Goal: Task Accomplishment & Management: Use online tool/utility

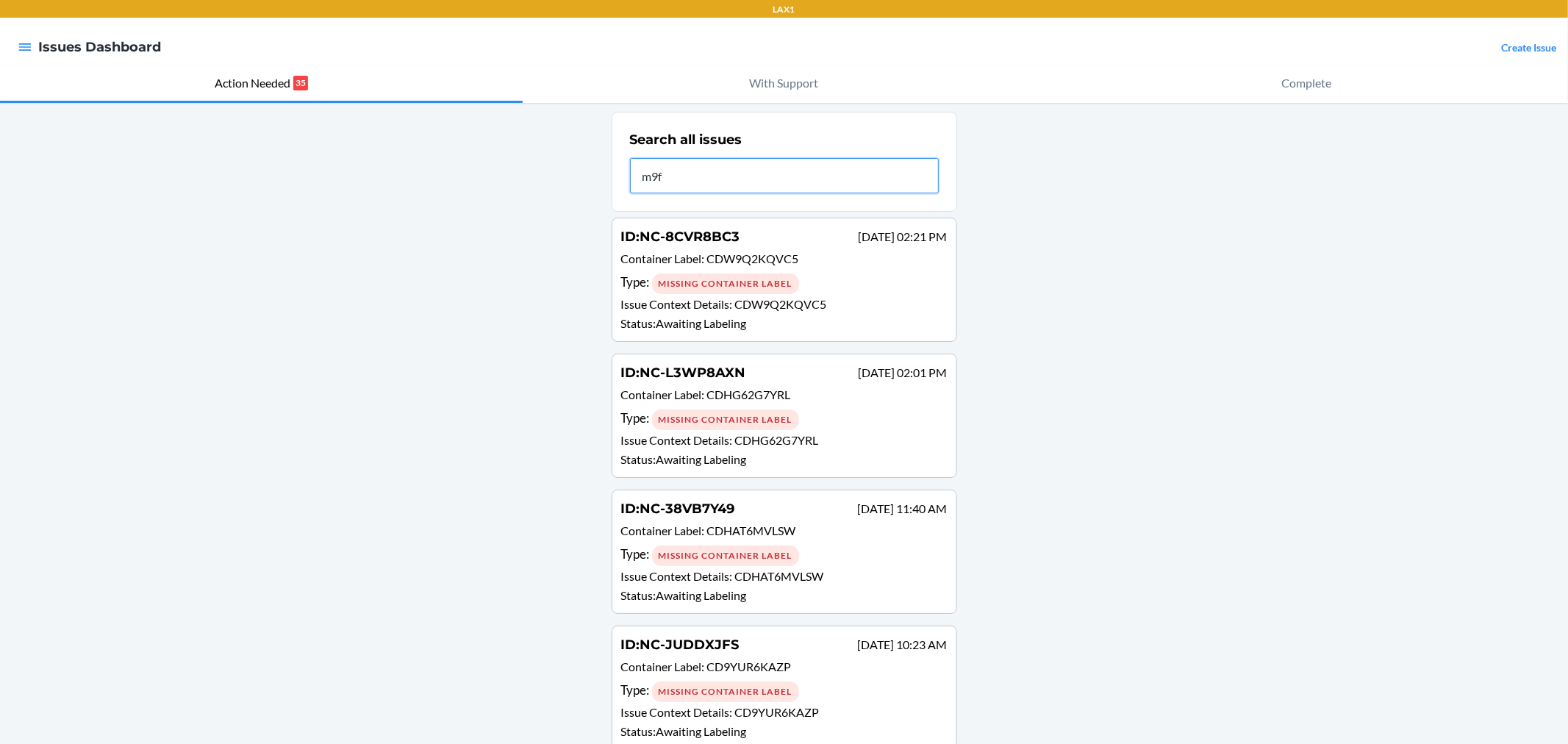
type input "m9f"
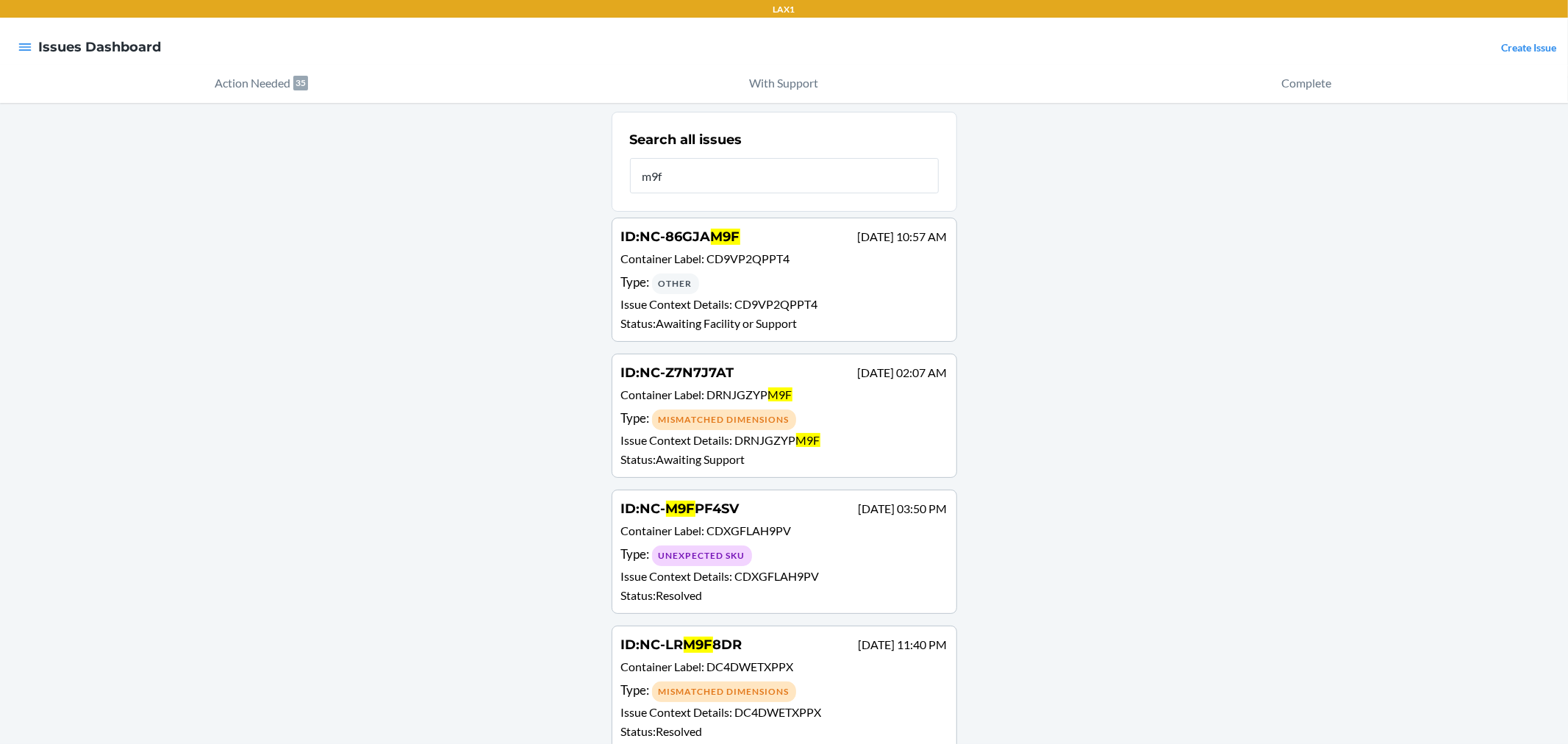
click at [766, 281] on div "Type : Other" at bounding box center [785, 283] width 326 height 22
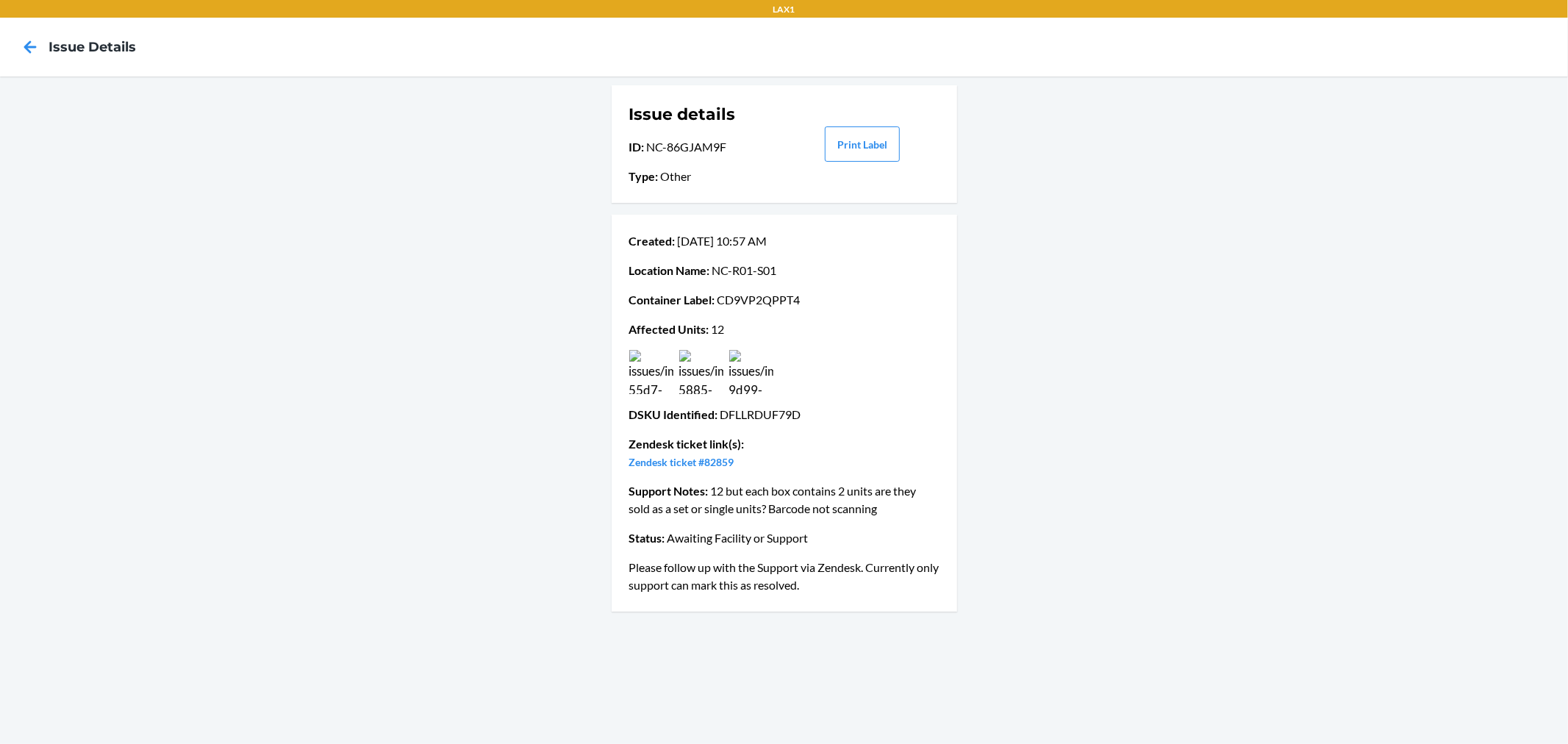
click at [772, 380] on img at bounding box center [751, 372] width 44 height 44
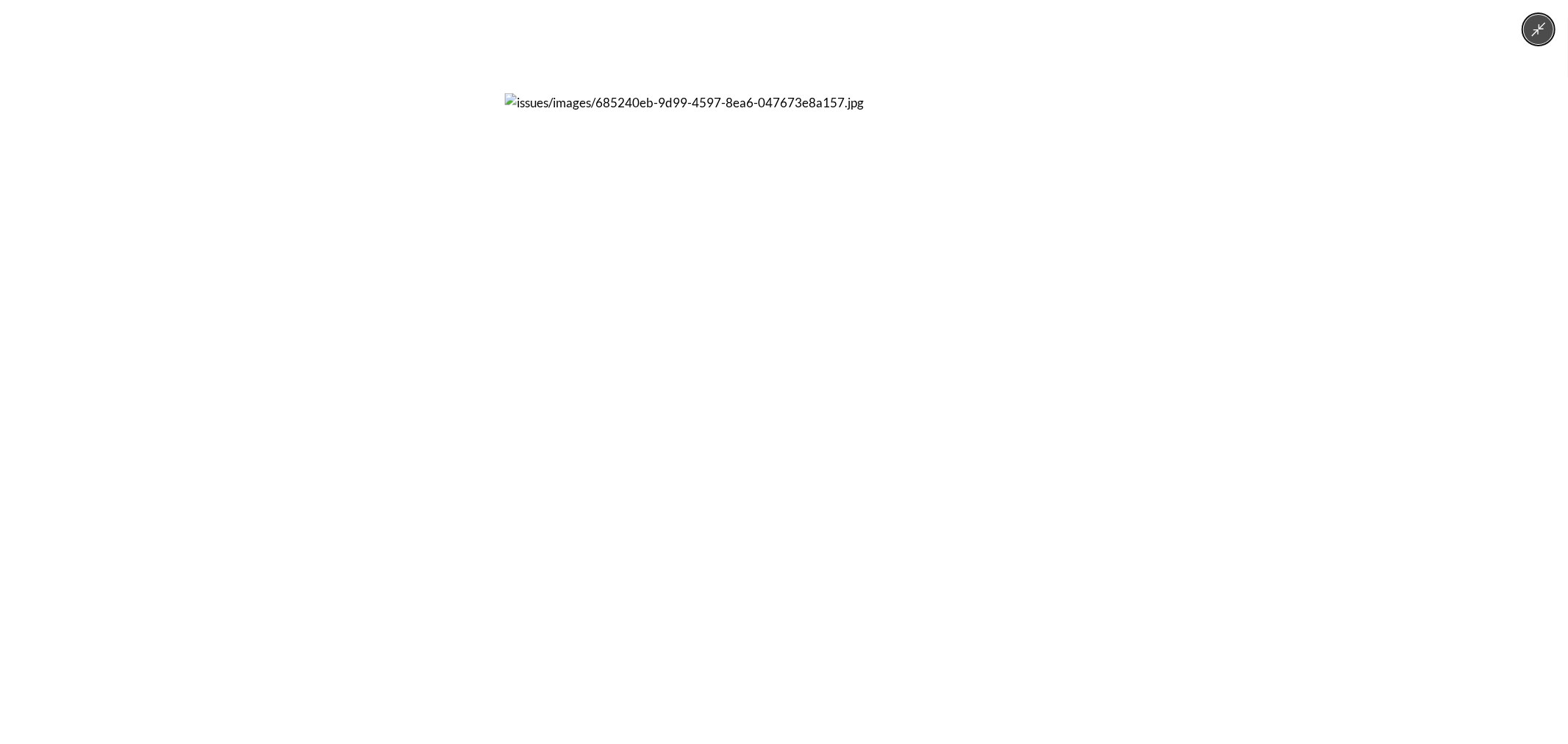
click at [351, 391] on div at bounding box center [784, 372] width 1568 height 744
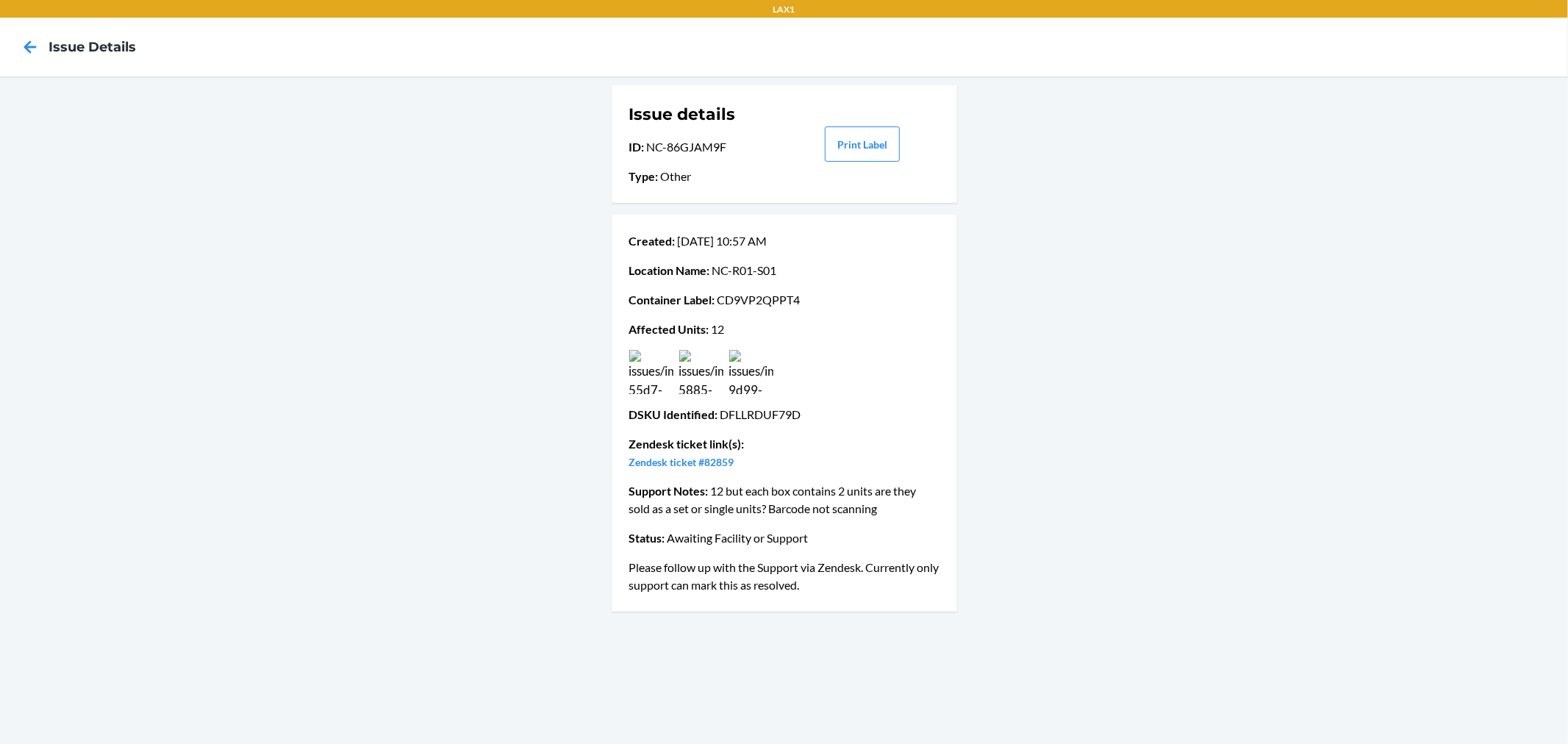
click at [700, 371] on img at bounding box center [701, 372] width 44 height 44
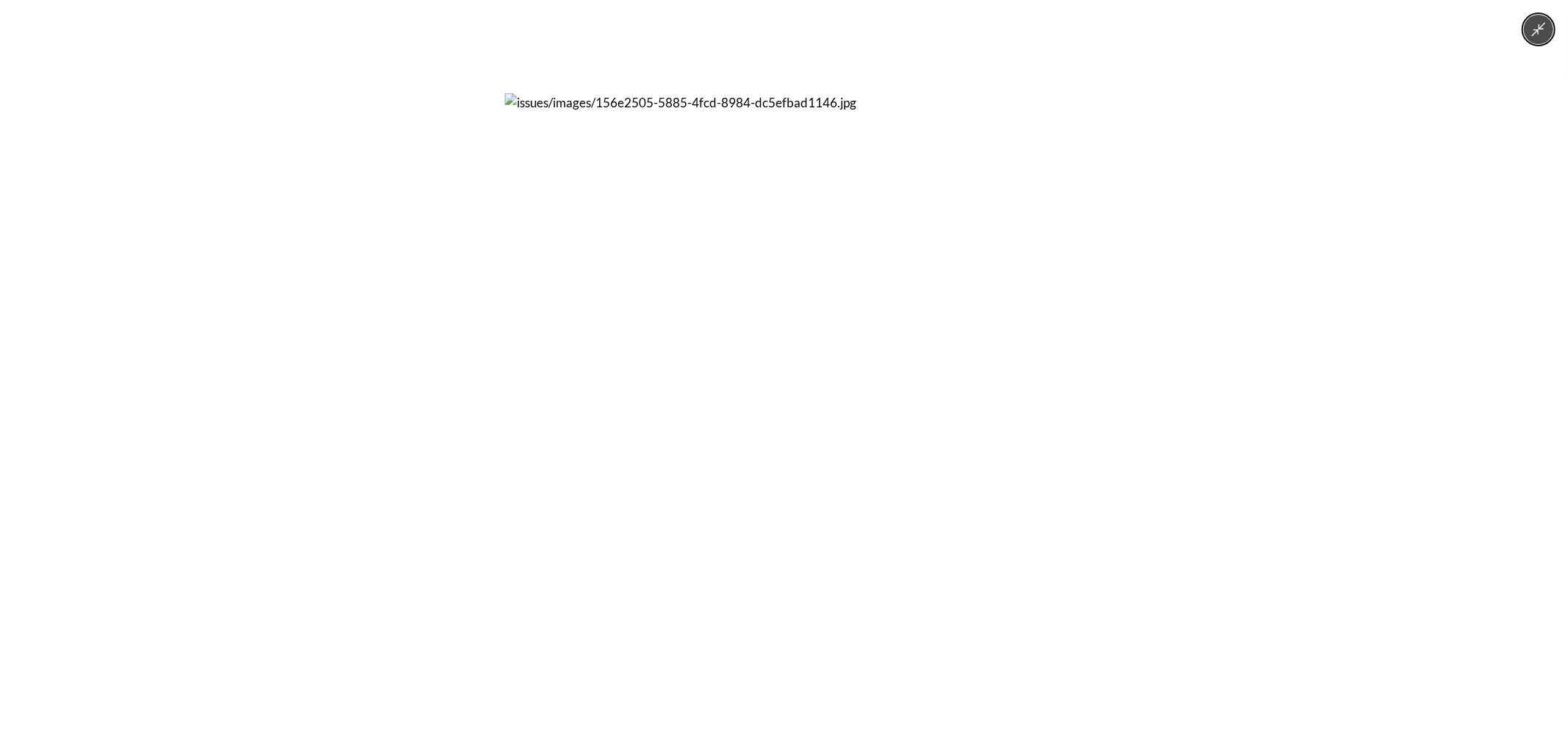
click at [429, 348] on div at bounding box center [784, 372] width 1568 height 744
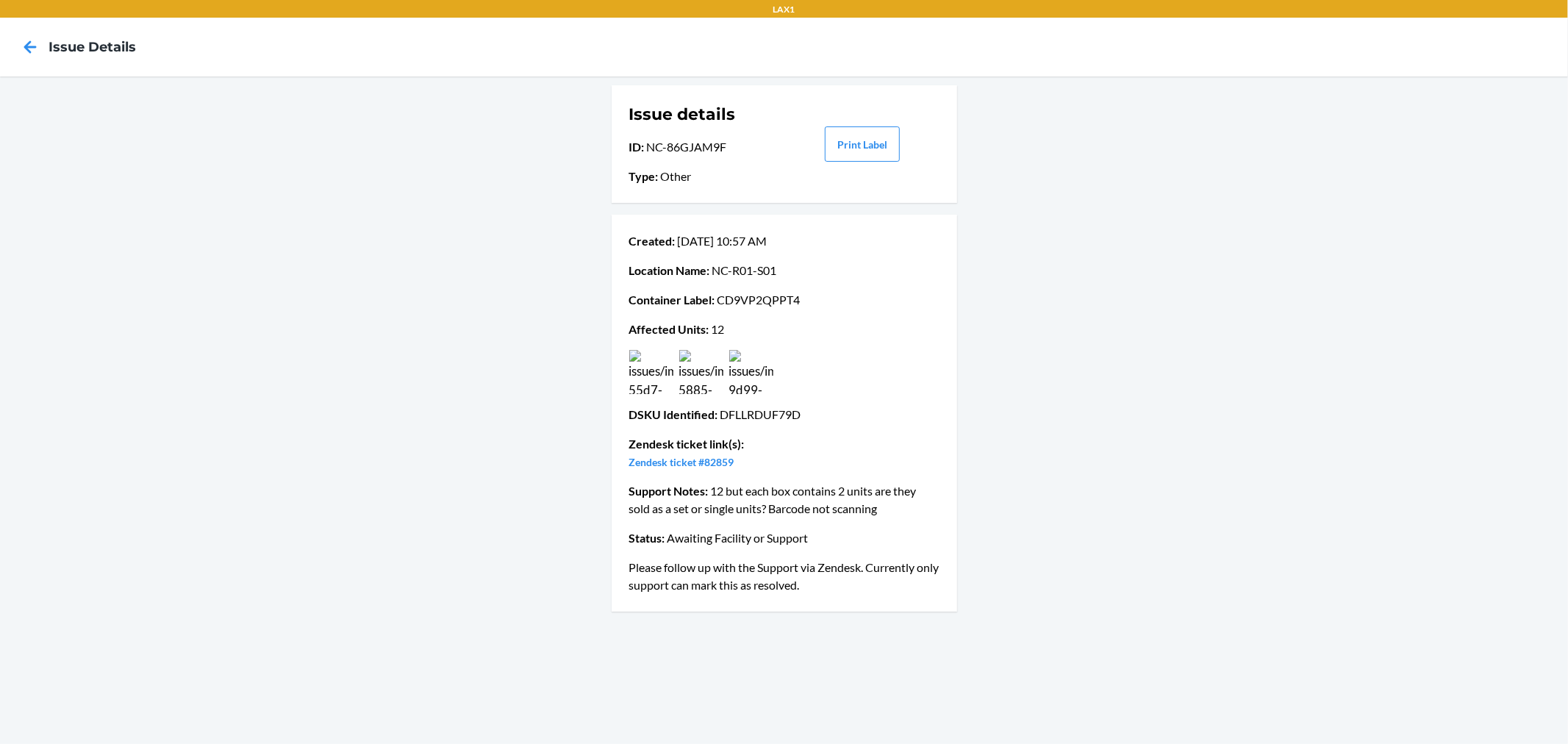
click at [666, 372] on img at bounding box center [651, 372] width 44 height 44
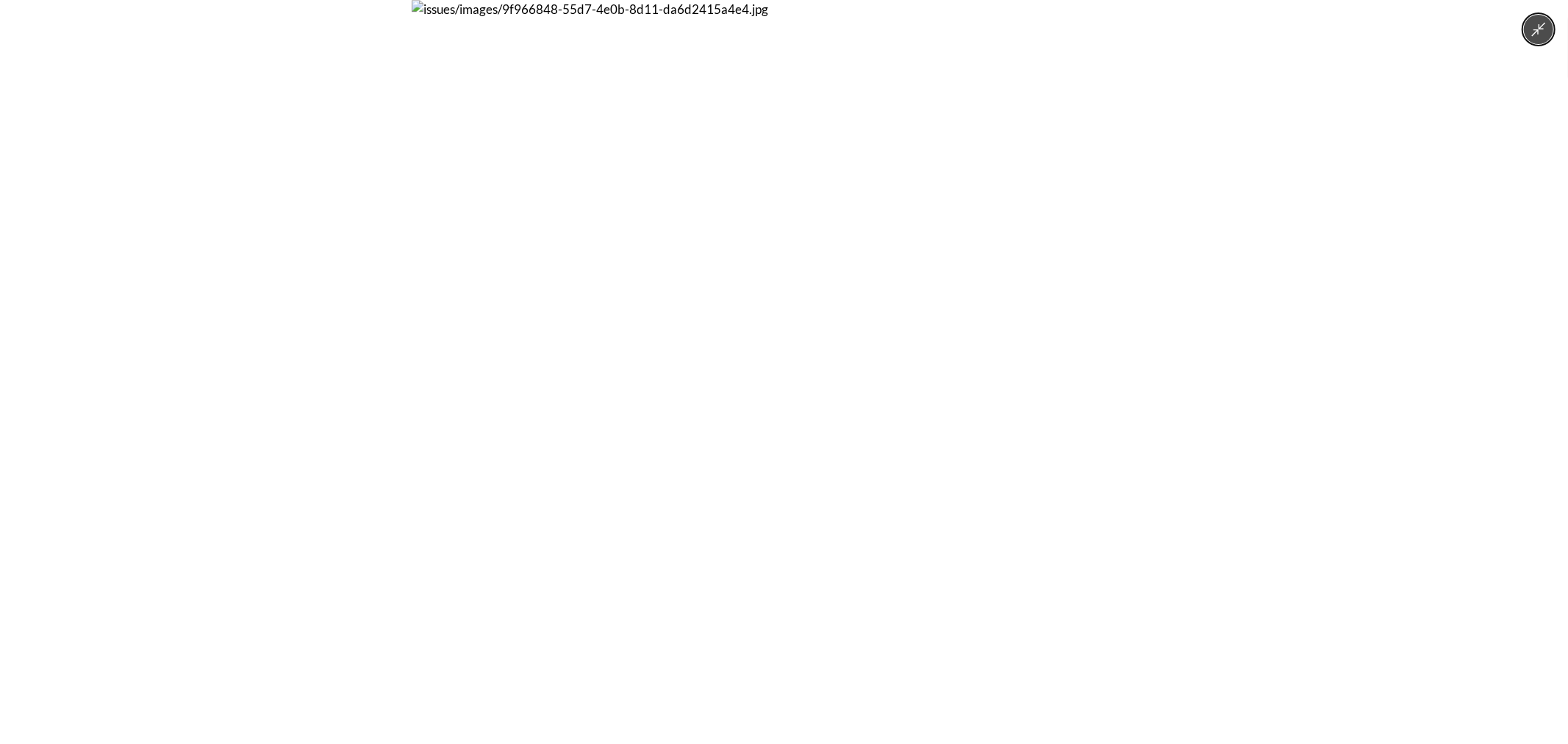
click at [335, 331] on div at bounding box center [784, 372] width 1568 height 744
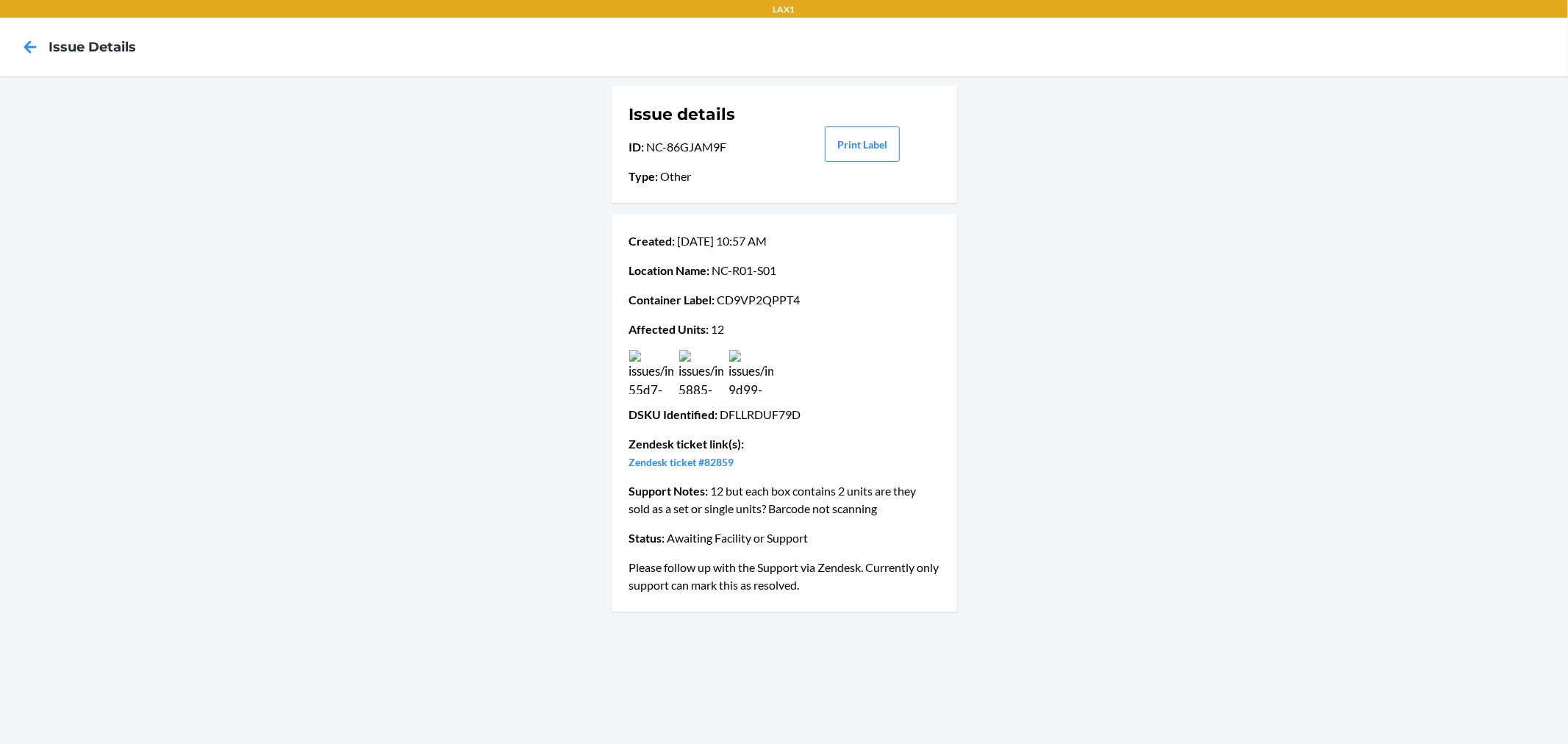
click at [749, 376] on img at bounding box center [751, 372] width 44 height 44
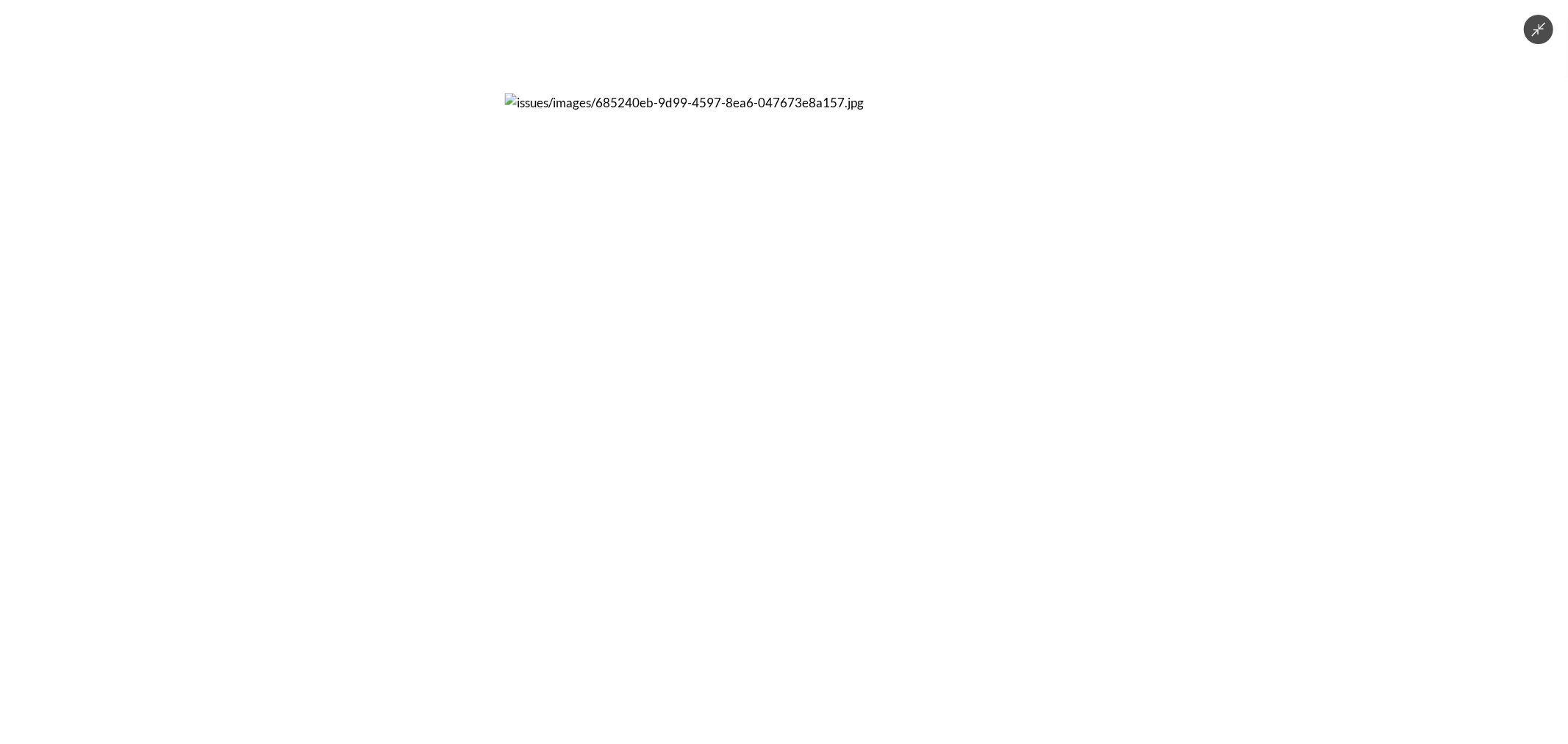
click at [1156, 368] on div at bounding box center [784, 372] width 1568 height 744
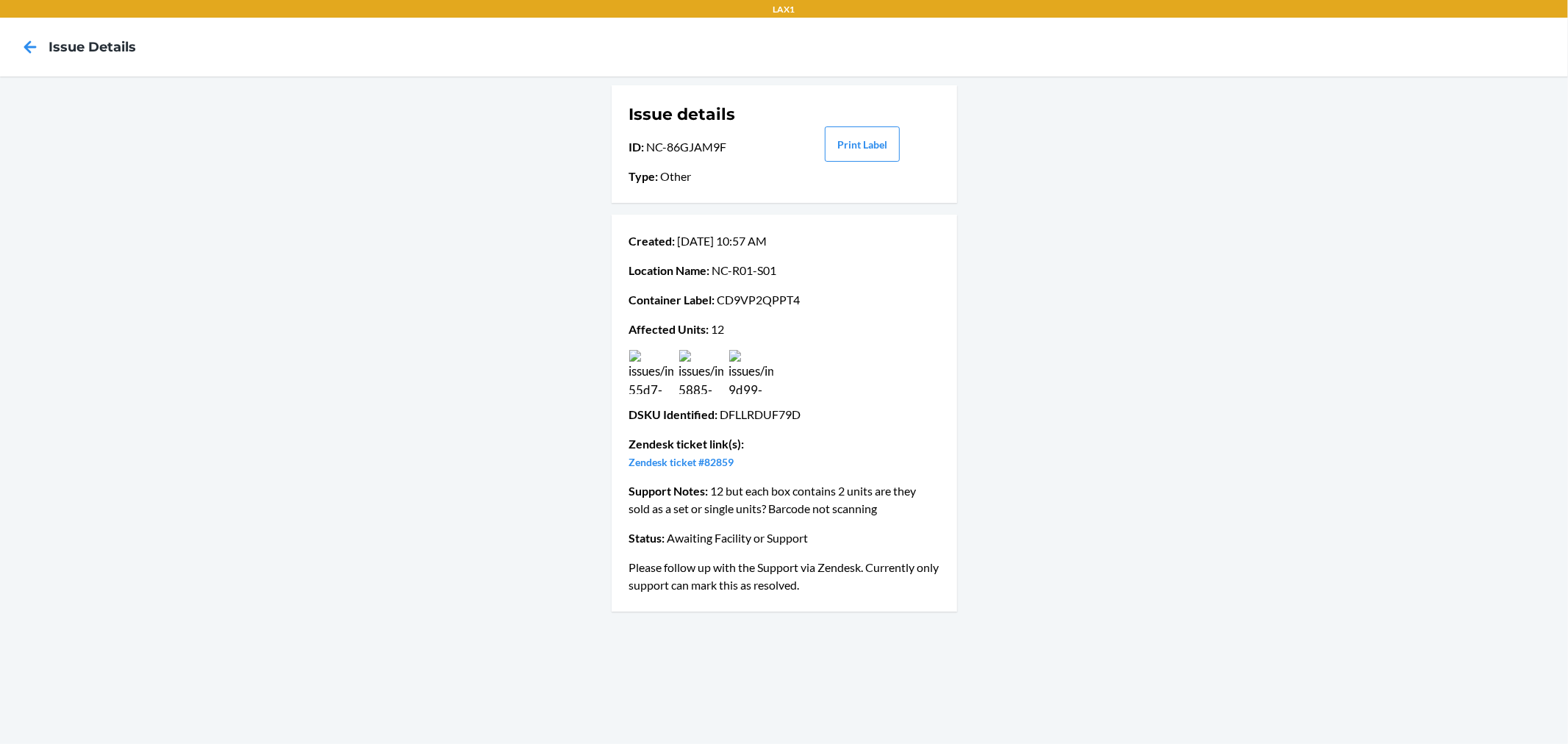
click at [712, 365] on img at bounding box center [701, 372] width 44 height 44
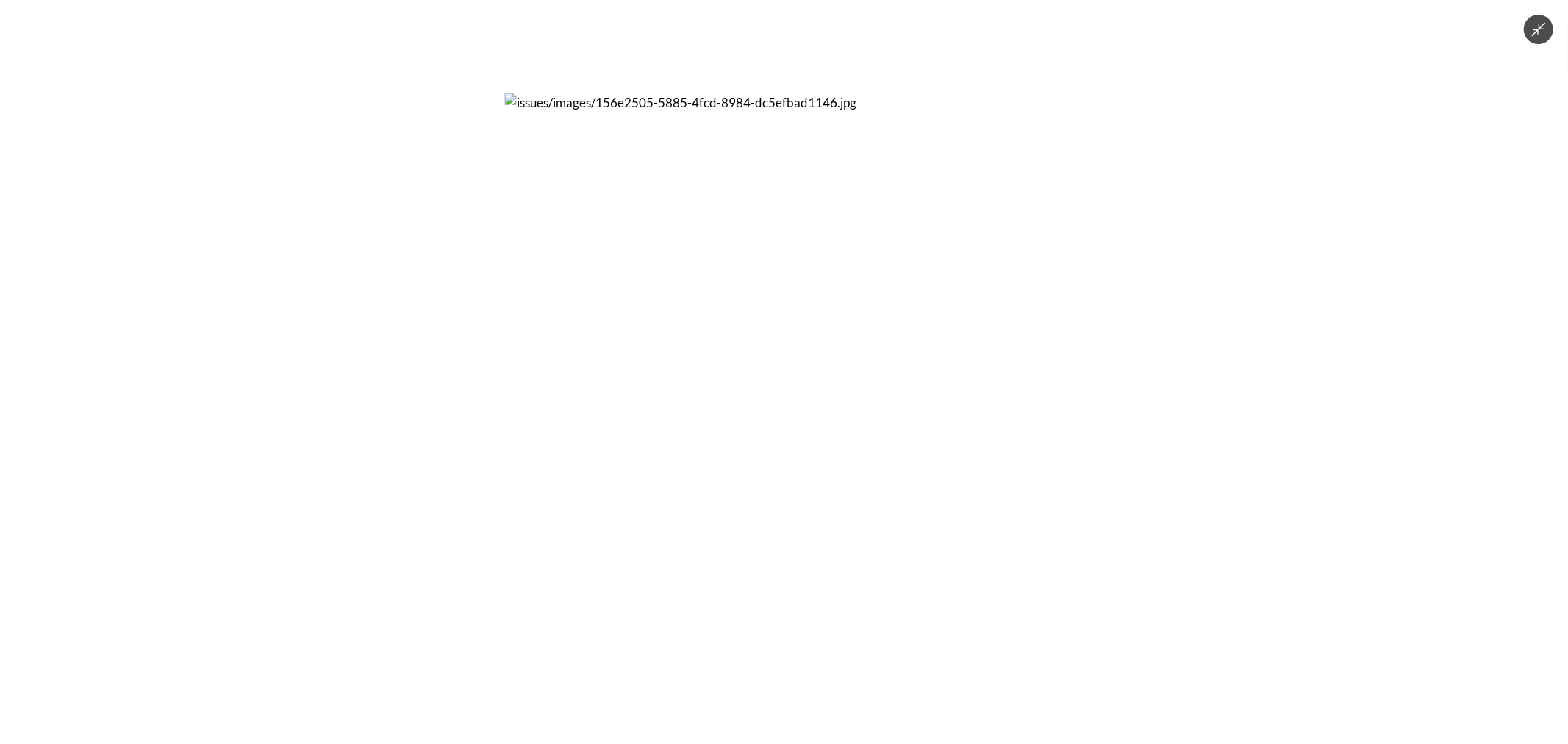
click at [1097, 340] on div at bounding box center [784, 372] width 1568 height 744
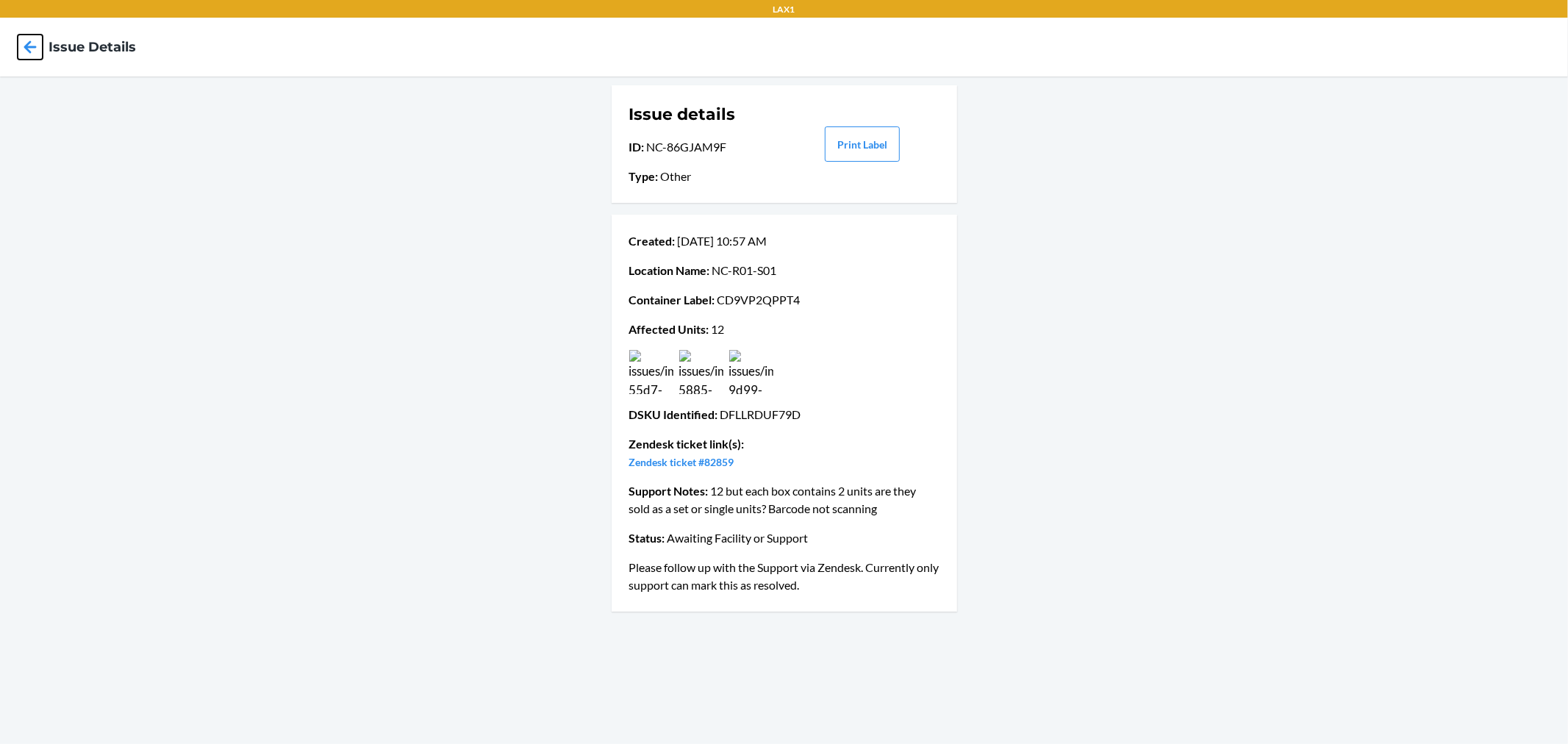
click at [32, 48] on icon at bounding box center [30, 47] width 25 height 25
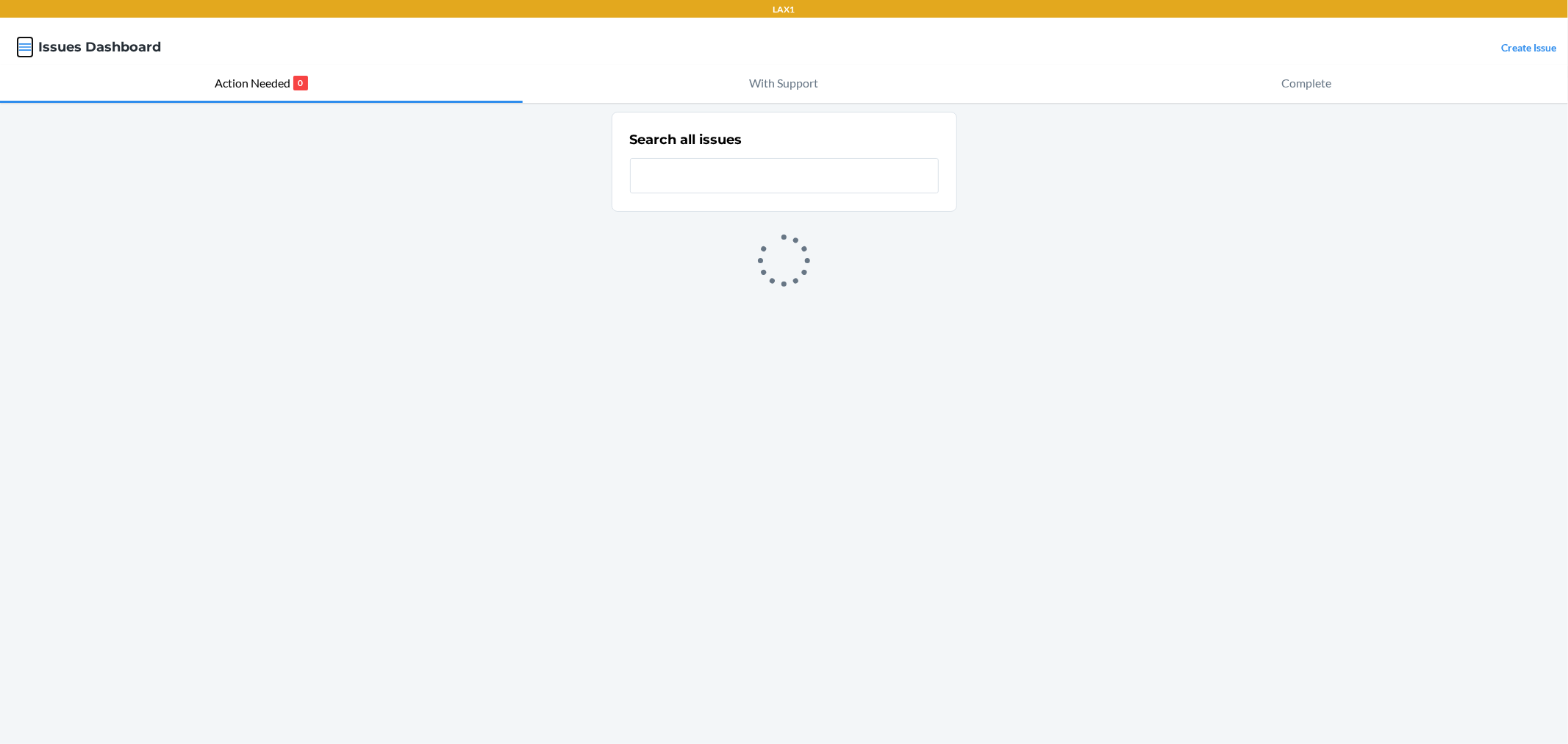
click at [27, 40] on icon "button" at bounding box center [25, 47] width 14 height 14
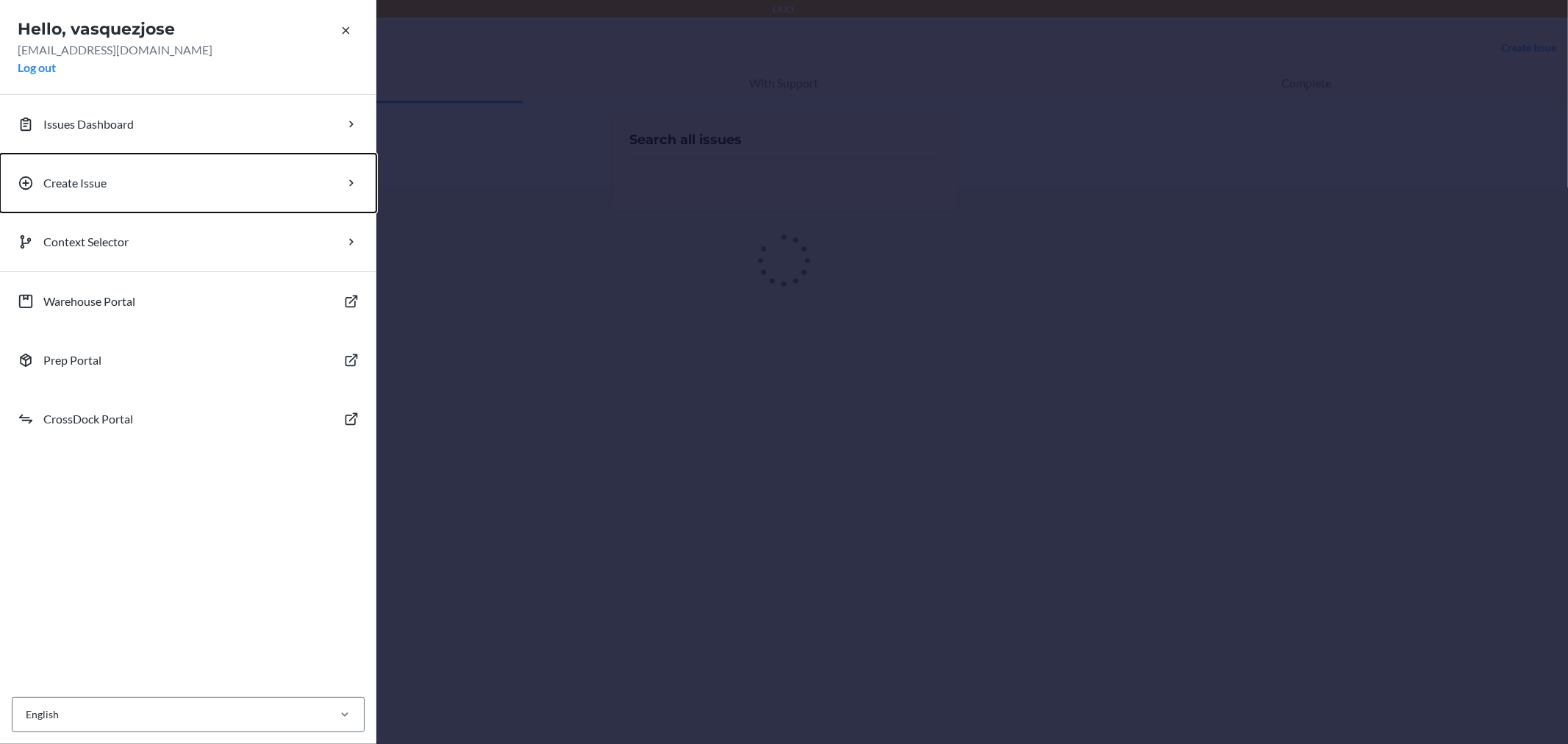
click at [92, 178] on p "Create Issue" at bounding box center [75, 183] width 64 height 18
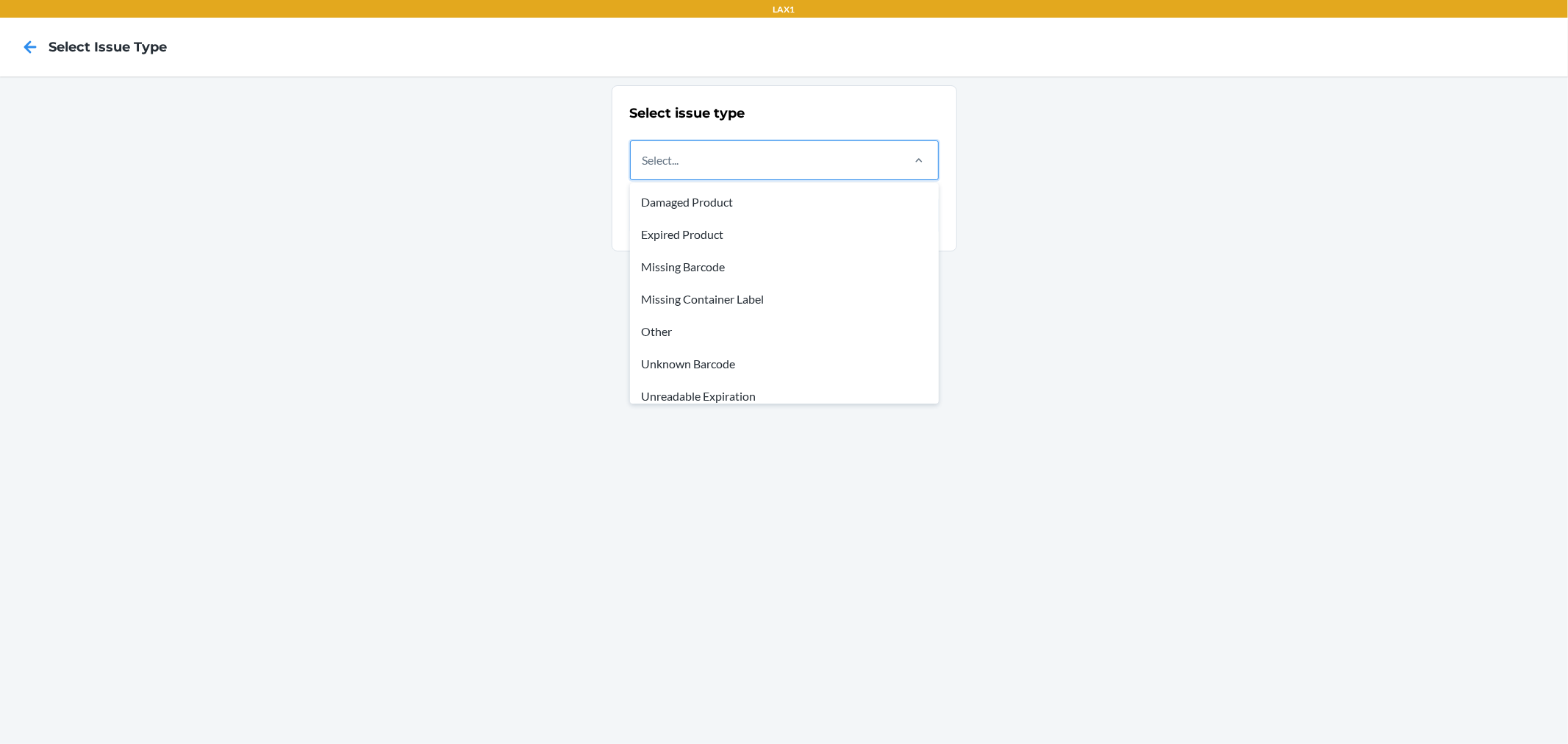
click at [782, 172] on div "Select..." at bounding box center [766, 161] width 269 height 39
click at [644, 169] on input "option Damaged Product focused, 1 of 8. 8 results available. Use Up and Down to…" at bounding box center [643, 160] width 2 height 18
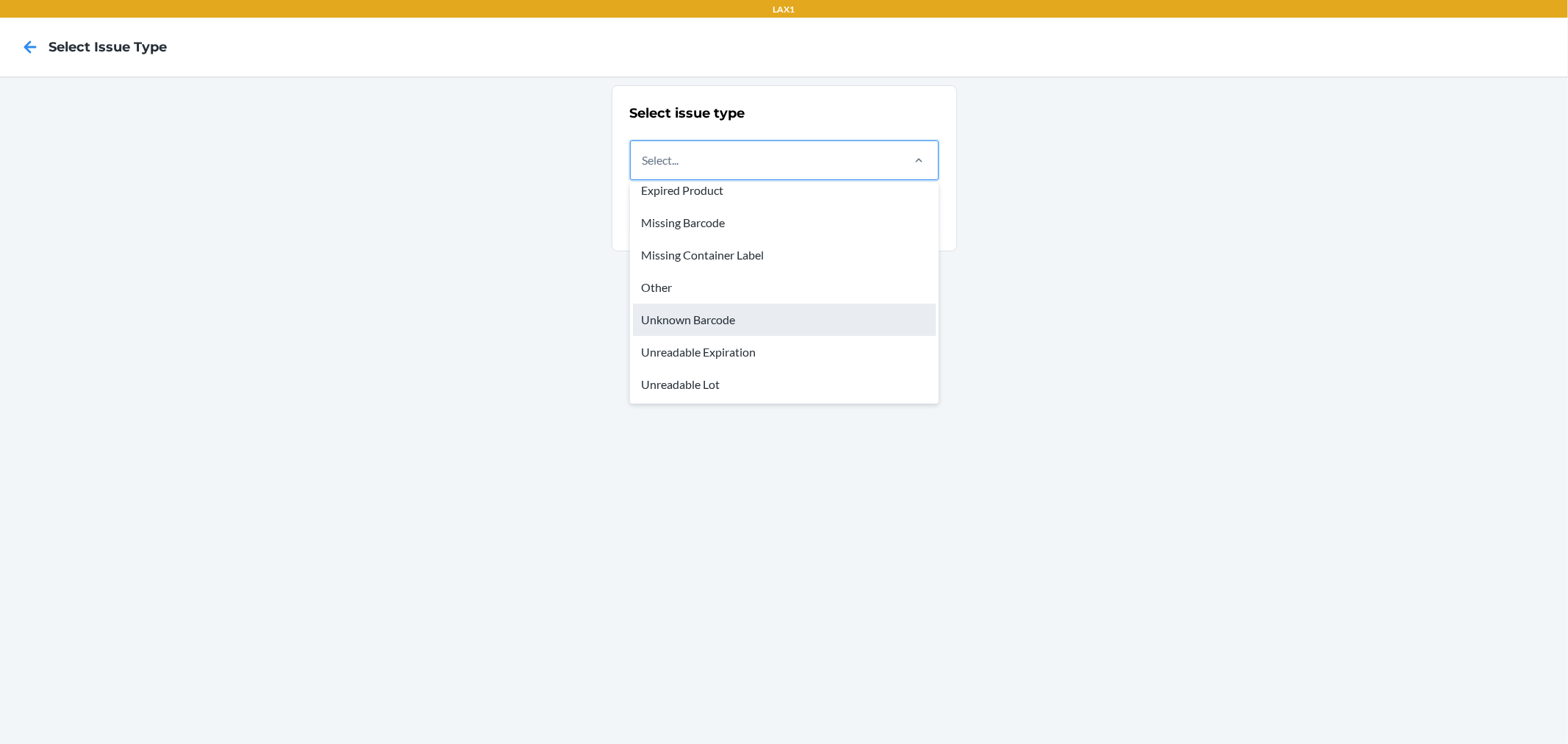
click at [790, 323] on div "Unknown Barcode" at bounding box center [784, 320] width 303 height 32
click at [644, 169] on input "option Unknown Barcode focused, 6 of 8. 8 results available. Use Up and Down to…" at bounding box center [643, 160] width 2 height 18
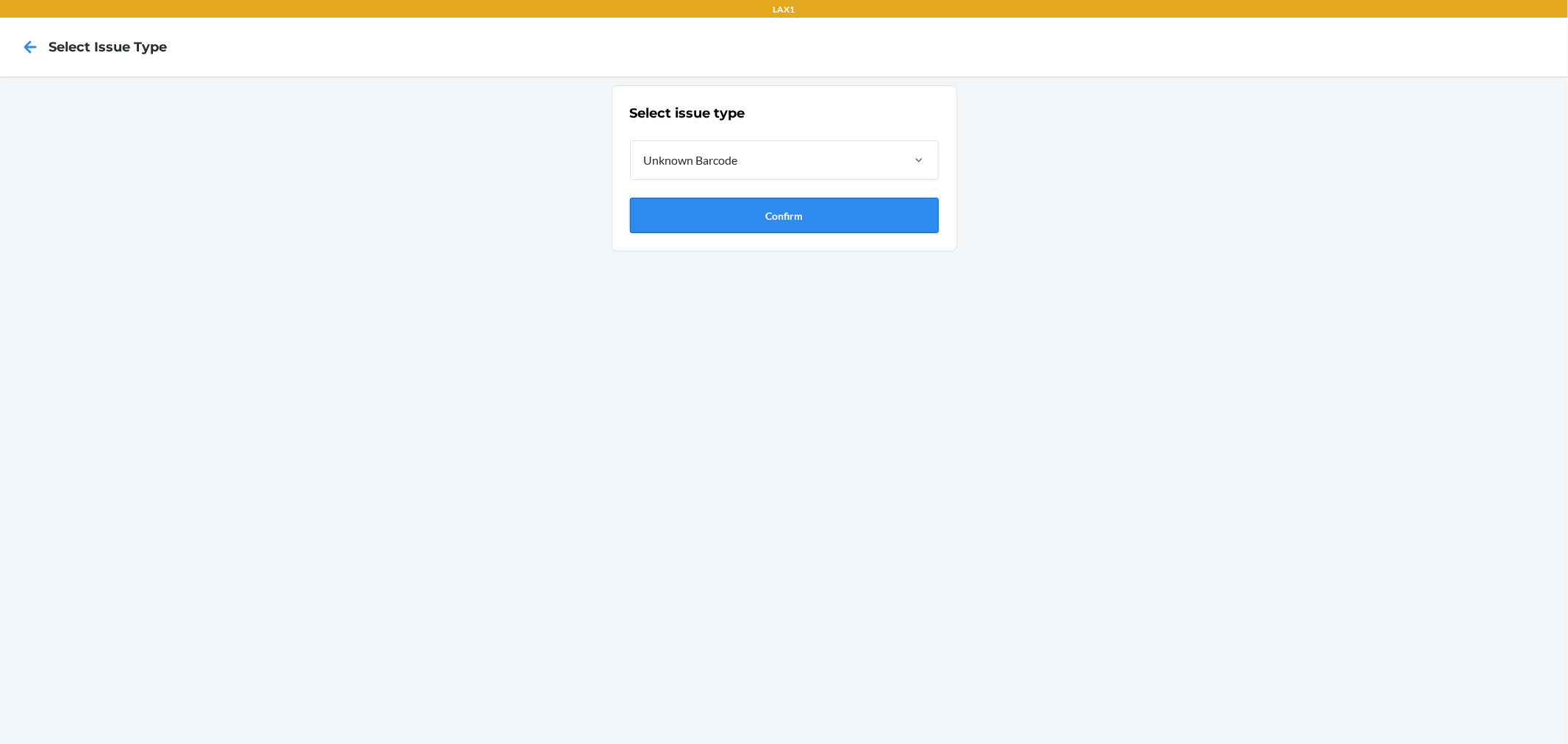
click at [811, 220] on button "Confirm" at bounding box center [785, 216] width 309 height 35
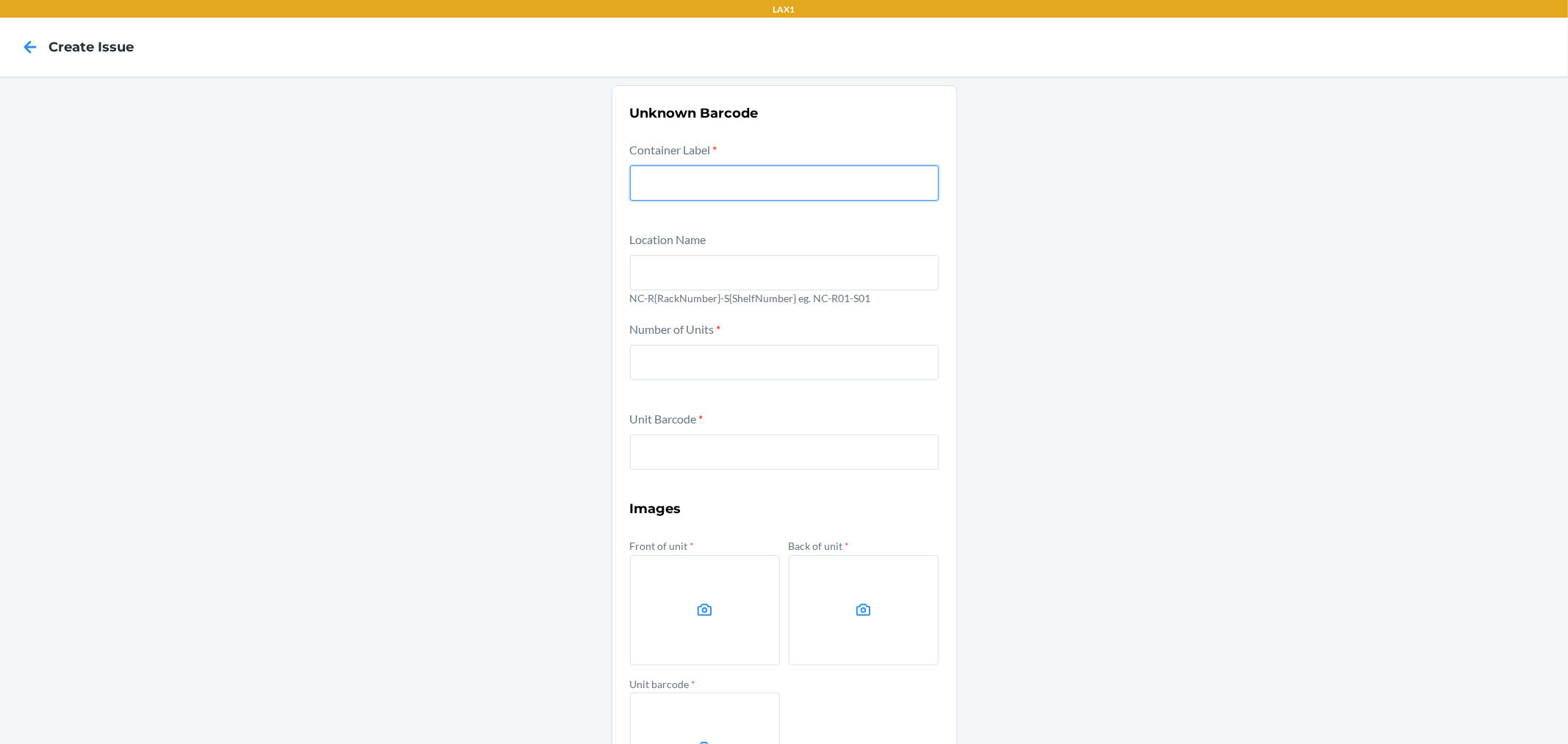
click at [756, 172] on input "text" at bounding box center [785, 183] width 309 height 35
click at [919, 282] on input "text" at bounding box center [785, 273] width 309 height 35
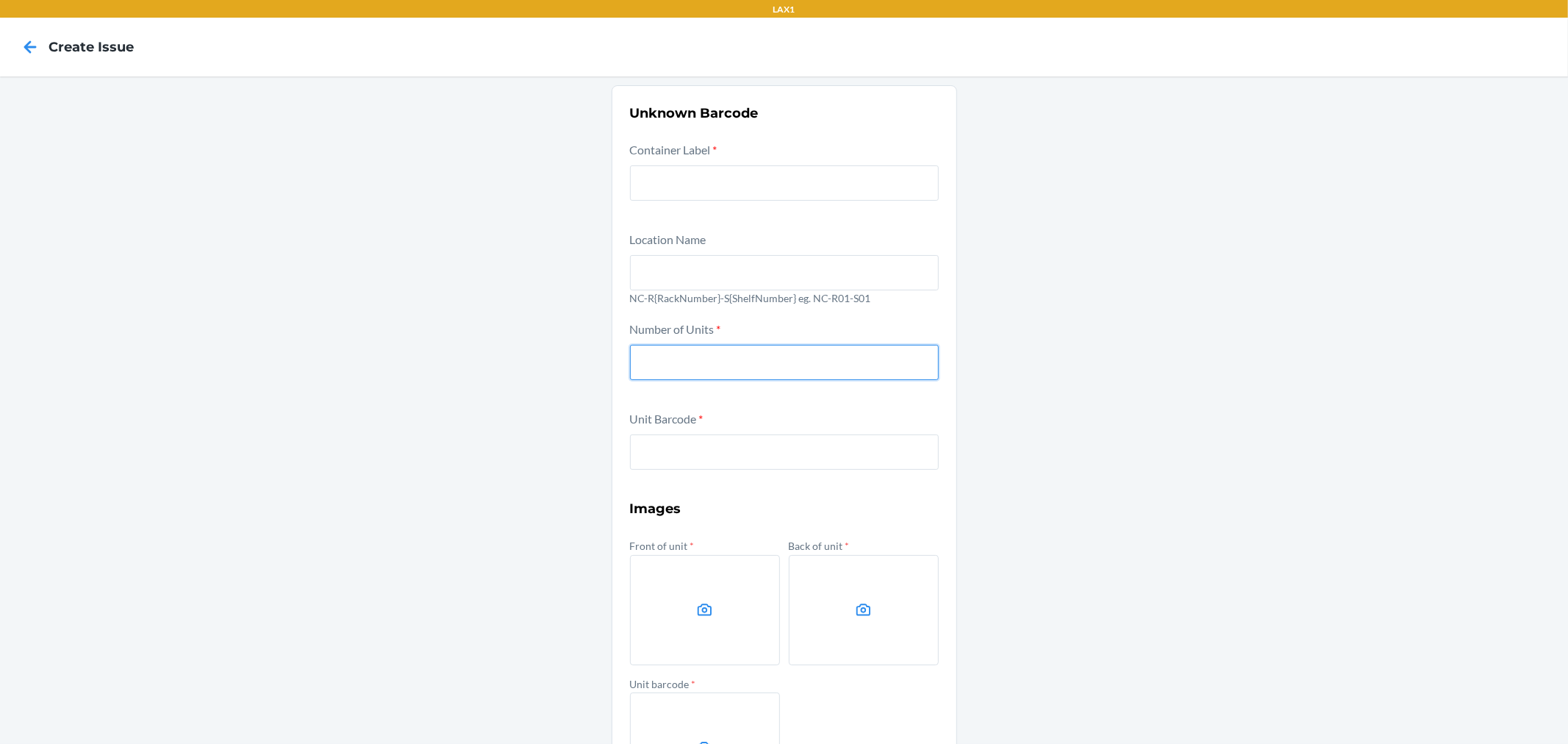
click at [768, 363] on input "number" at bounding box center [785, 363] width 309 height 35
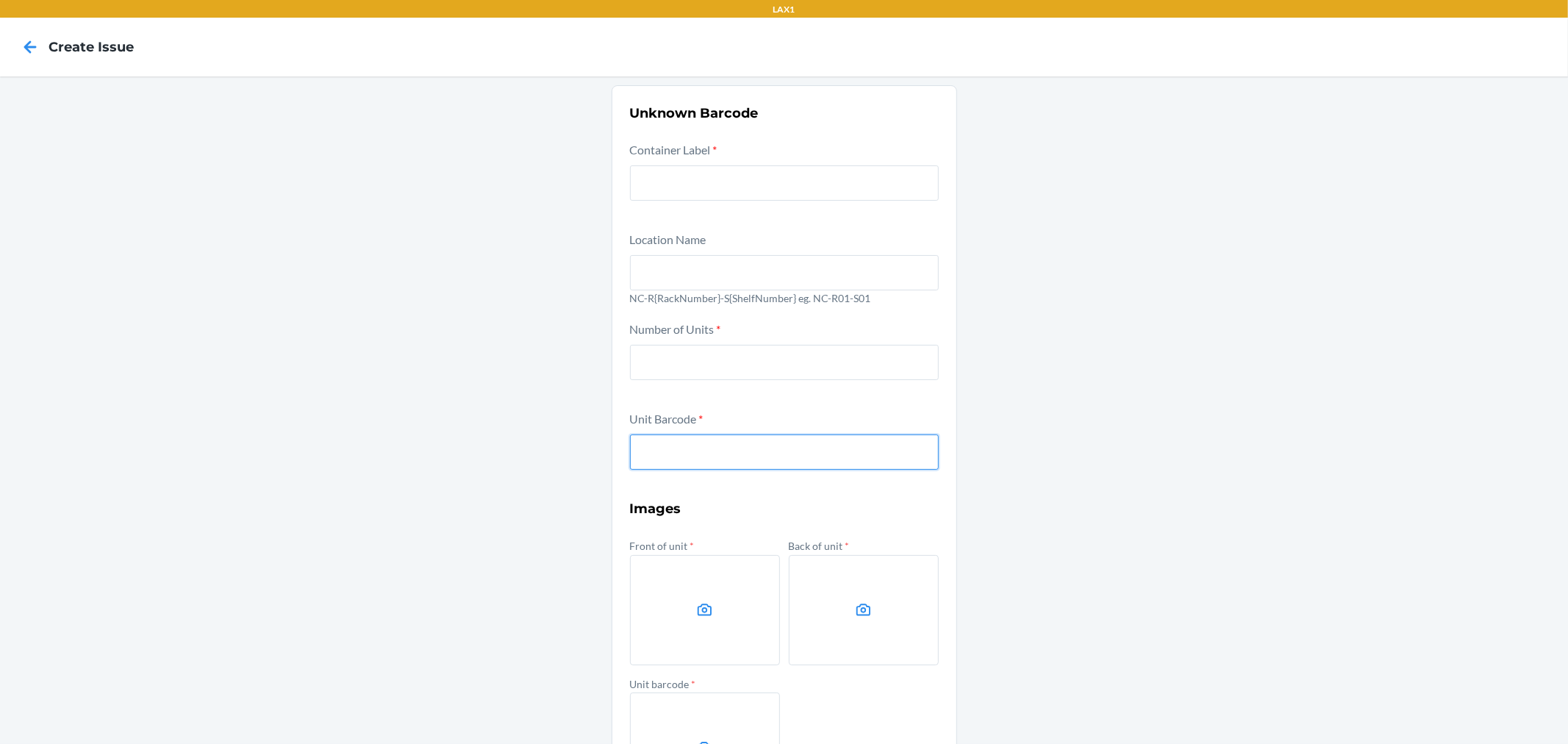
click at [811, 462] on input "text" at bounding box center [785, 452] width 309 height 35
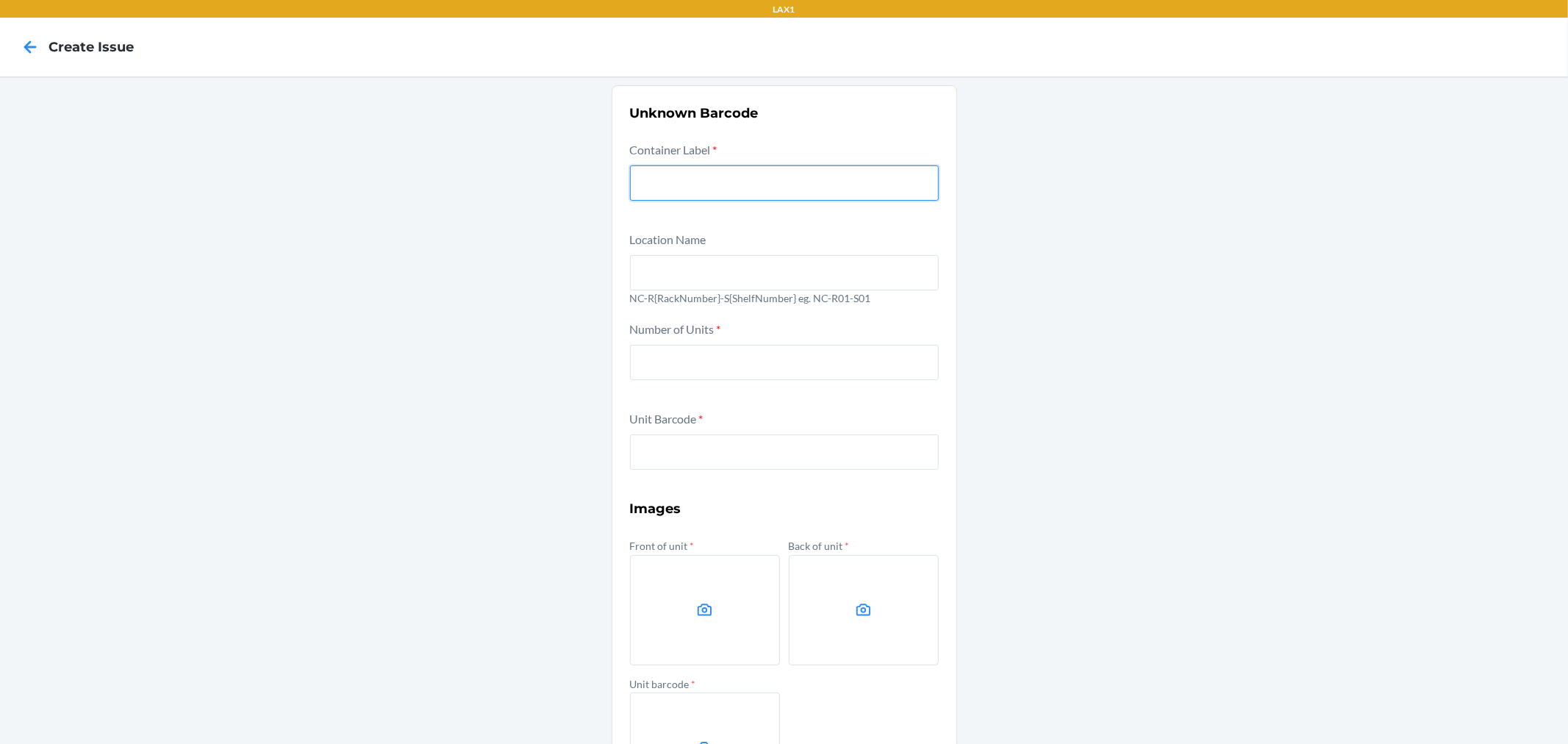
click at [708, 167] on input "text" at bounding box center [785, 183] width 309 height 35
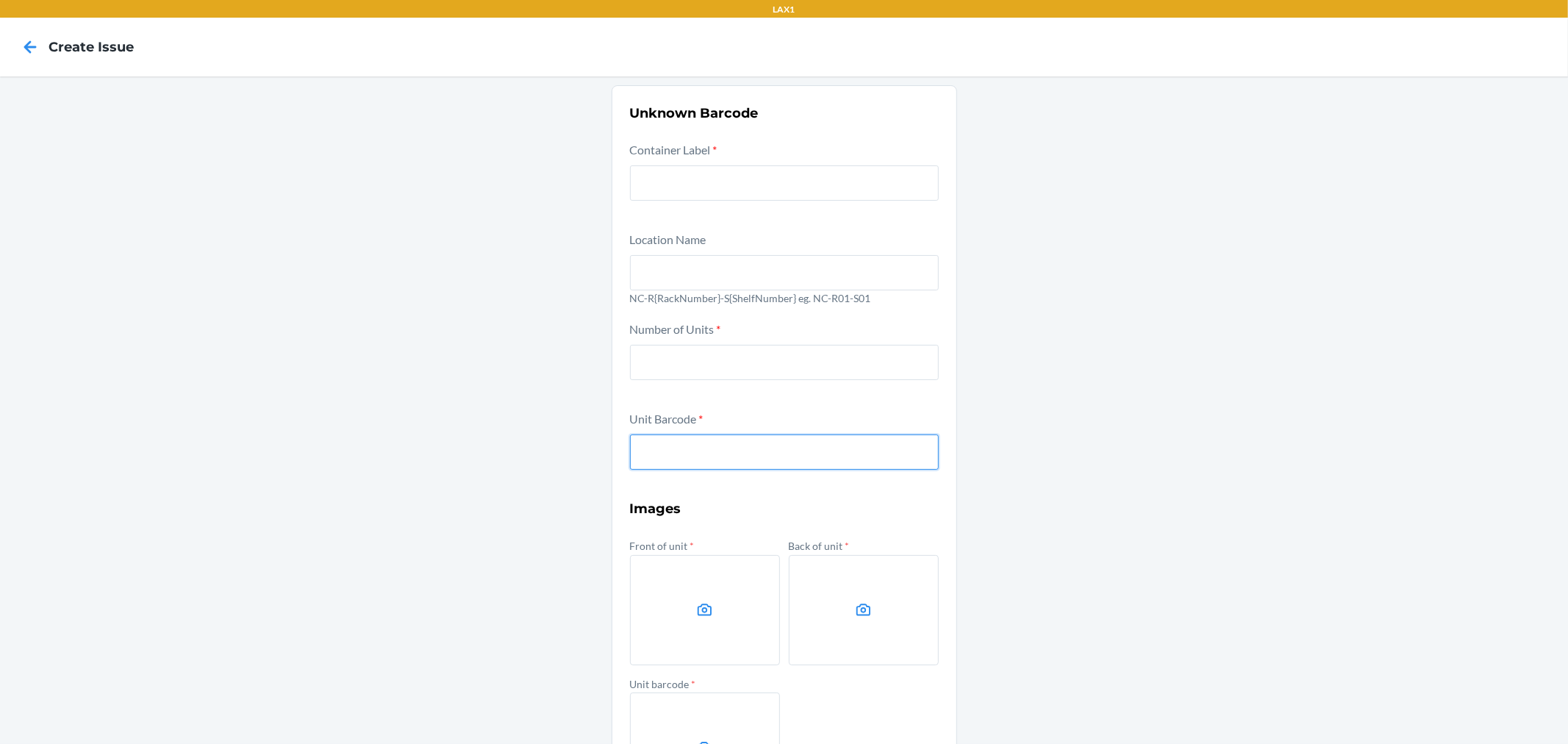
click at [768, 446] on input "text" at bounding box center [785, 452] width 309 height 35
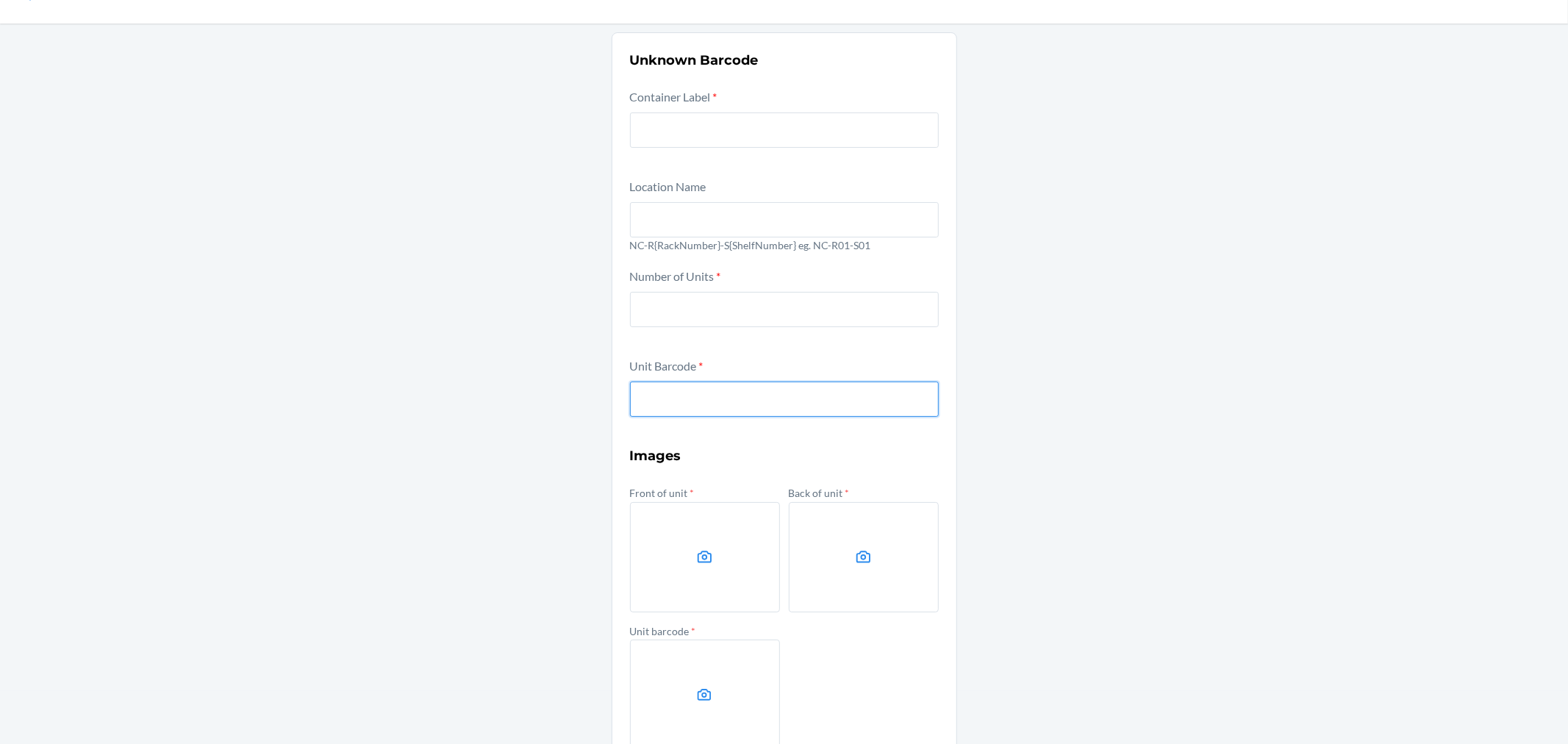
scroll to position [82, 0]
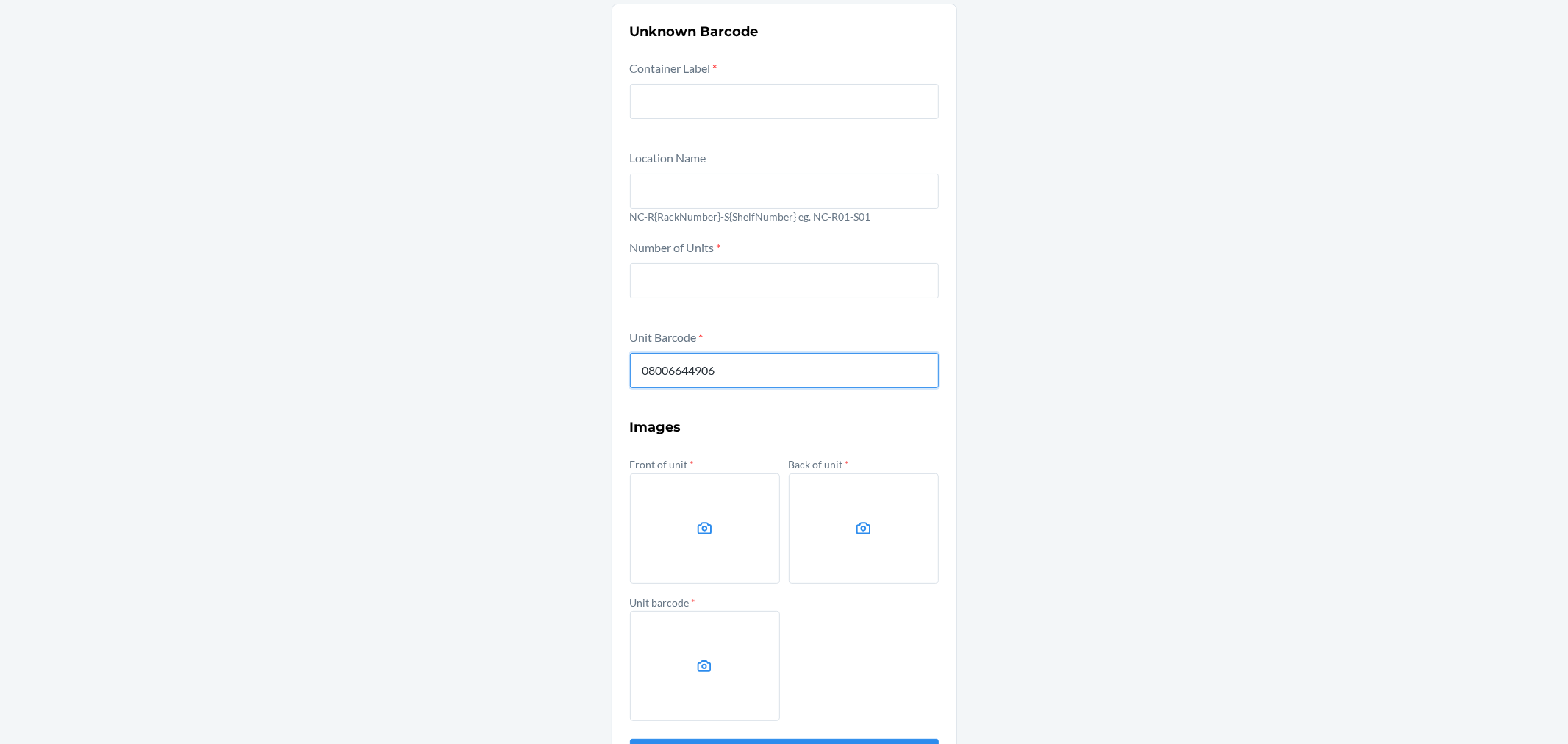
type input "080066449067"
click at [630, 739] on button "Submit" at bounding box center [785, 757] width 309 height 35
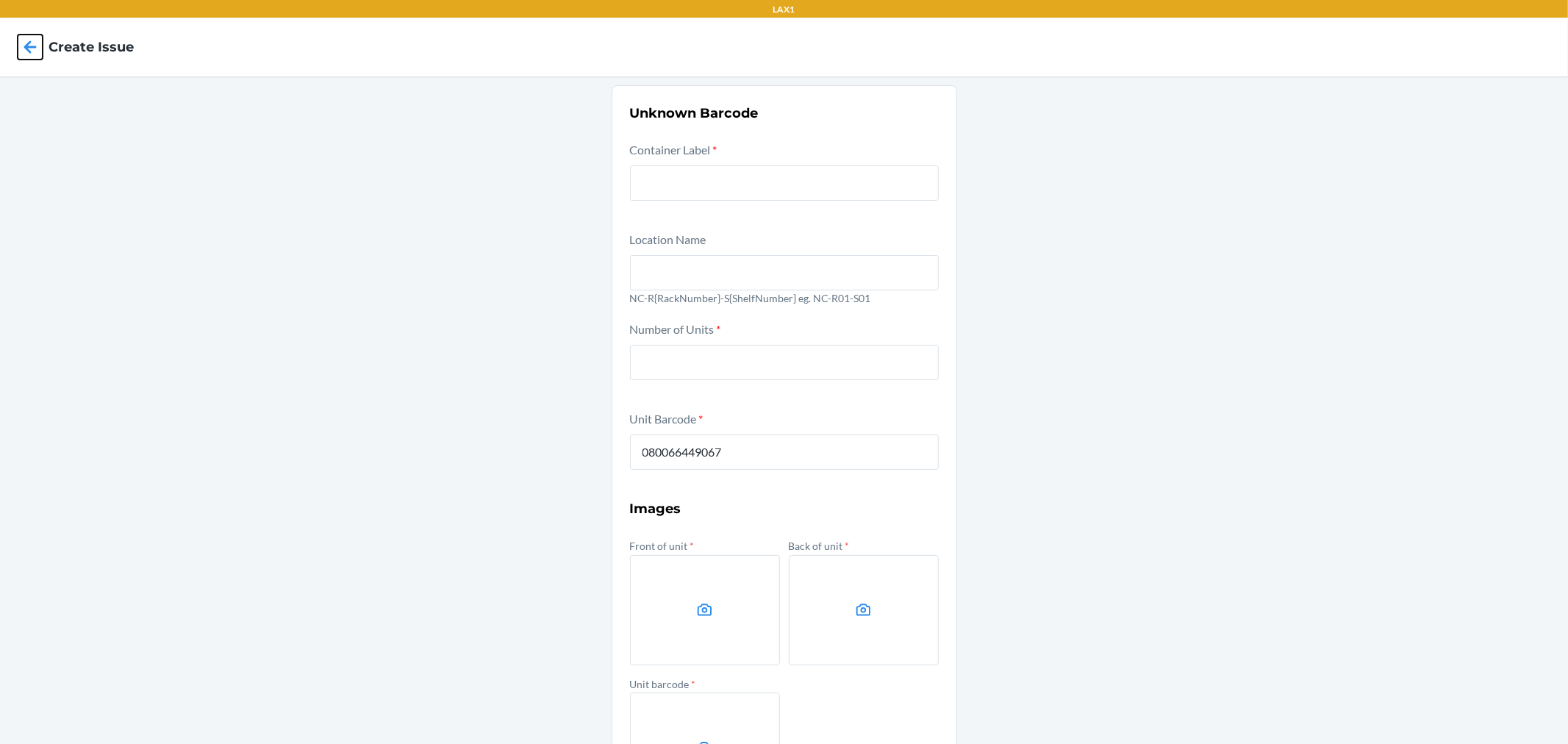
click at [30, 42] on icon at bounding box center [31, 47] width 13 height 13
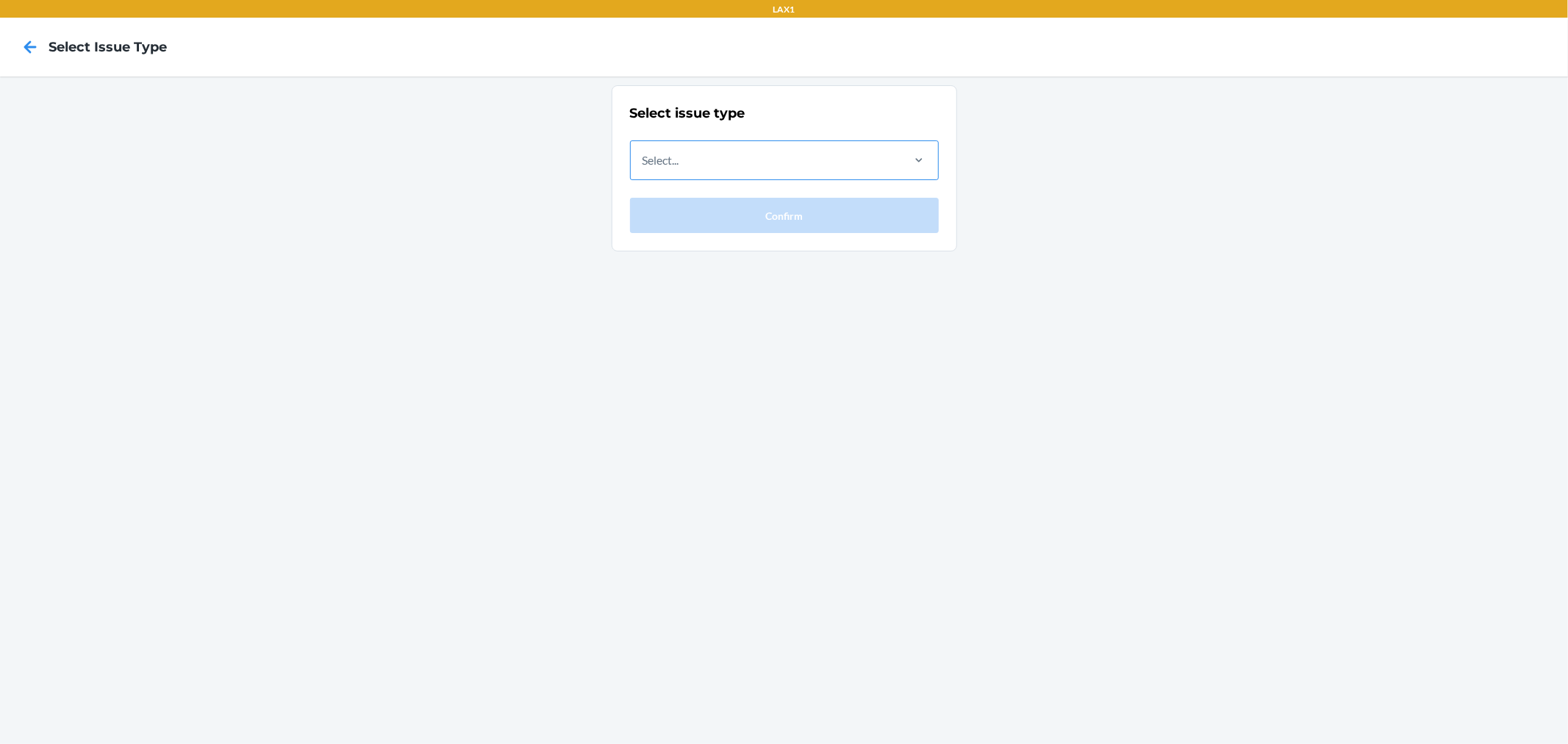
click at [791, 150] on div "Select..." at bounding box center [766, 161] width 269 height 39
click at [644, 151] on input "Select..." at bounding box center [643, 160] width 2 height 18
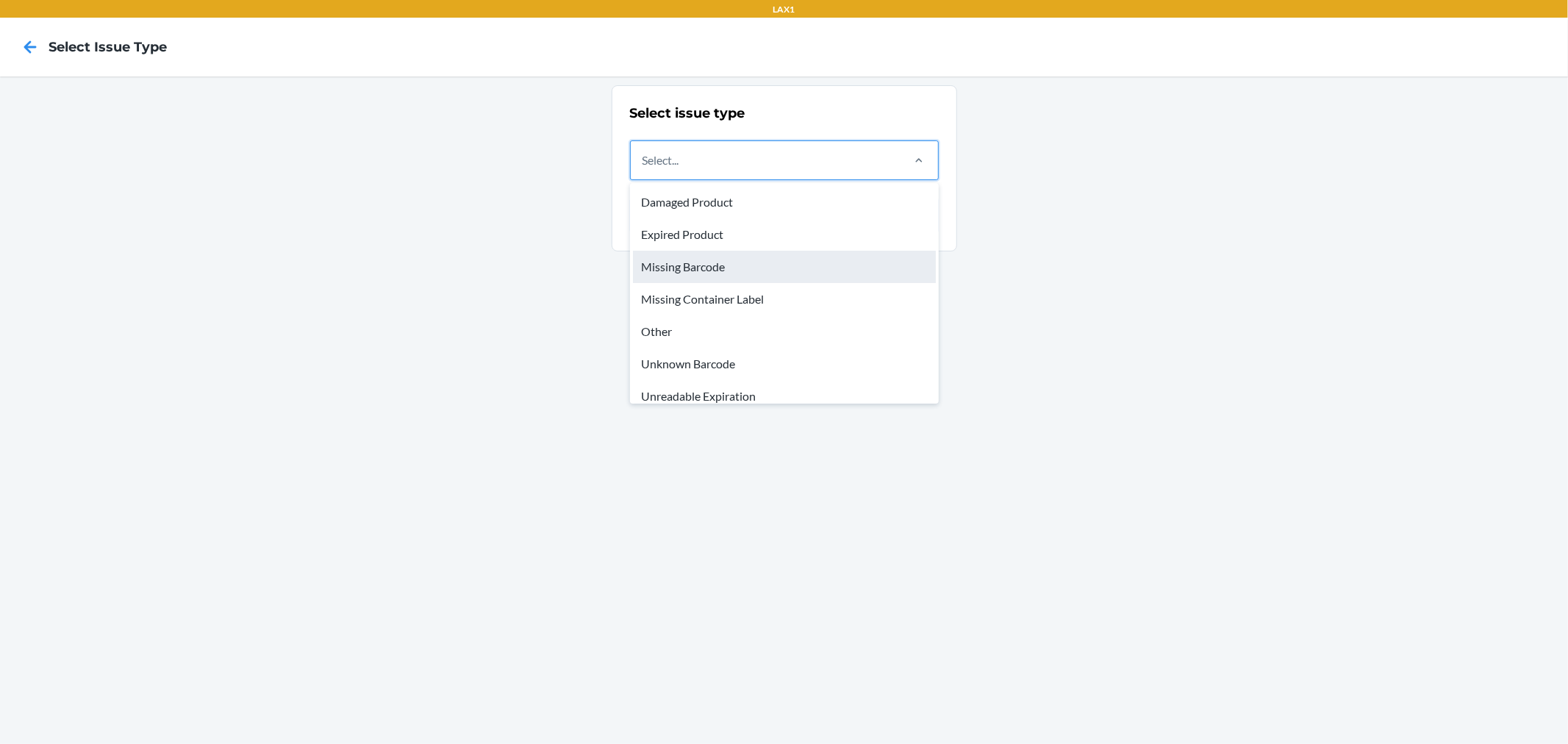
click at [797, 259] on div "Missing Barcode" at bounding box center [784, 267] width 303 height 32
click at [644, 169] on input "option Missing Barcode focused, 3 of 8. 8 results available. Use Up and Down to…" at bounding box center [643, 160] width 2 height 18
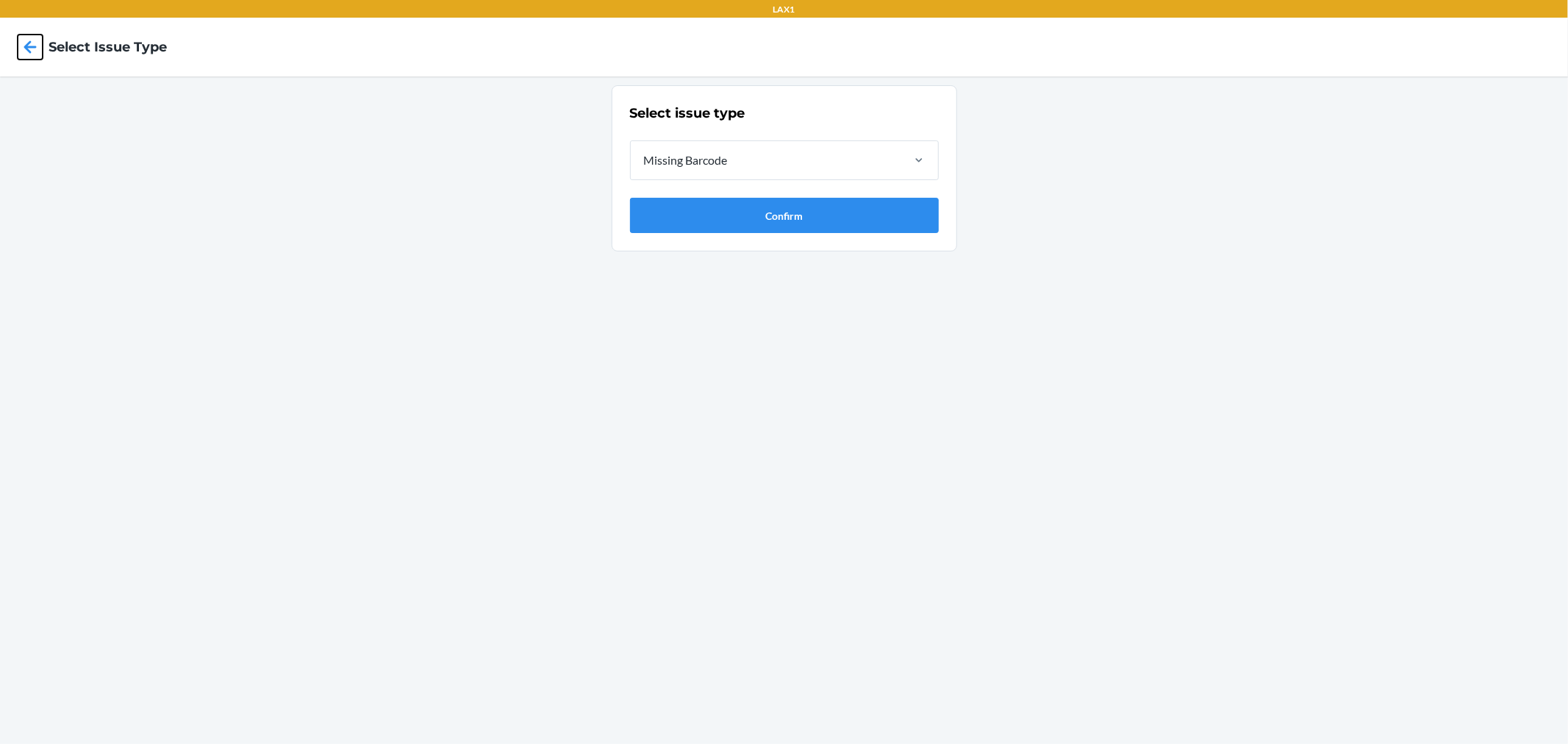
click at [27, 47] on icon at bounding box center [31, 47] width 13 height 13
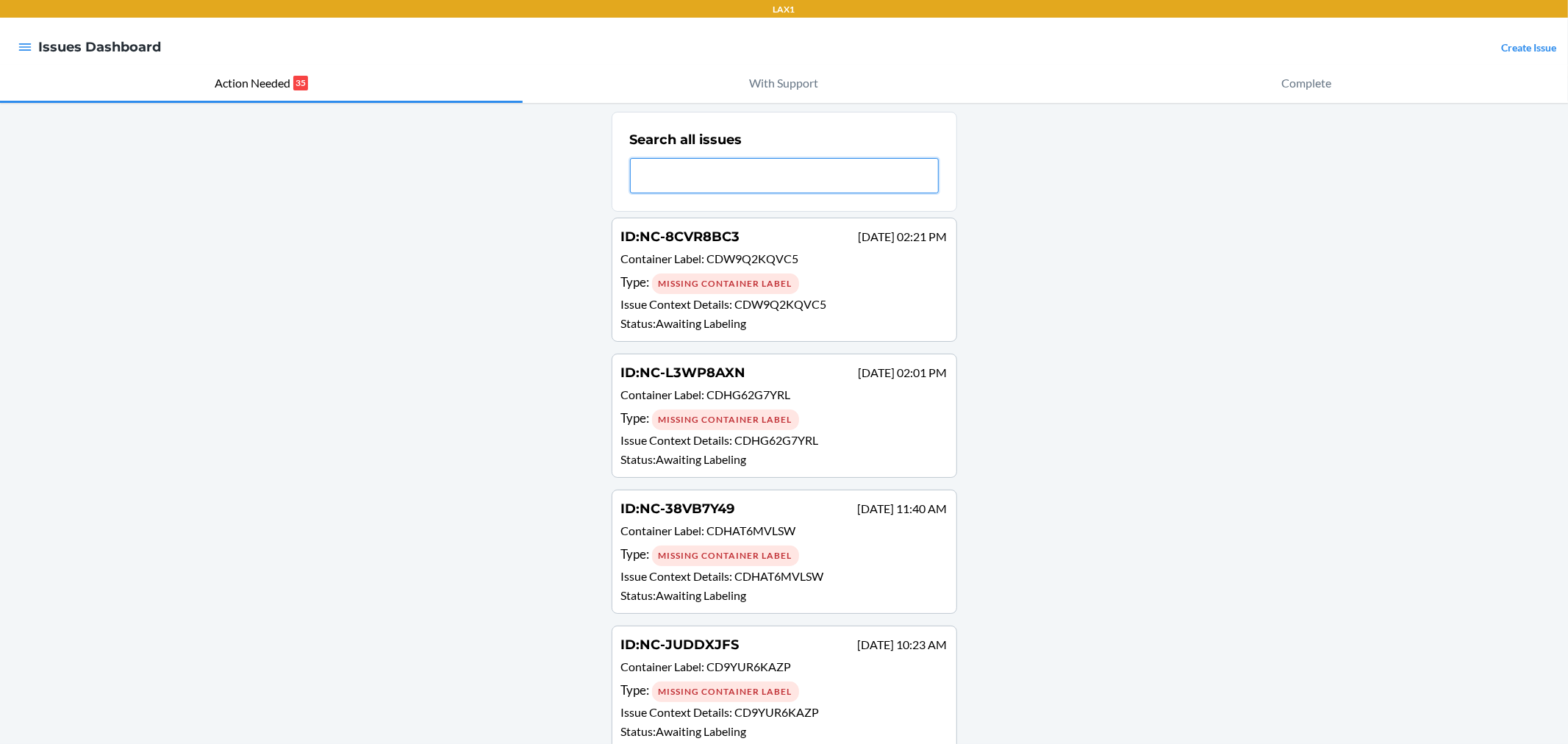
click at [753, 181] on input "text" at bounding box center [785, 176] width 309 height 35
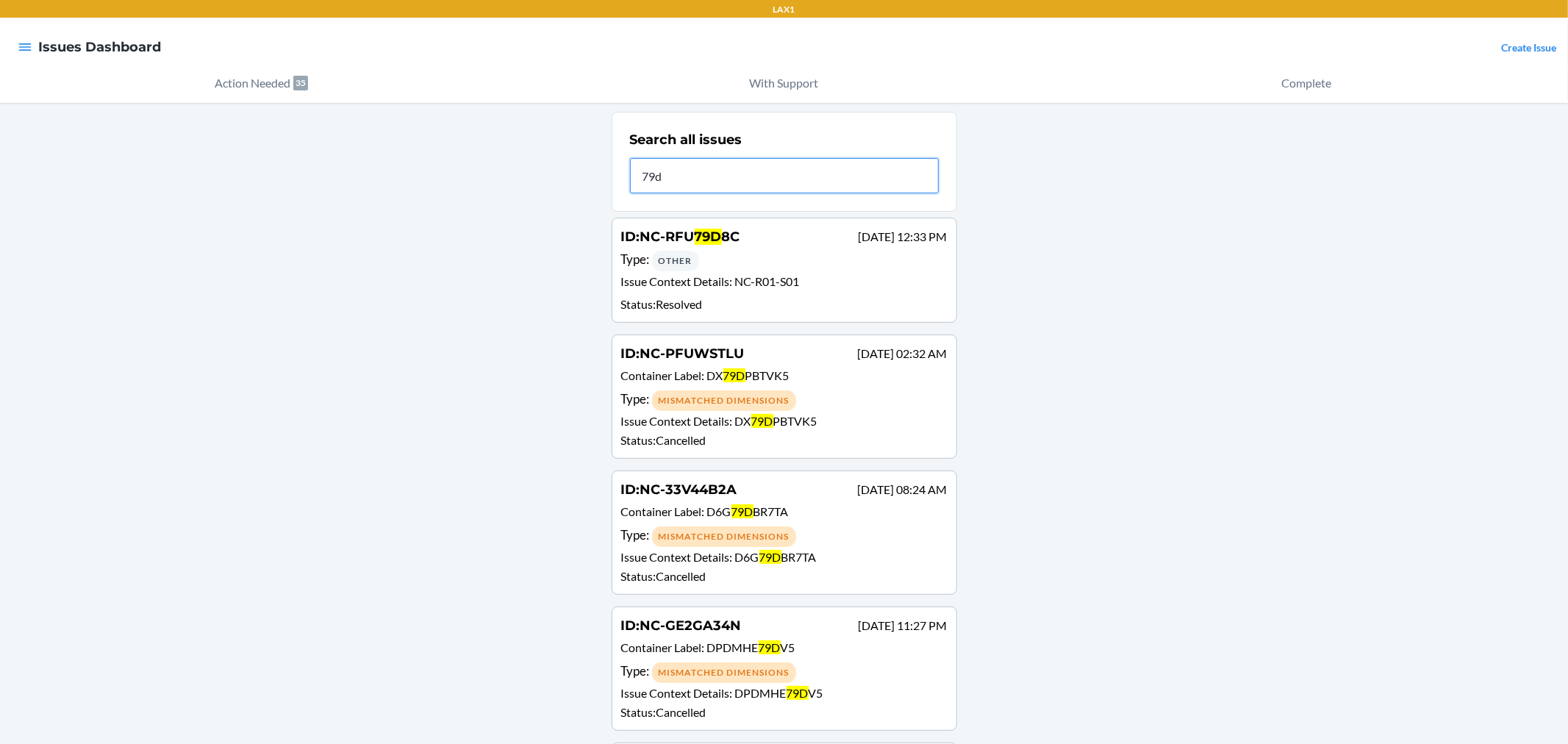
click at [710, 165] on input "79d" at bounding box center [785, 176] width 309 height 35
click at [671, 165] on input "79D" at bounding box center [785, 176] width 309 height 35
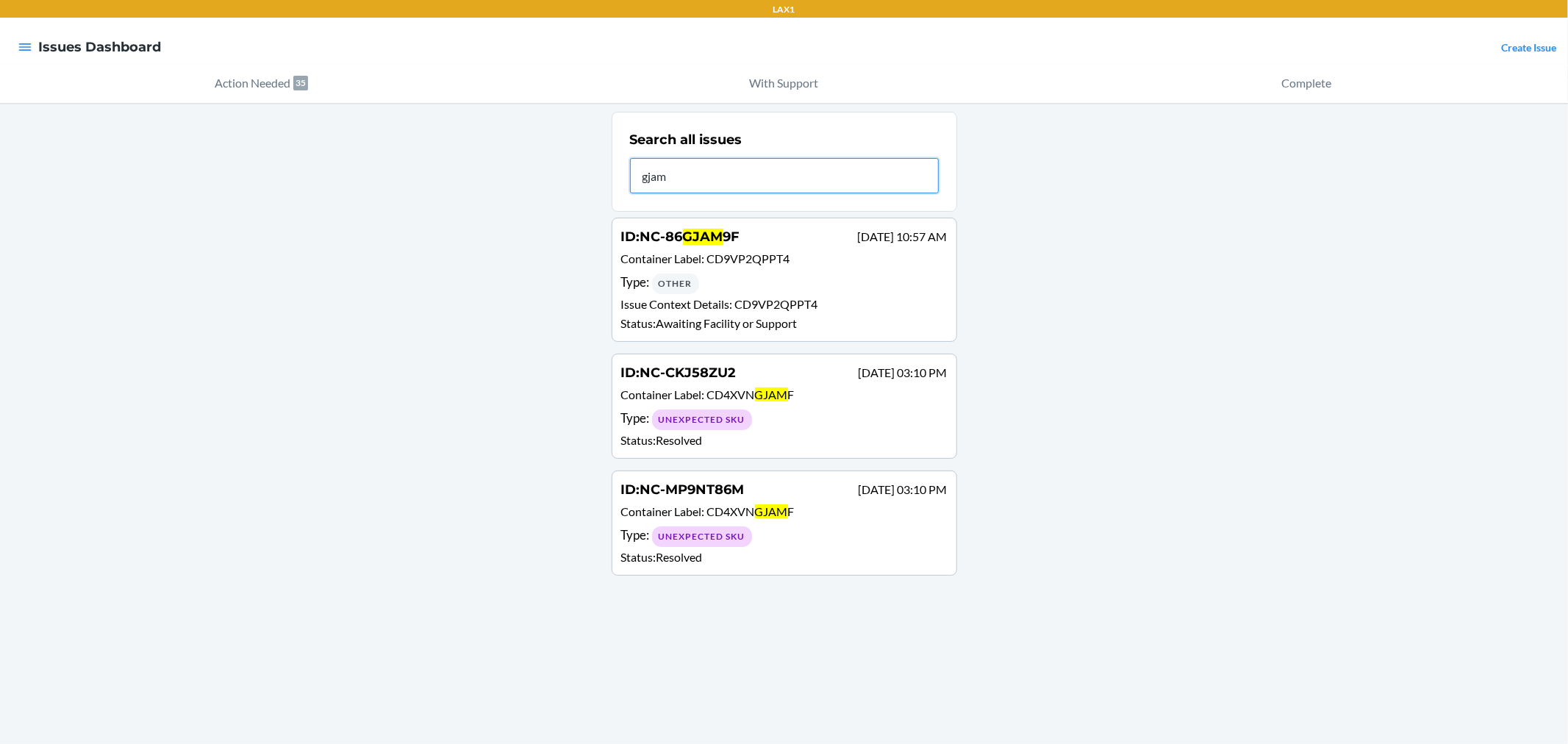
type input "gjam9"
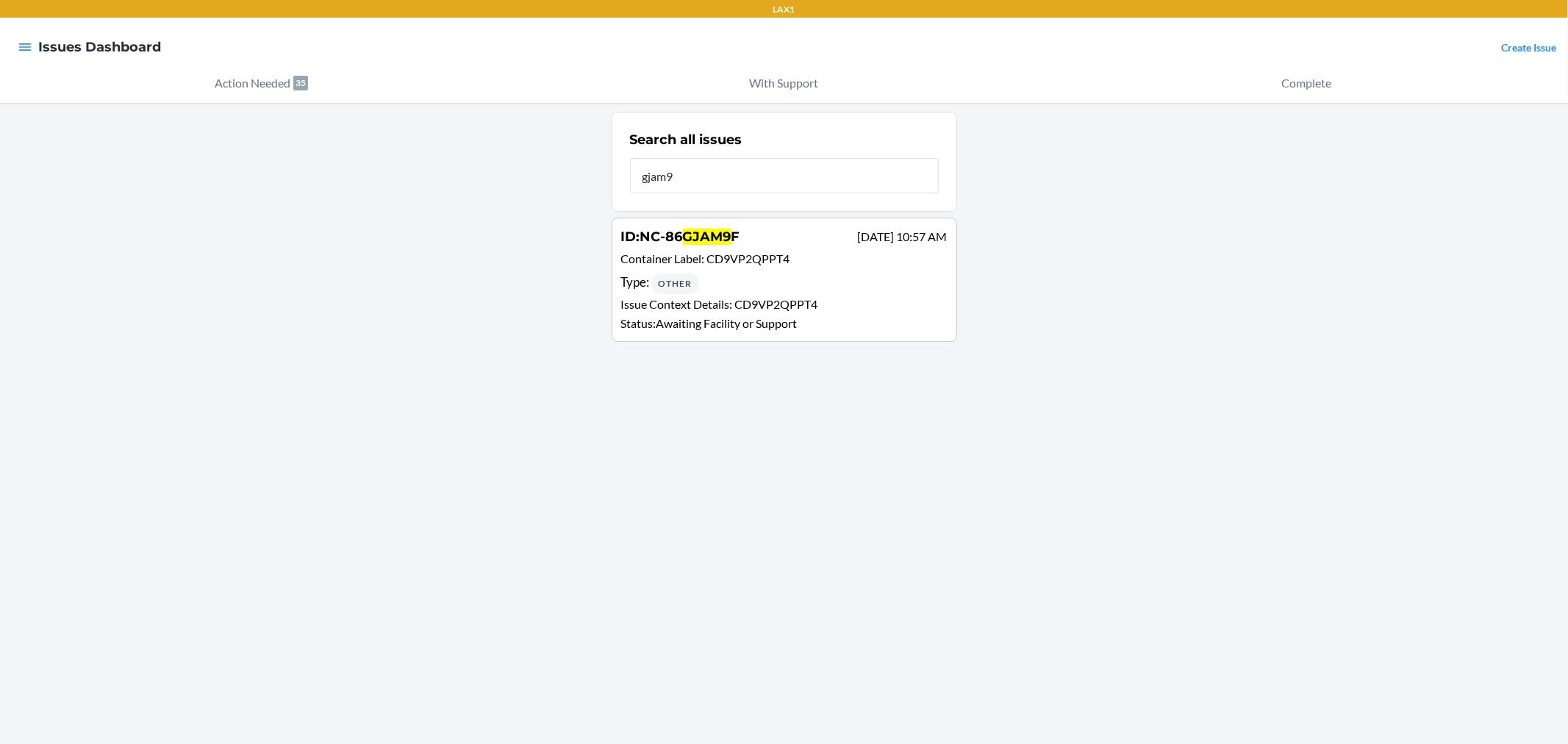
click at [752, 259] on span "CD9VP2QPPT4" at bounding box center [749, 258] width 83 height 14
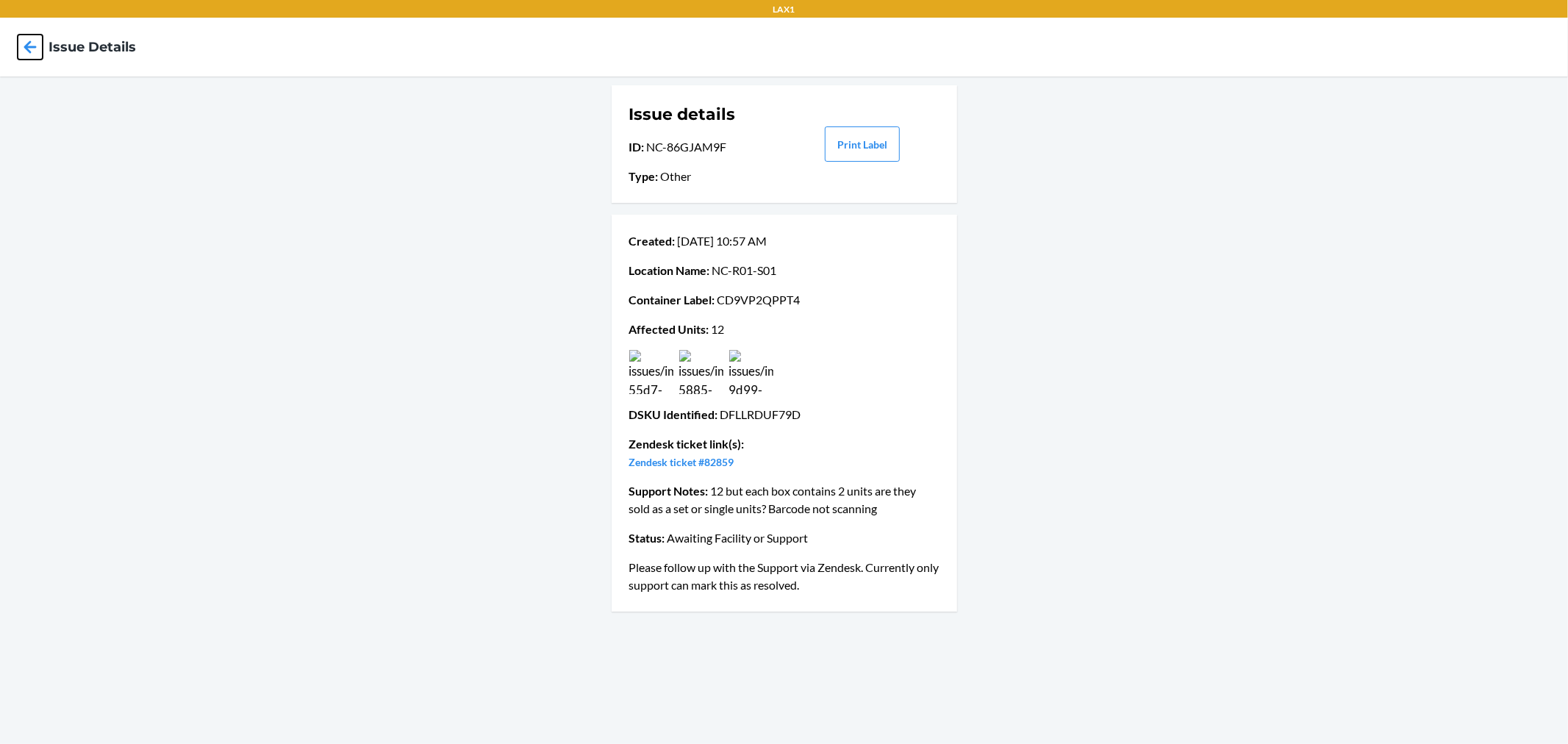
click at [30, 40] on icon at bounding box center [31, 47] width 13 height 13
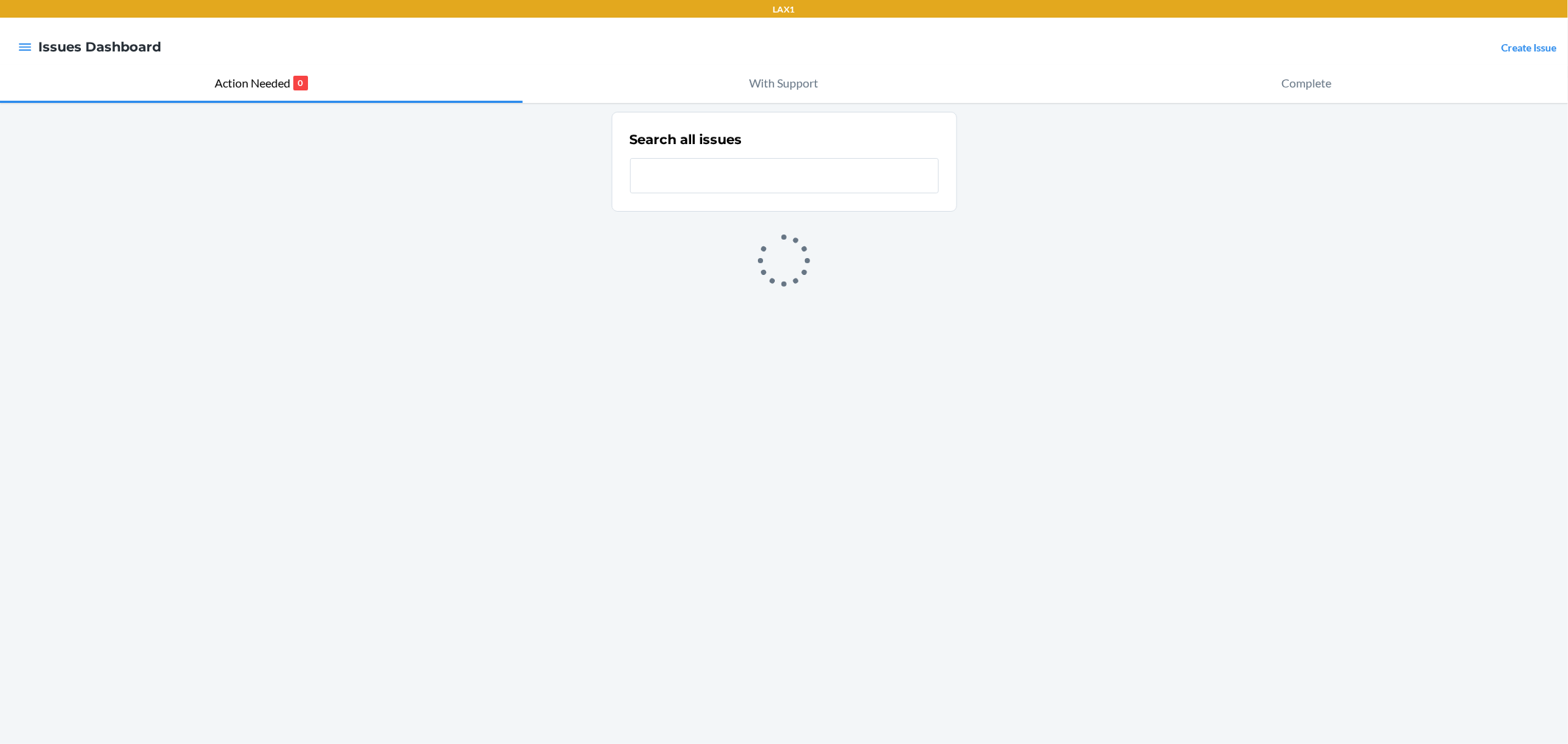
type input "w"
type input "ewc"
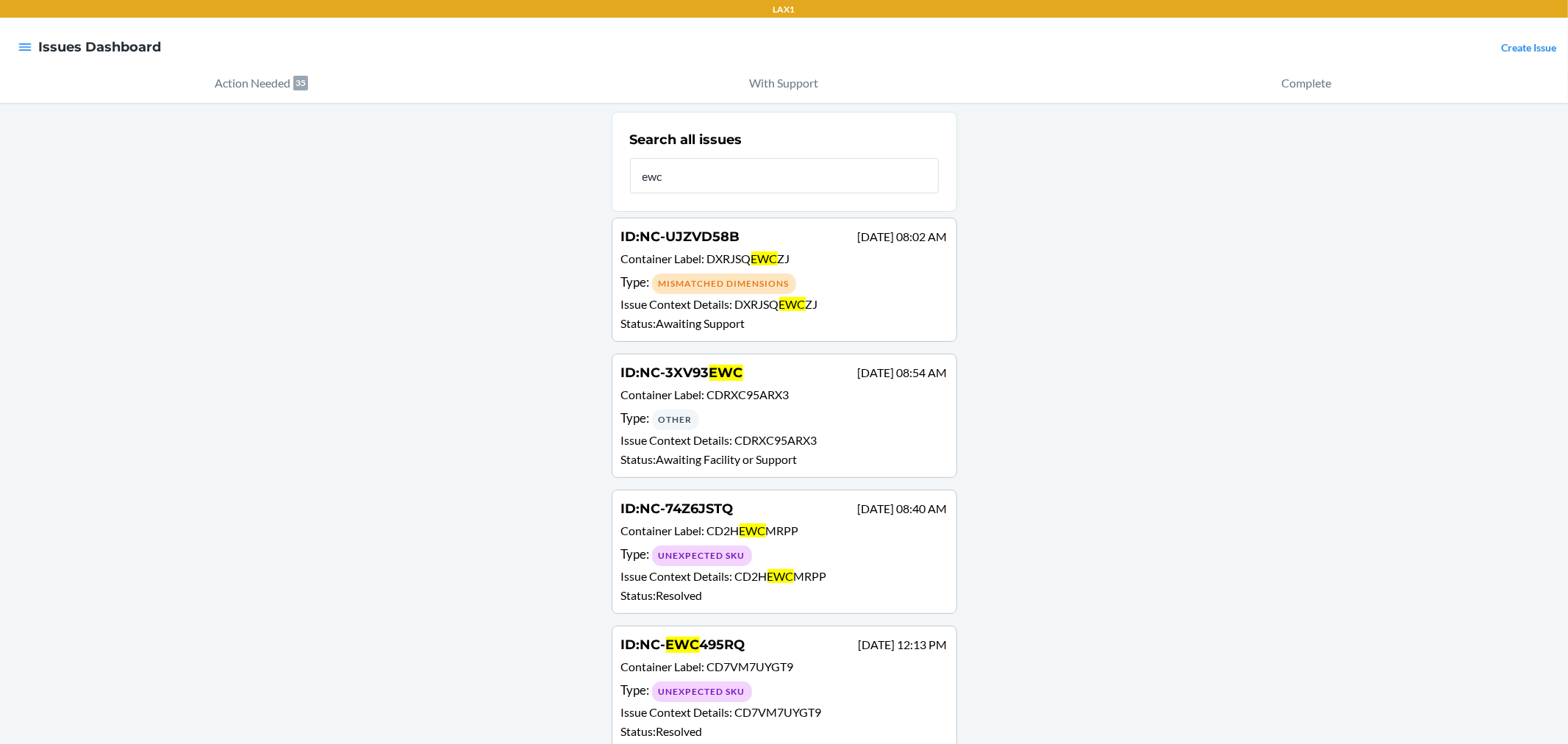
click at [803, 427] on div "Type : Other" at bounding box center [785, 419] width 326 height 22
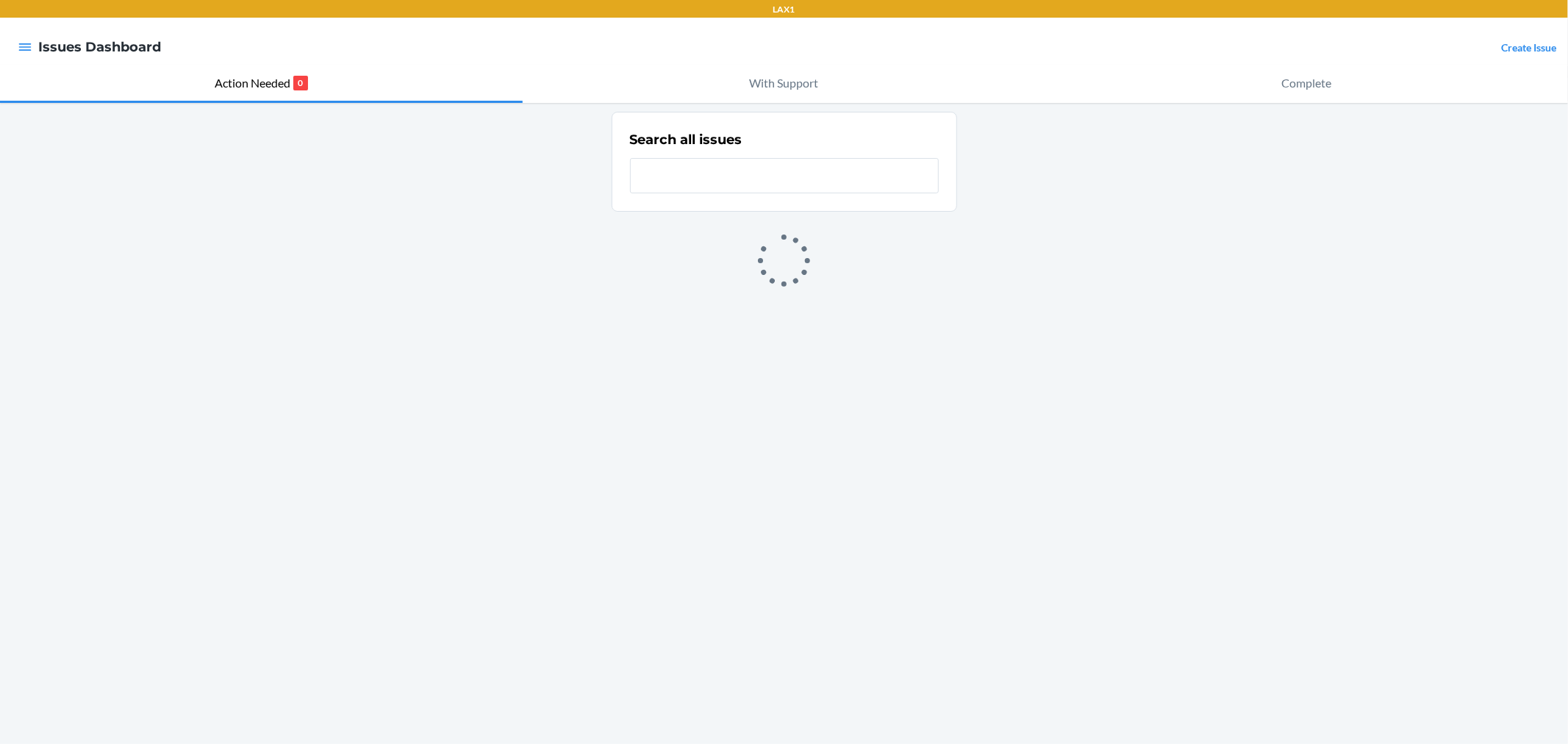
click at [35, 42] on div at bounding box center [25, 47] width 27 height 31
click at [27, 47] on icon "button" at bounding box center [26, 47] width 13 height 7
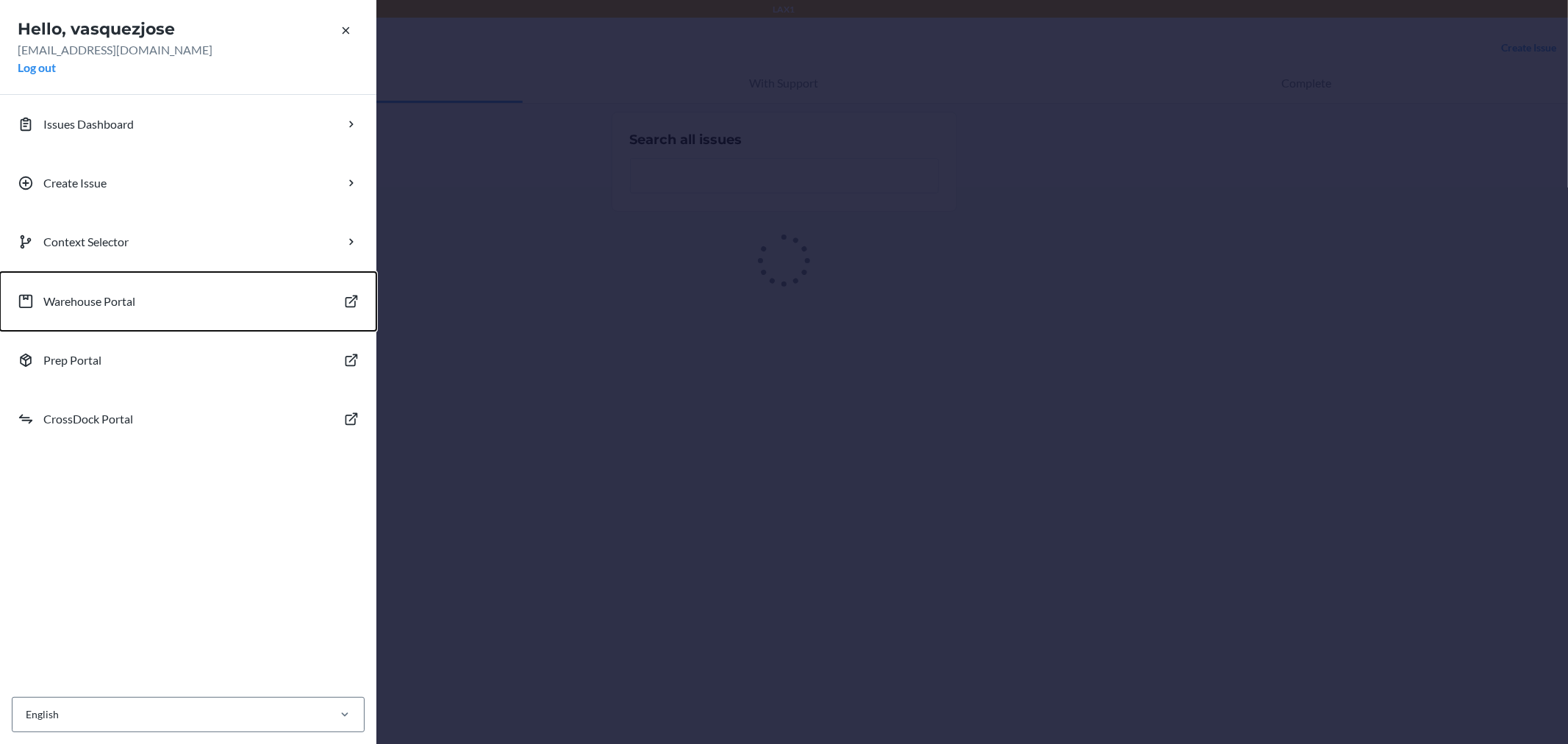
click at [140, 305] on button "Warehouse Portal" at bounding box center [188, 301] width 376 height 59
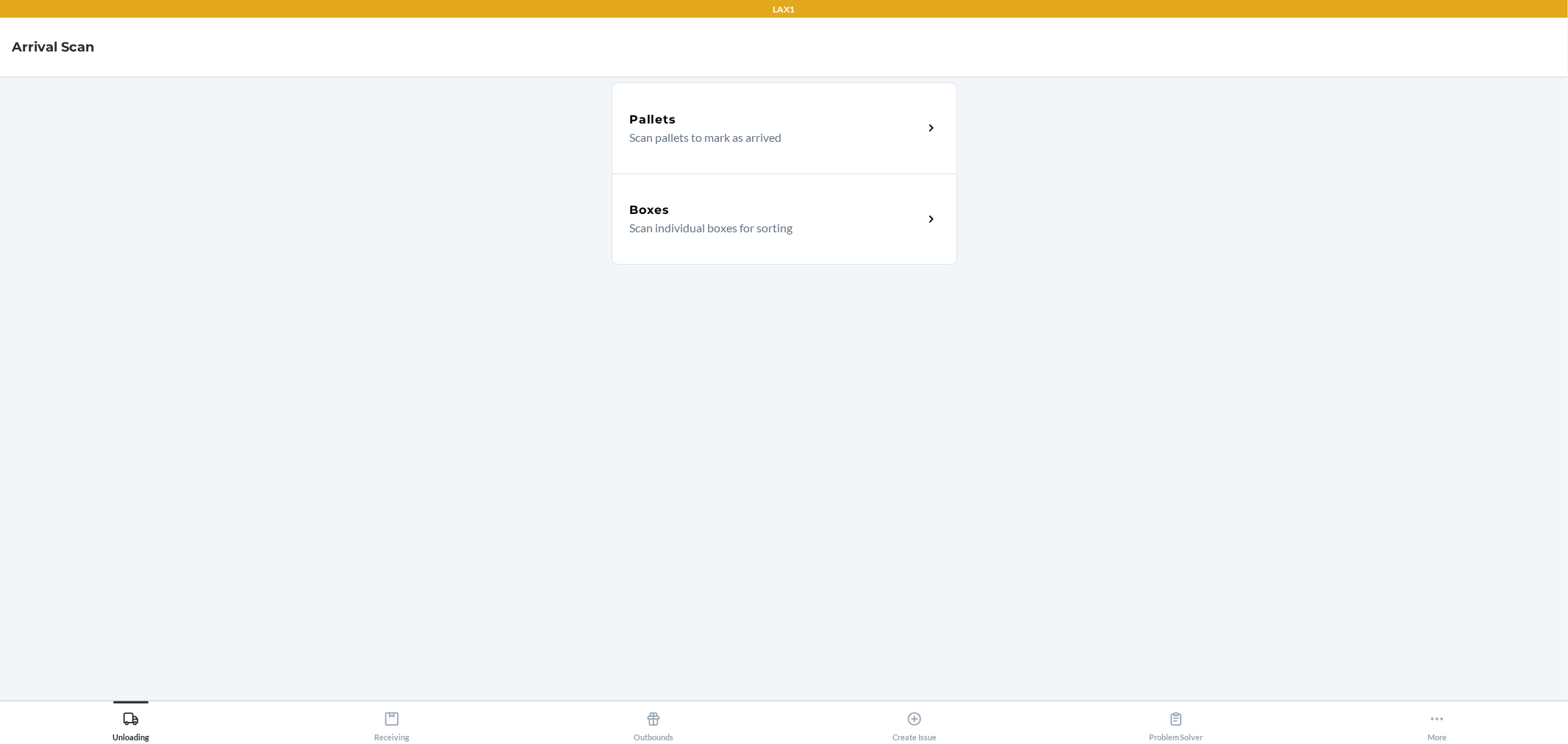
click at [383, 743] on div "Unloading Receiving Outbounds Create Issue Problem Solver More" at bounding box center [784, 722] width 1568 height 43
click at [391, 731] on div "Receiving" at bounding box center [392, 724] width 35 height 37
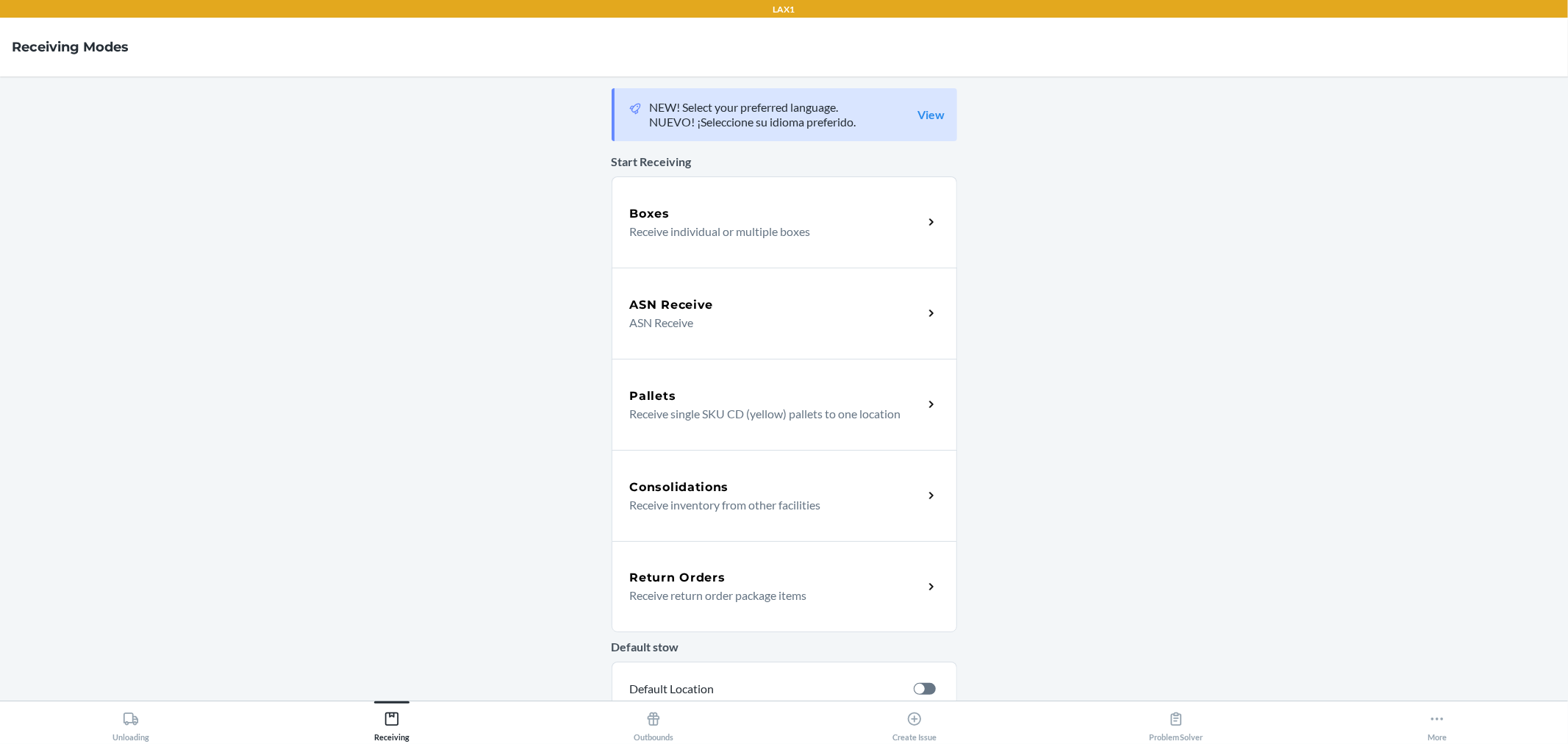
click at [734, 229] on p "Receive individual or multiple boxes" at bounding box center [771, 232] width 281 height 18
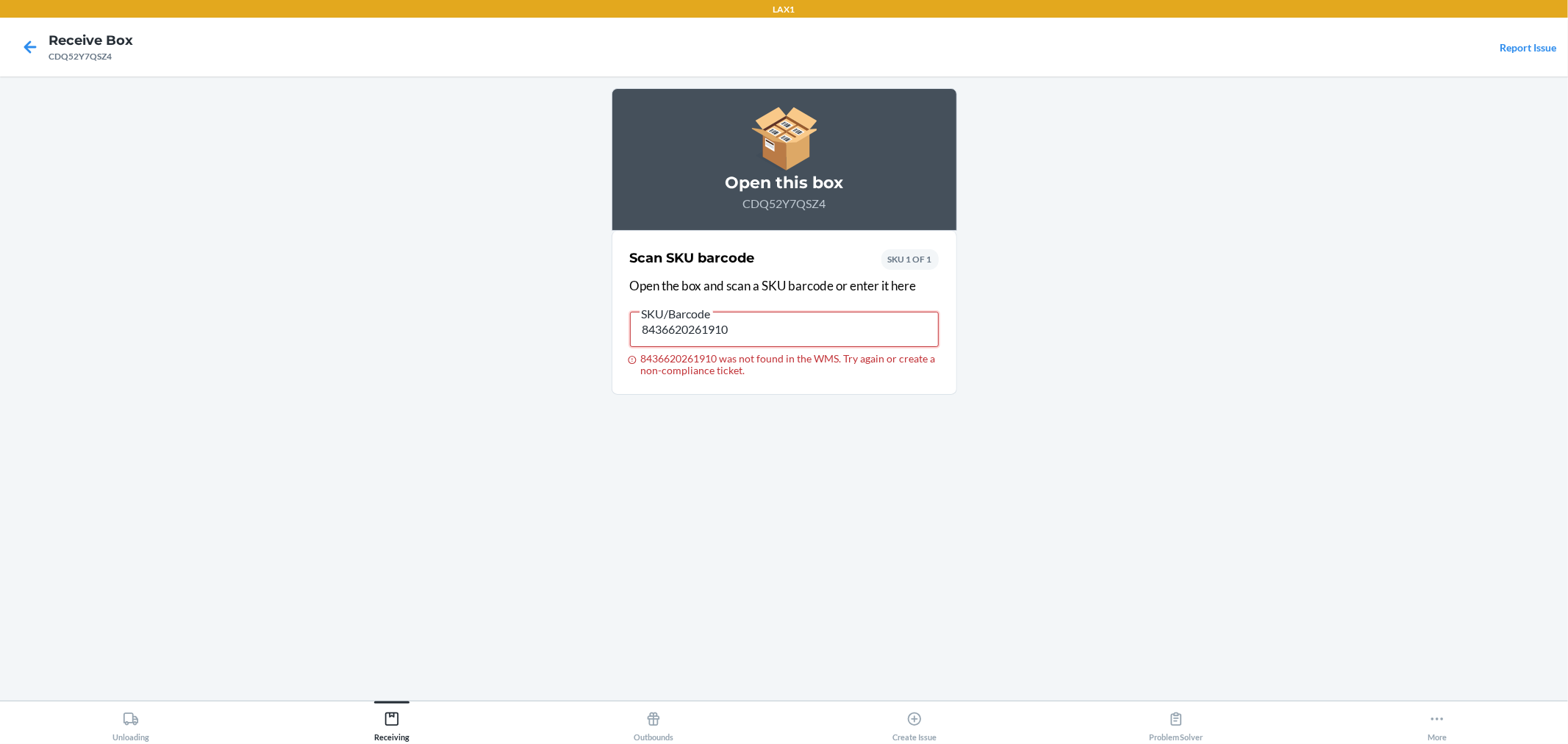
click at [803, 343] on input "8436620261910" at bounding box center [785, 330] width 309 height 35
click at [790, 331] on input "MGS-K6654" at bounding box center [785, 330] width 309 height 35
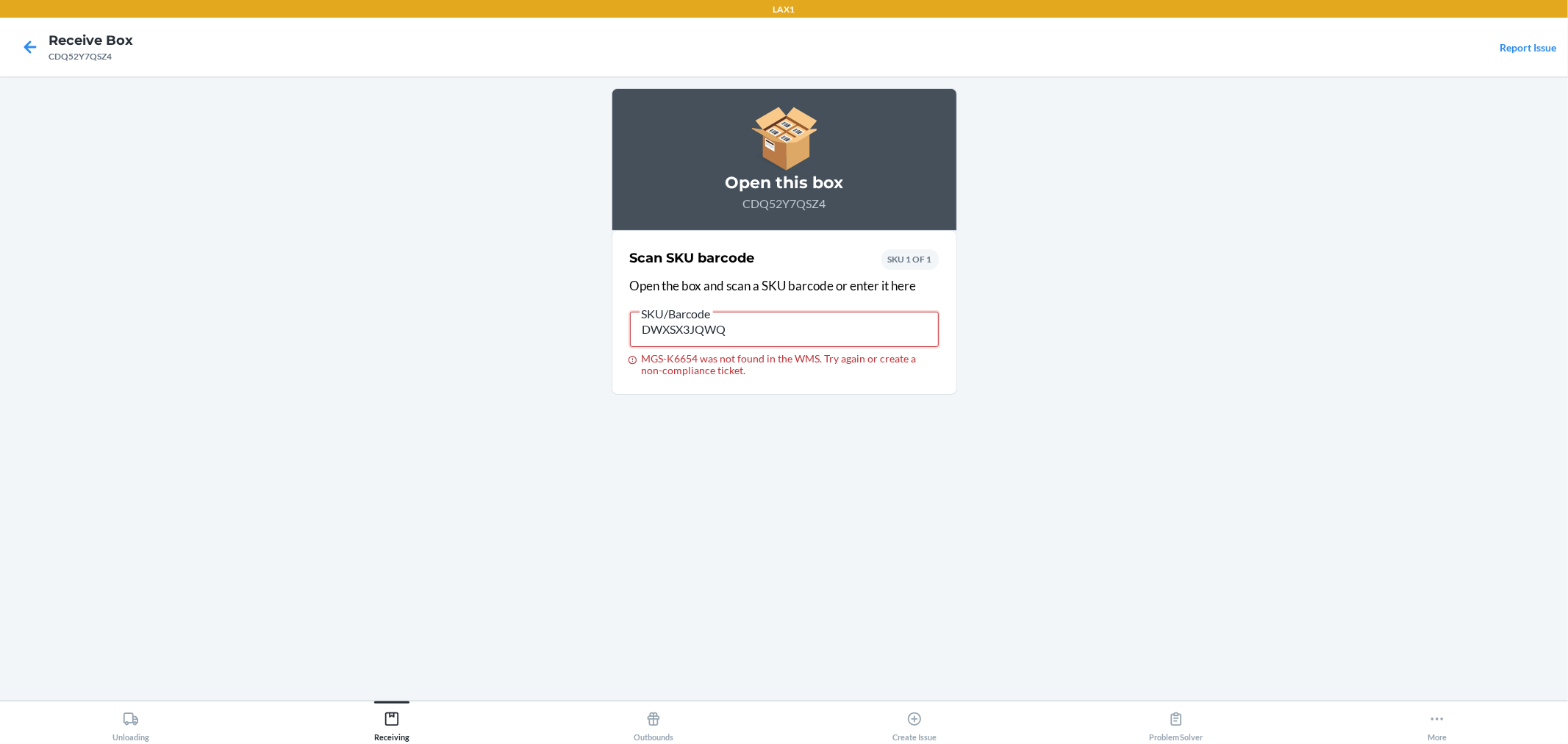
type input "DWXSX3JQWQ6"
drag, startPoint x: 752, startPoint y: 330, endPoint x: 599, endPoint y: 329, distance: 153.0
click at [599, 329] on main "Open this box CDQ52Y7QSZ4 Scan SKU barcode Open the box and scan a SKU barcode …" at bounding box center [784, 388] width 1568 height 624
click at [31, 43] on icon at bounding box center [30, 47] width 25 height 25
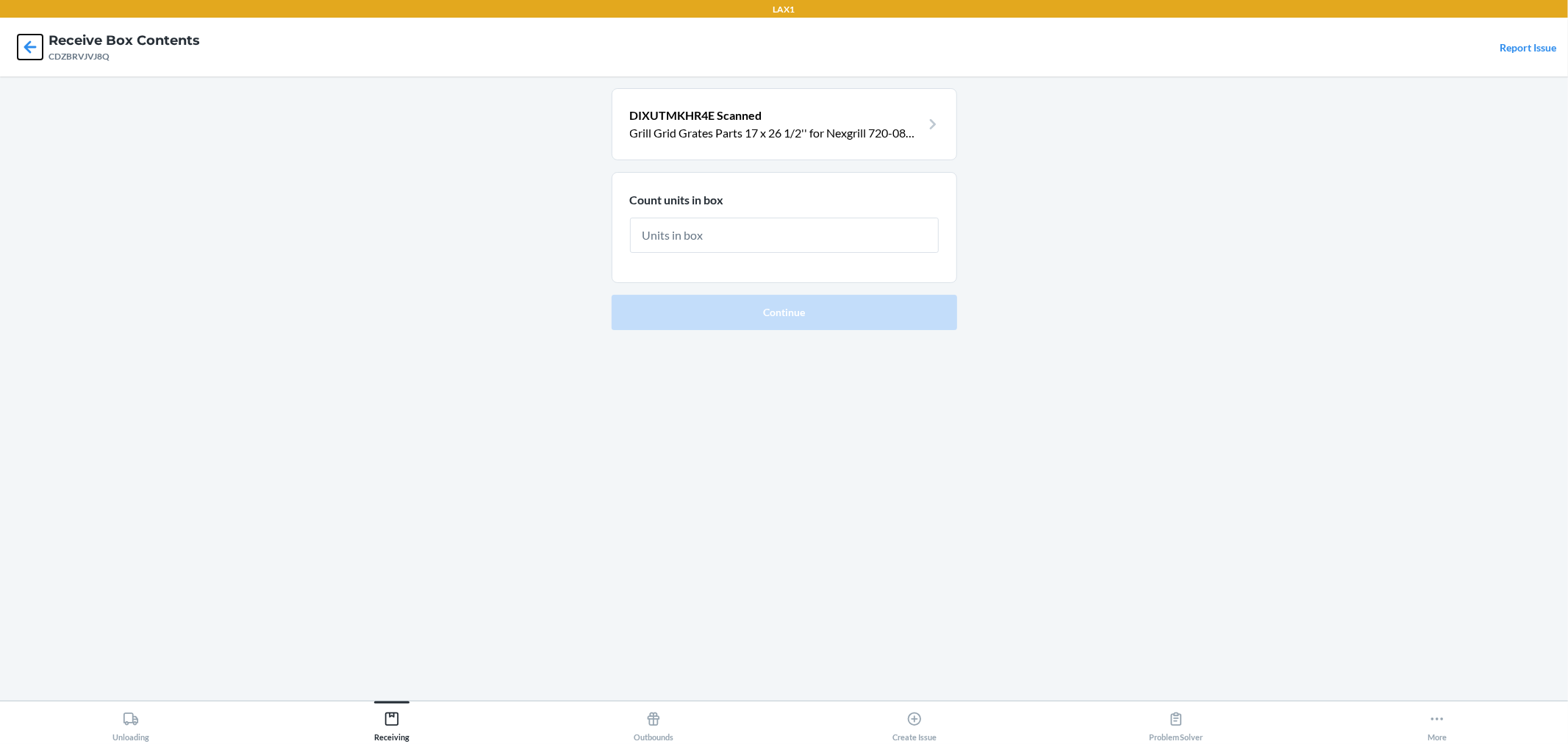
click at [35, 35] on icon at bounding box center [30, 47] width 25 height 25
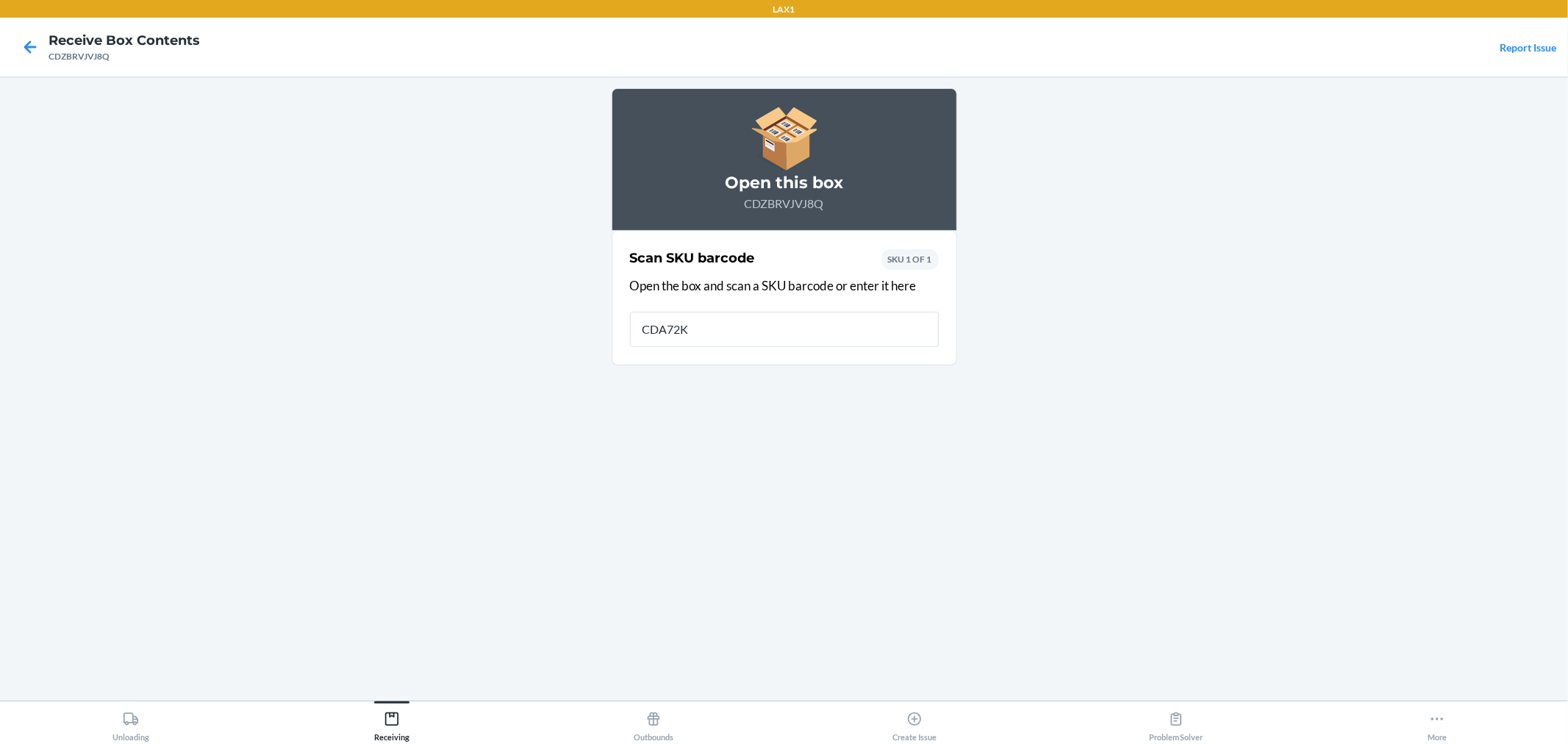
type input "CDA72KR"
click at [693, 353] on div "CDA72KR2DYS is a CDSKU. Scan a product barcode, or start over to scan this CDSK…" at bounding box center [785, 364] width 309 height 23
click at [693, 347] on input "CDA72KR2DYS is a CDSKU. Scan a product barcode, or start over to scan this CDSK…" at bounding box center [785, 330] width 309 height 35
click at [693, 356] on div "CDA72KR2DYS is a CDSKU. Scan a product barcode, or start over to scan this CDSK…" at bounding box center [785, 364] width 309 height 23
click at [693, 347] on input "CDA72KR2DYS is a CDSKU. Scan a product barcode, or start over to scan this CDSK…" at bounding box center [785, 330] width 309 height 35
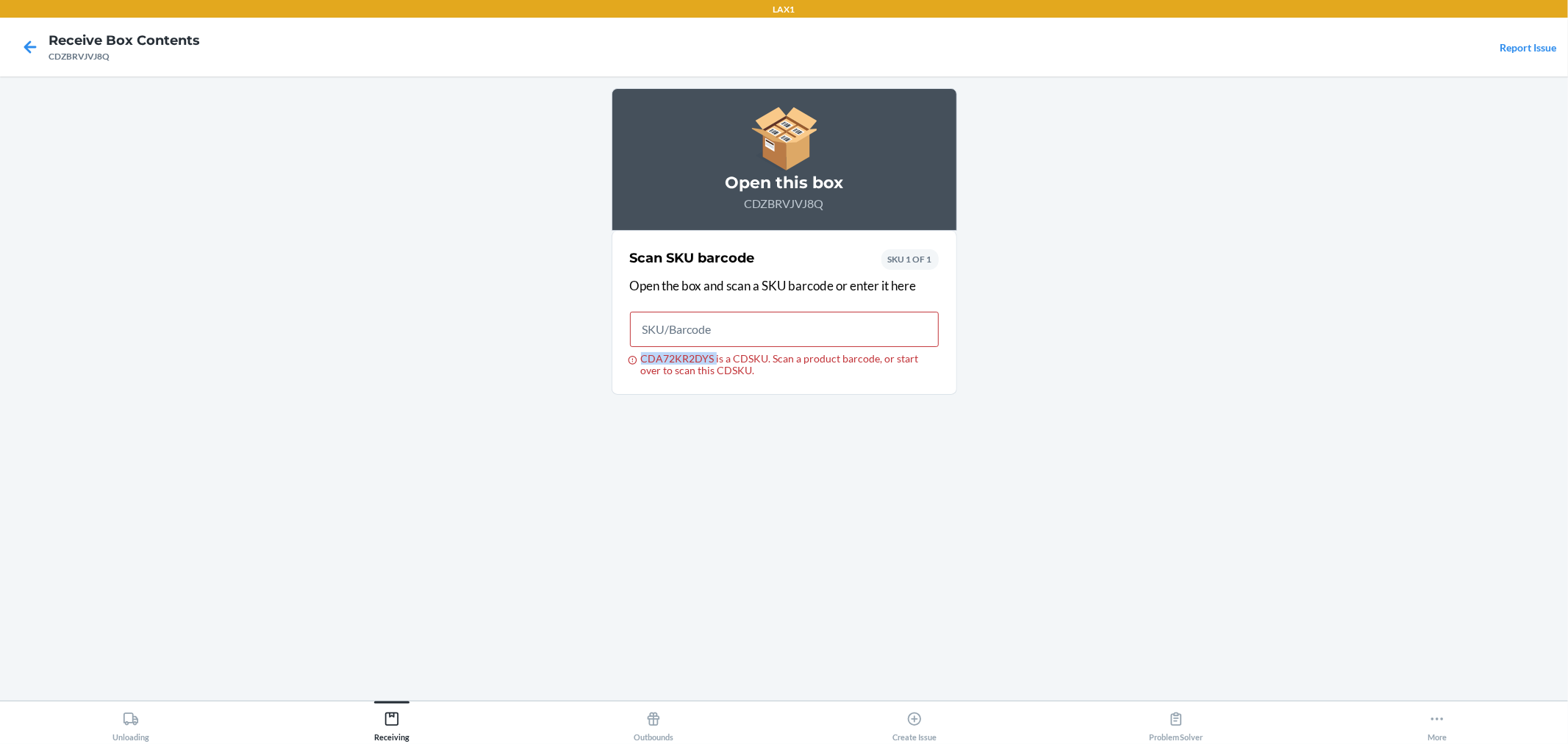
click at [693, 356] on div "CDA72KR2DYS is a CDSKU. Scan a product barcode, or start over to scan this CDSK…" at bounding box center [785, 364] width 309 height 23
click at [693, 347] on input "CDA72KR2DYS is a CDSKU. Scan a product barcode, or start over to scan this CDSK…" at bounding box center [785, 330] width 309 height 35
copy div "CDA72KR2DYS"
click at [30, 45] on icon at bounding box center [30, 47] width 25 height 25
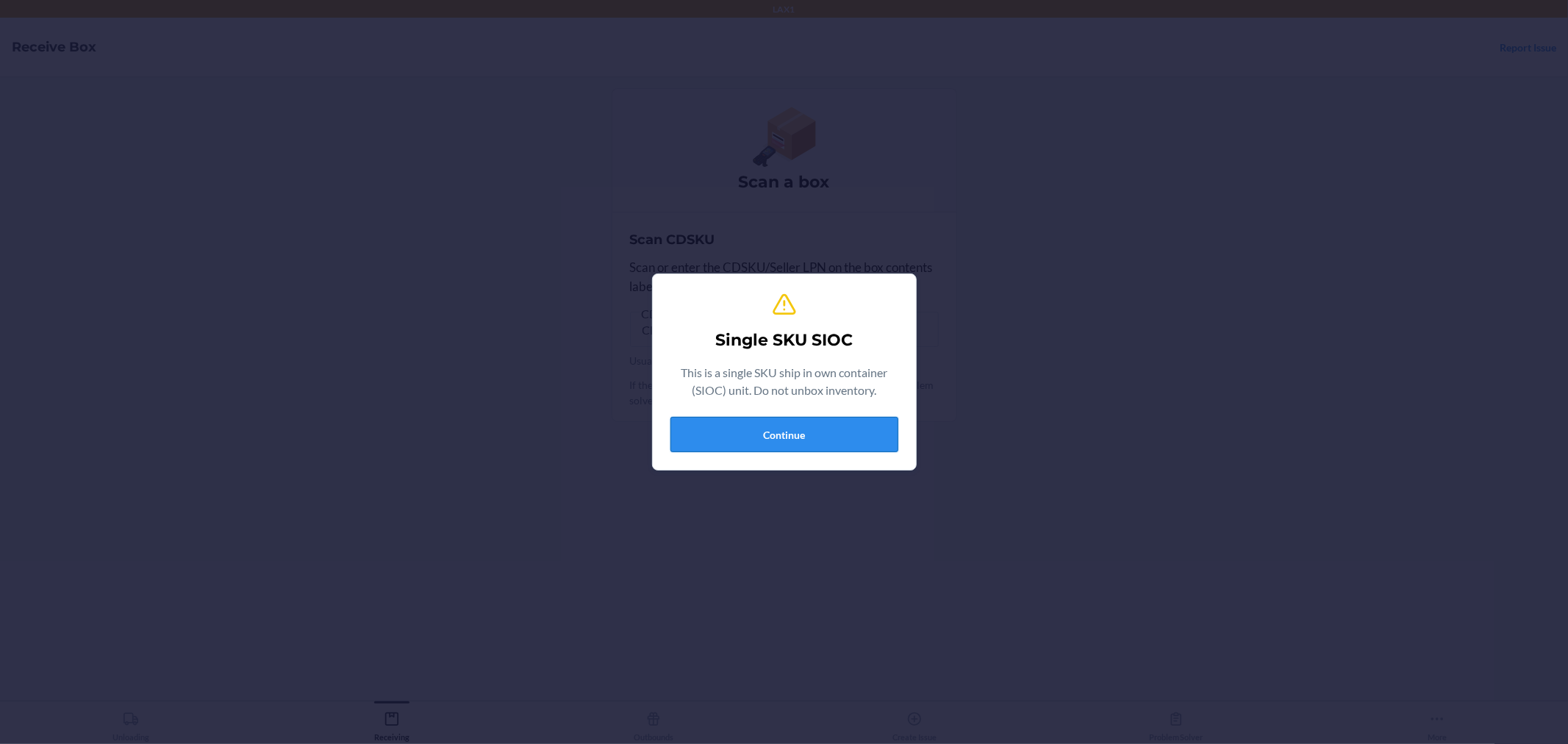
click at [796, 435] on button "Continue" at bounding box center [784, 434] width 228 height 35
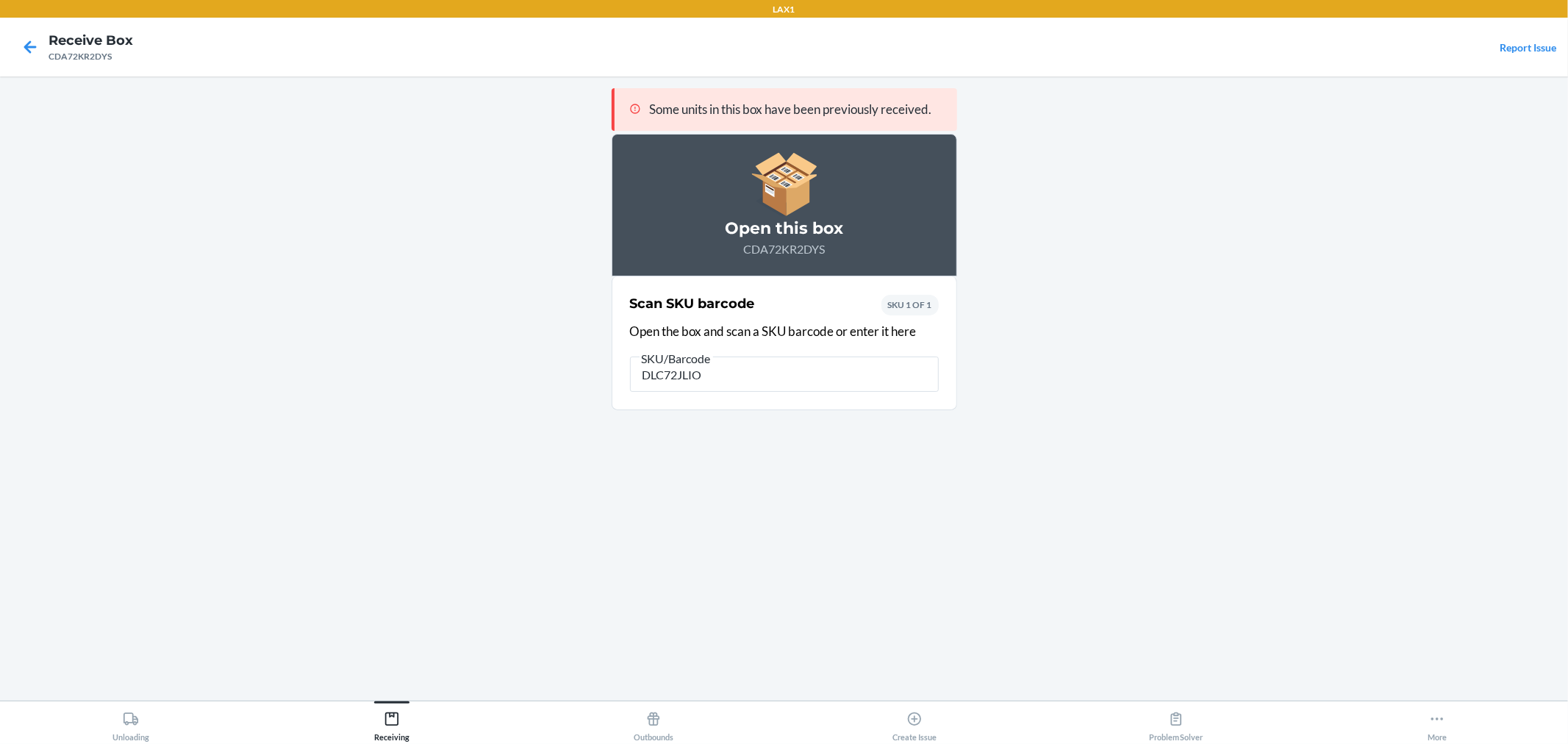
type input "DLC72JLIOZ"
click at [790, 374] on input "DLC72JLIOZ" at bounding box center [785, 374] width 309 height 35
type input "DLC7Z2JLIOZ"
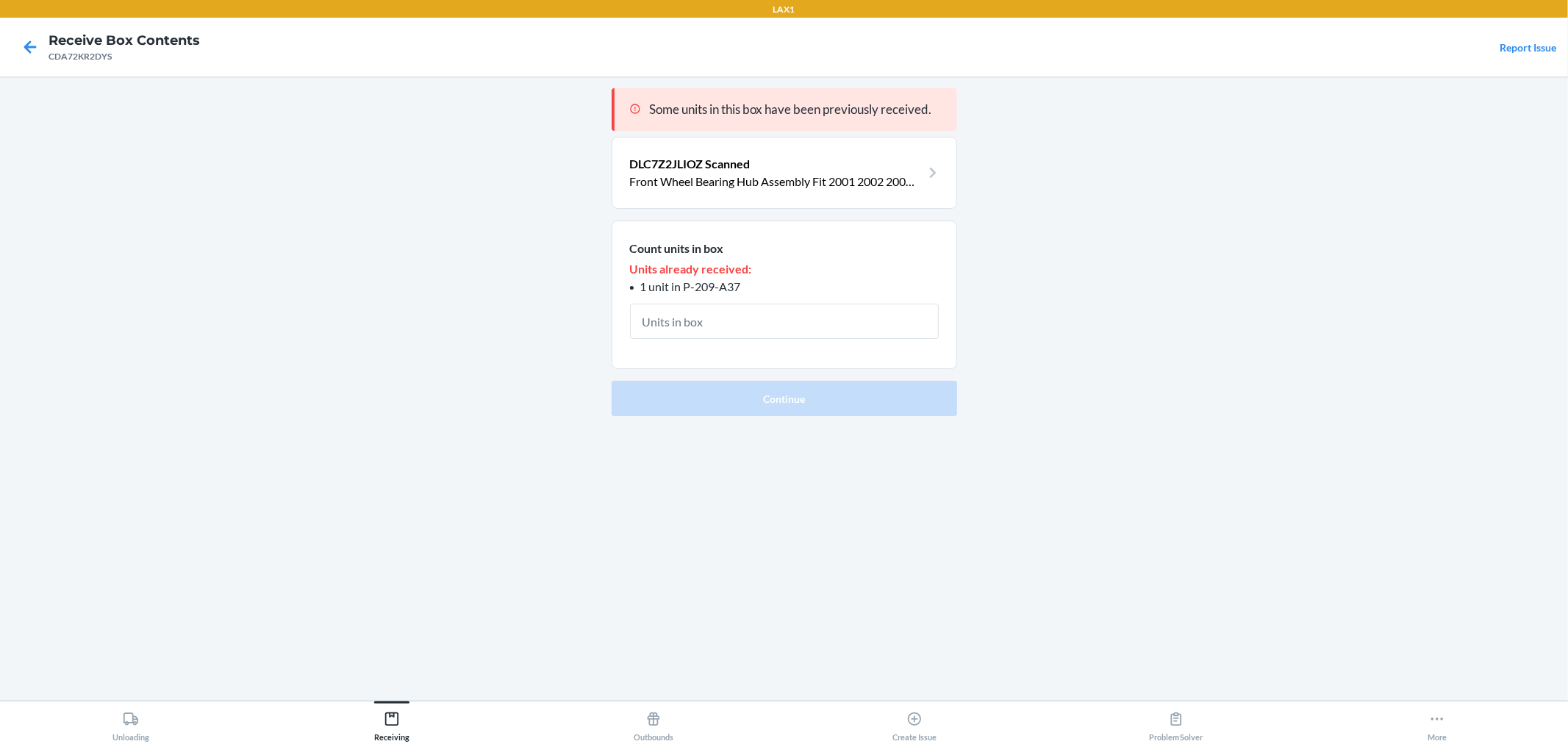
click at [728, 186] on p "Front Wheel Bearing Hub Assembly Fit 2001 2002 2003 2004 2005 Honda Civic Hub B…" at bounding box center [776, 182] width 291 height 18
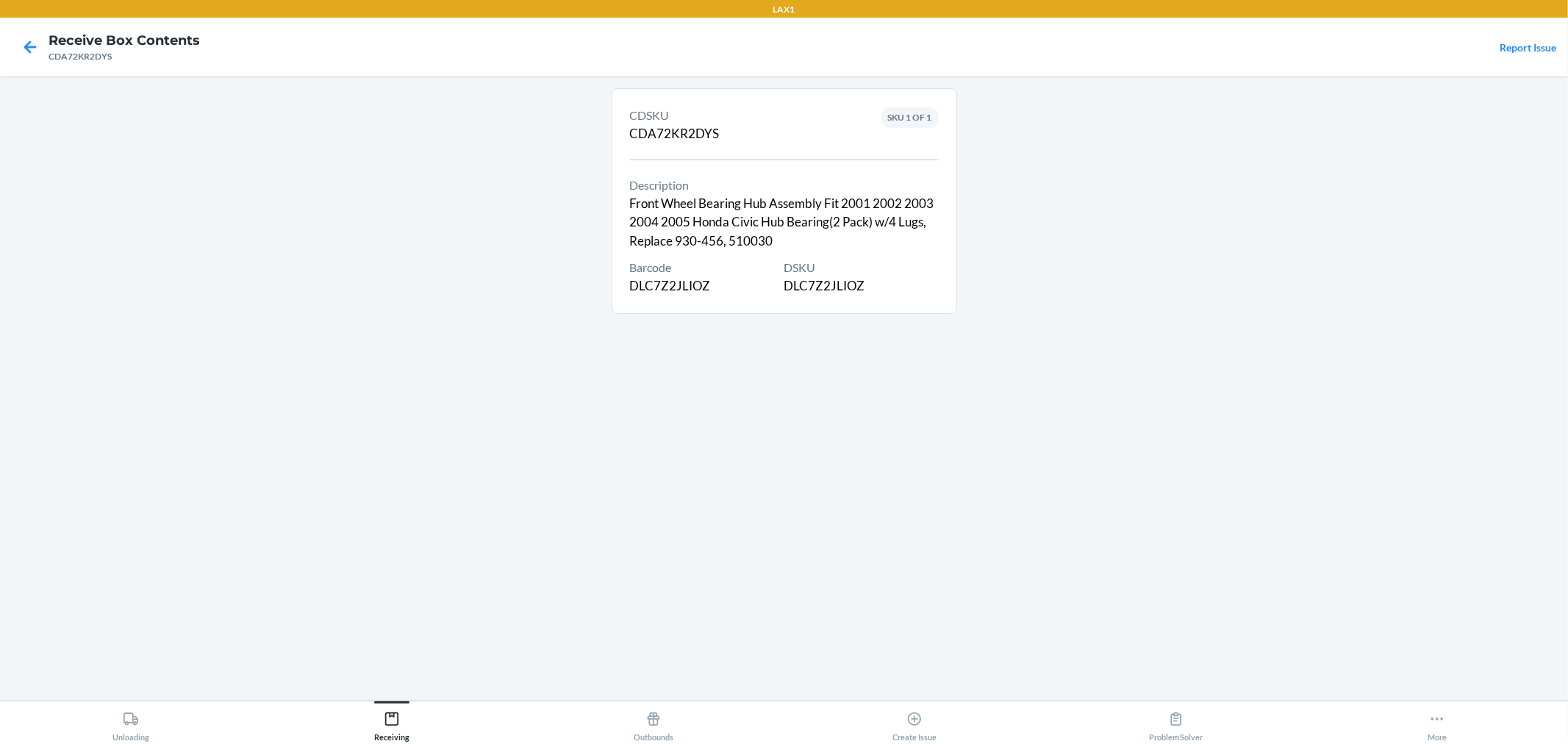
click at [686, 288] on div "Barcode DLC7Z2JLIOZ" at bounding box center [708, 277] width 154 height 37
copy div "DLC7Z2JLIOZ"
click at [1316, 74] on nav "Receive Box Contents CDA72KR2DYS Report Issue" at bounding box center [784, 47] width 1568 height 59
drag, startPoint x: 22, startPoint y: 54, endPoint x: 83, endPoint y: 87, distance: 69.4
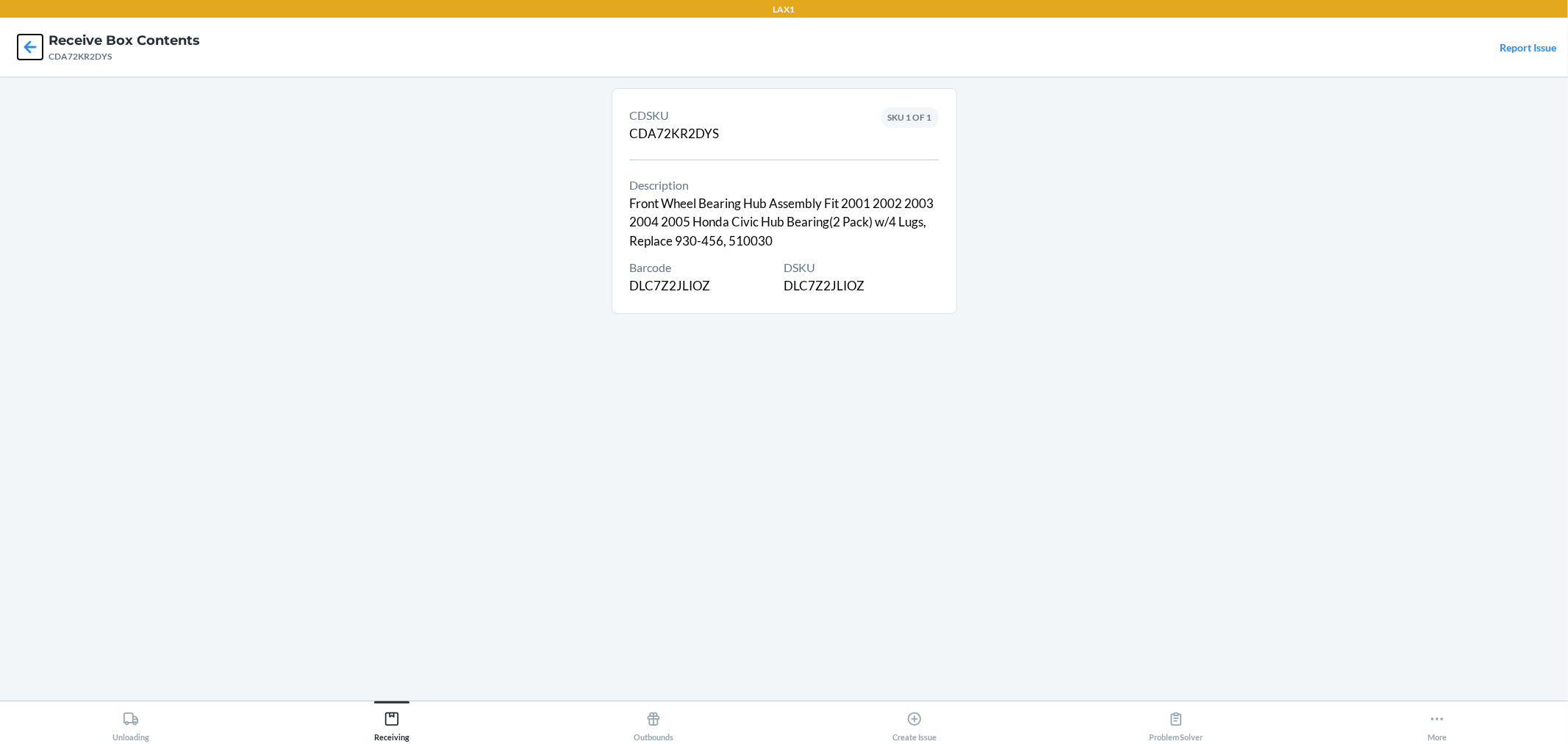
click at [23, 54] on icon at bounding box center [30, 47] width 25 height 25
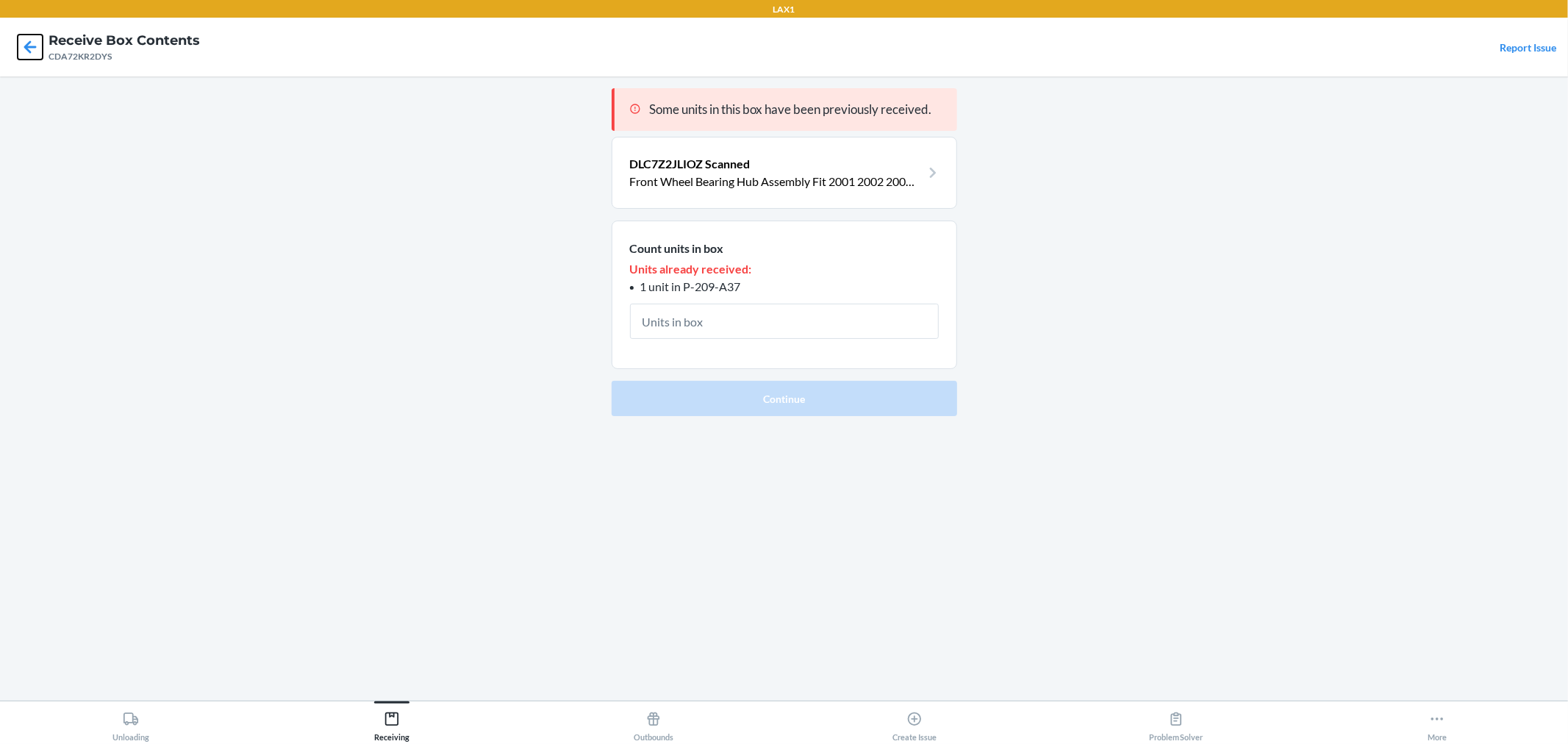
click at [32, 43] on icon at bounding box center [30, 47] width 25 height 25
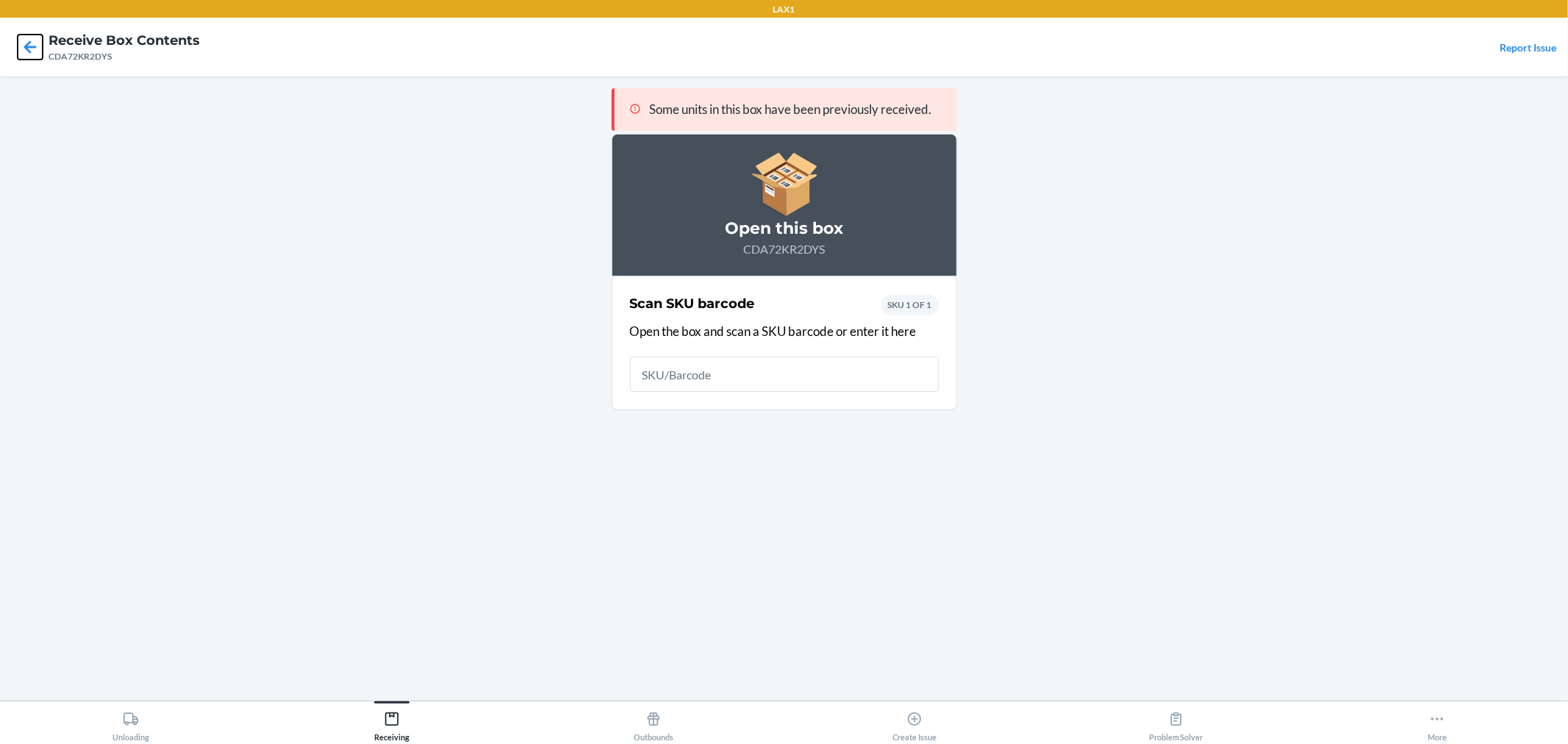
click at [23, 47] on icon at bounding box center [30, 47] width 25 height 25
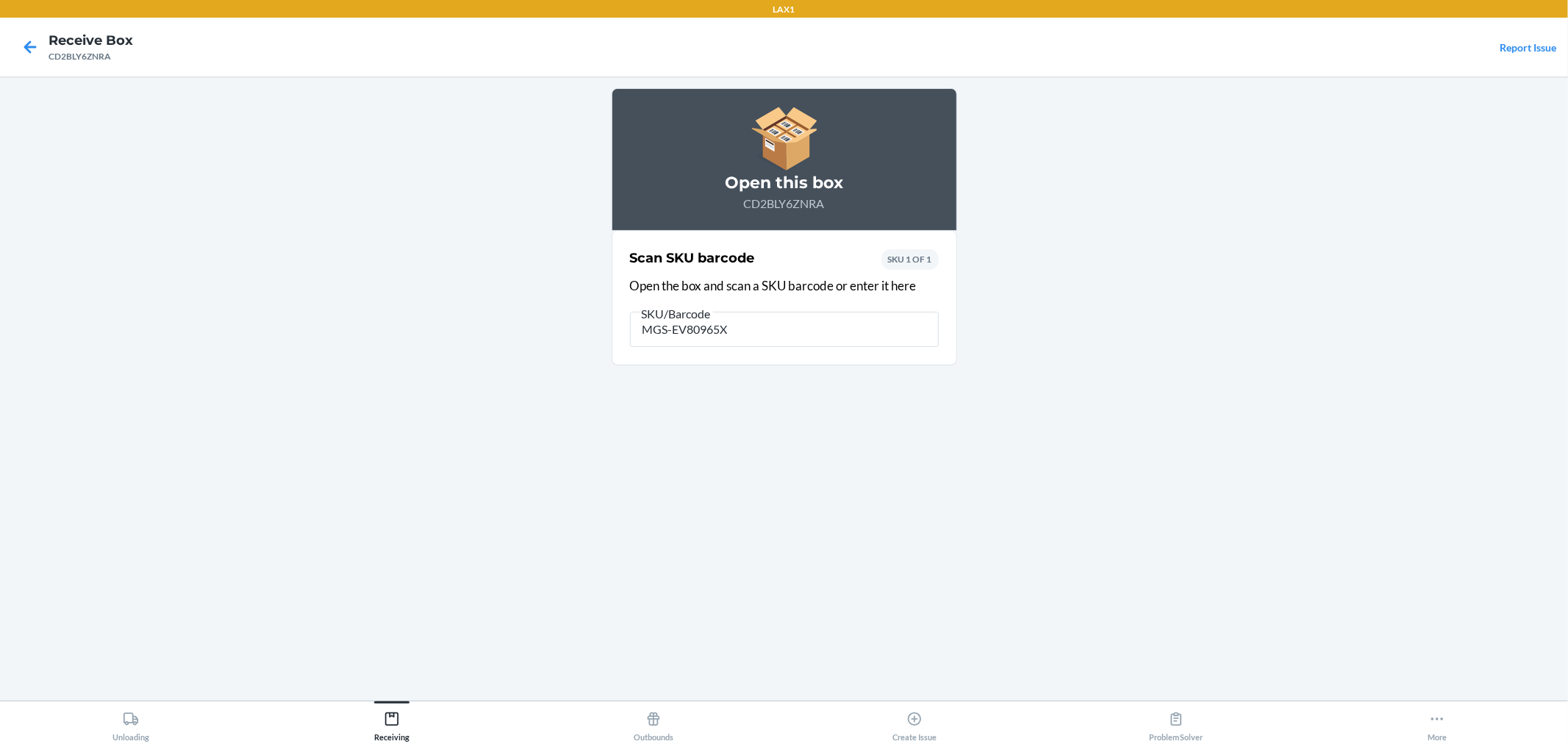
type input "MGS-EV80965X2"
click at [776, 330] on input "MGS-EV80965X2" at bounding box center [785, 330] width 309 height 35
type input "851441006706"
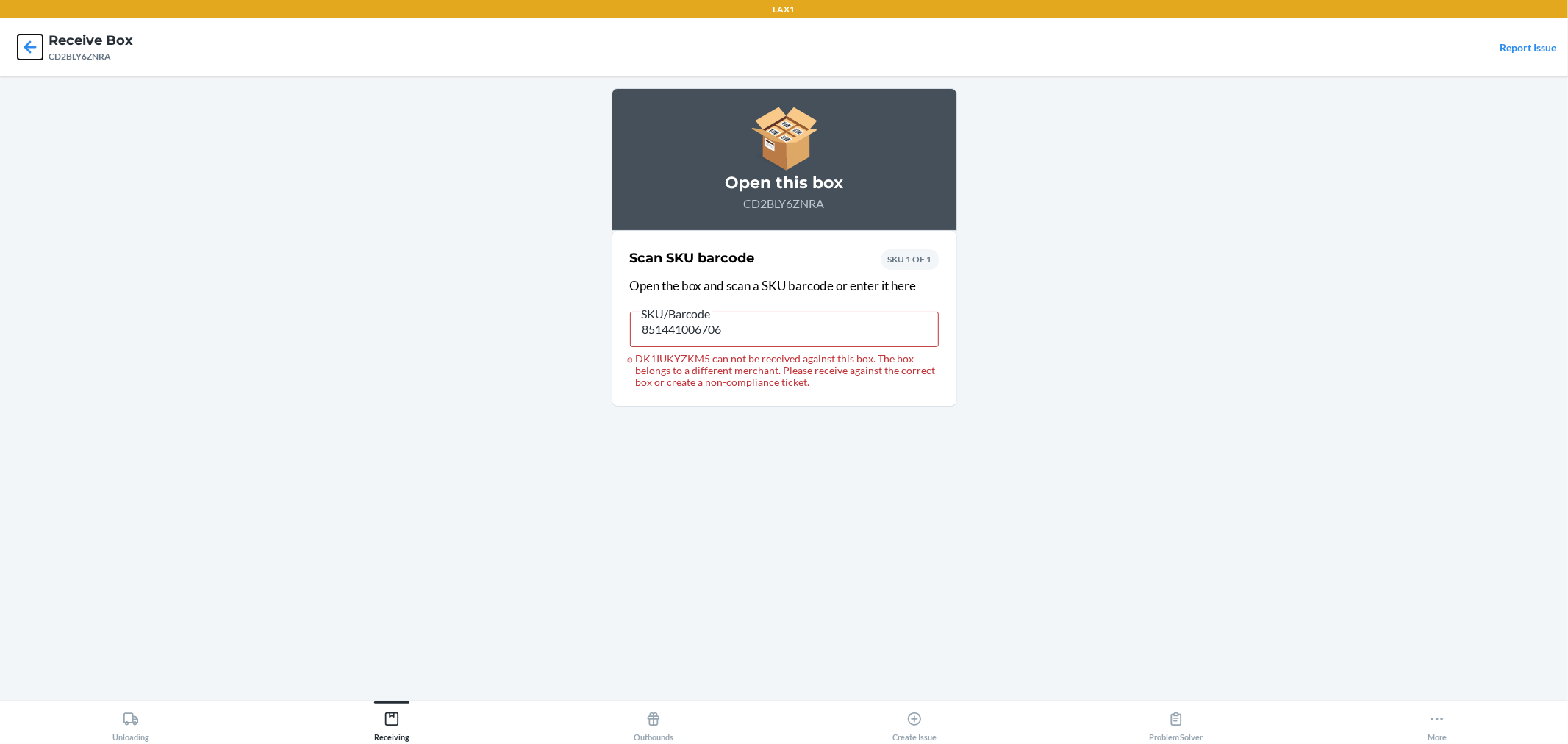
click at [30, 47] on icon at bounding box center [31, 47] width 13 height 13
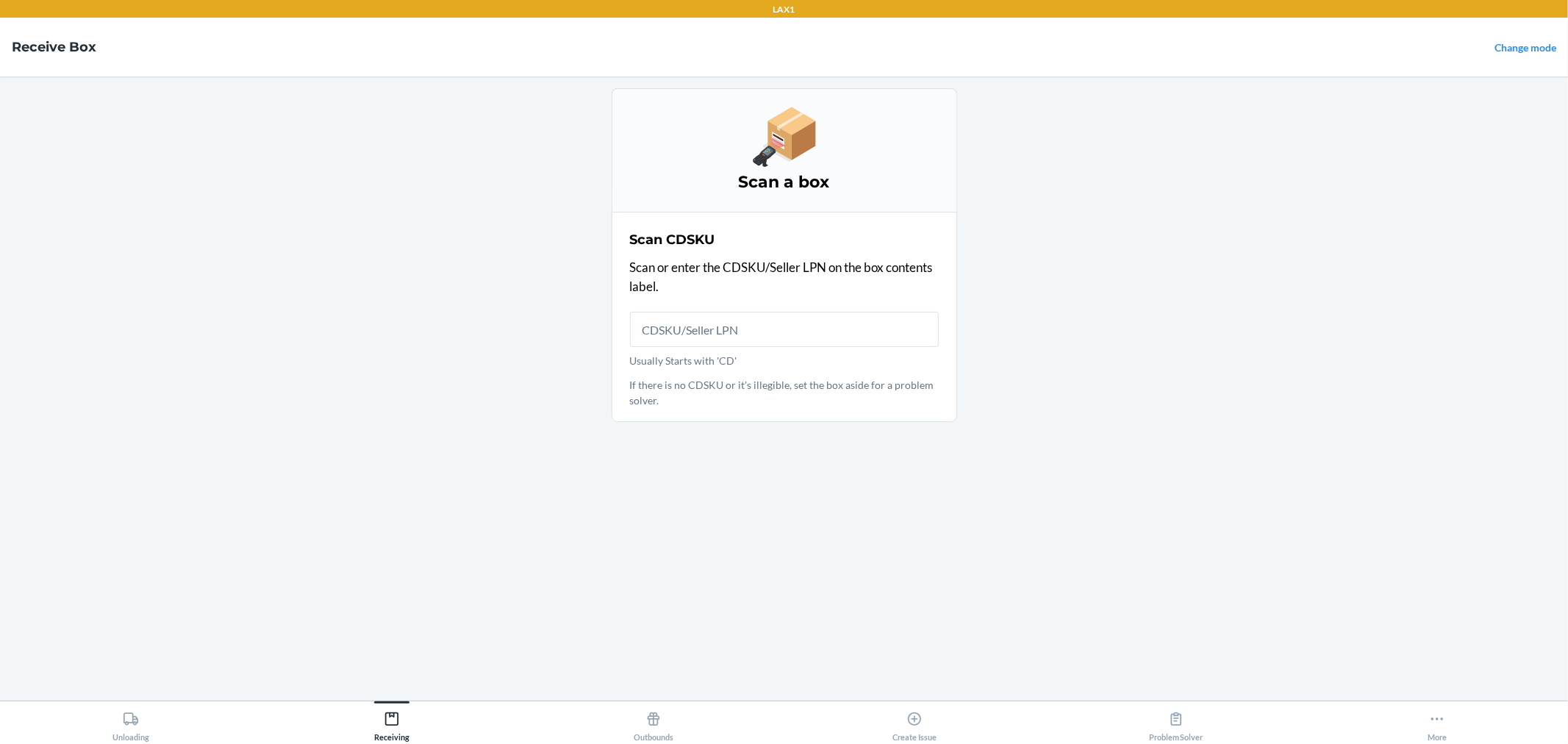
click at [716, 327] on input "Usually Starts with 'CD'" at bounding box center [785, 330] width 309 height 35
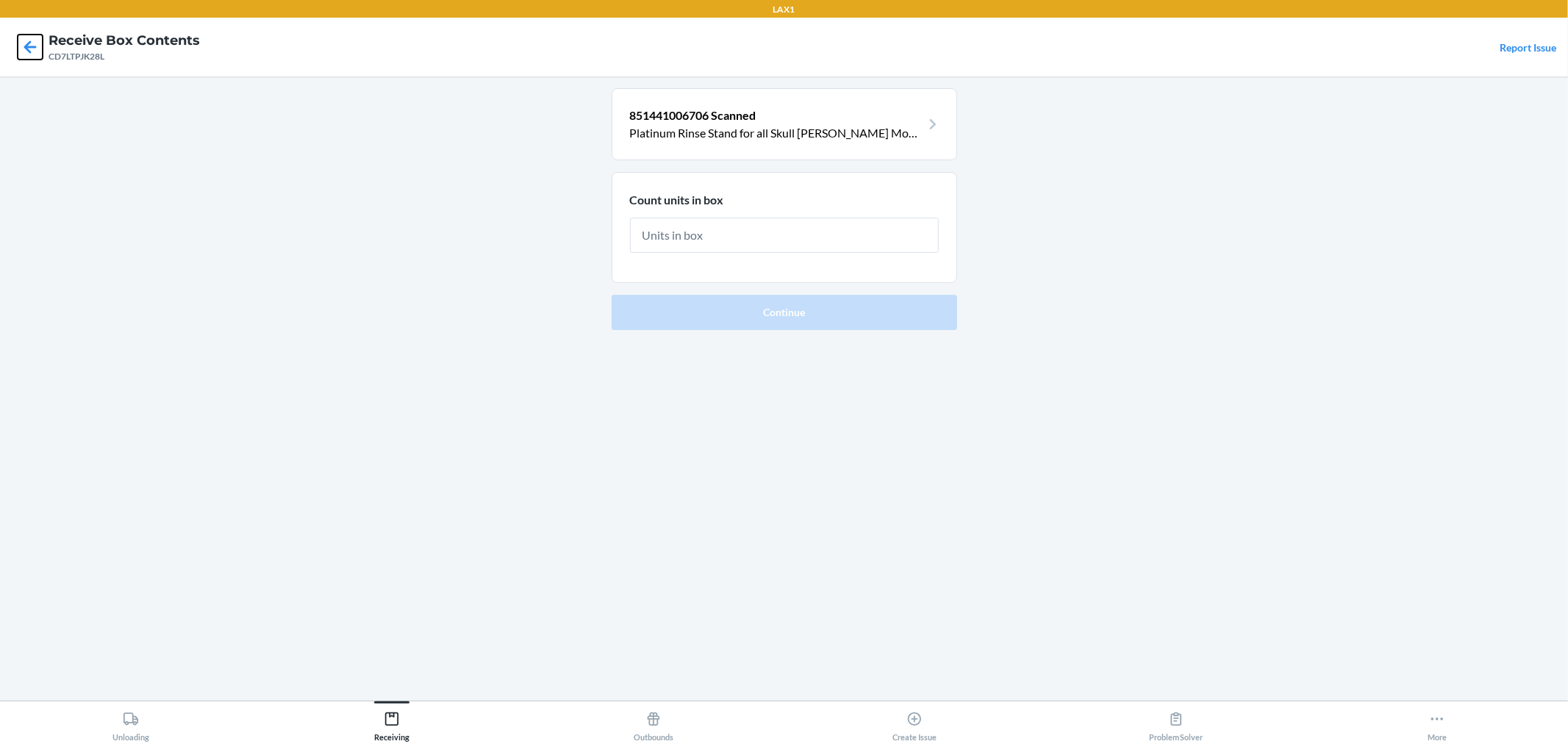
click at [35, 44] on icon at bounding box center [30, 47] width 25 height 25
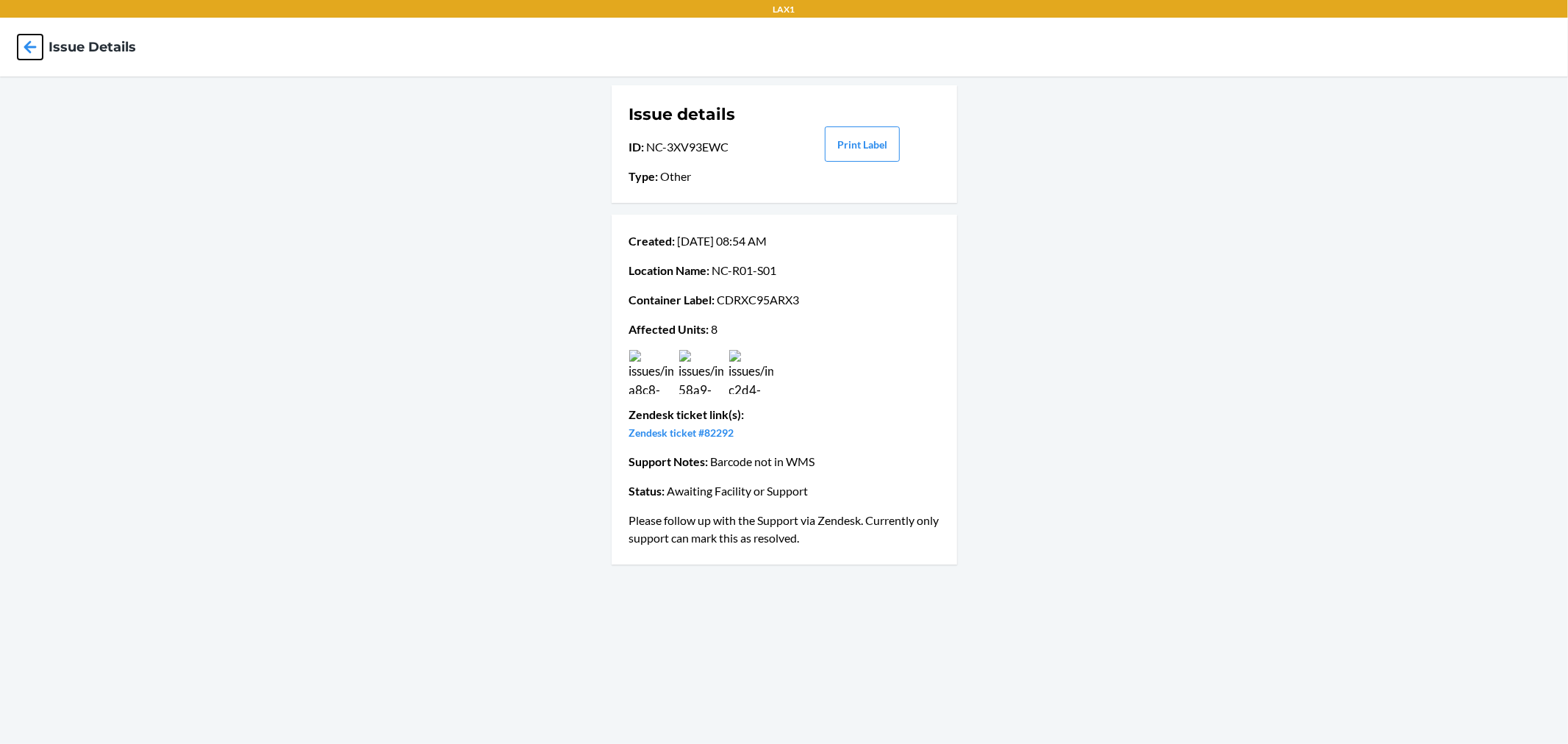
click at [31, 52] on icon at bounding box center [30, 47] width 25 height 25
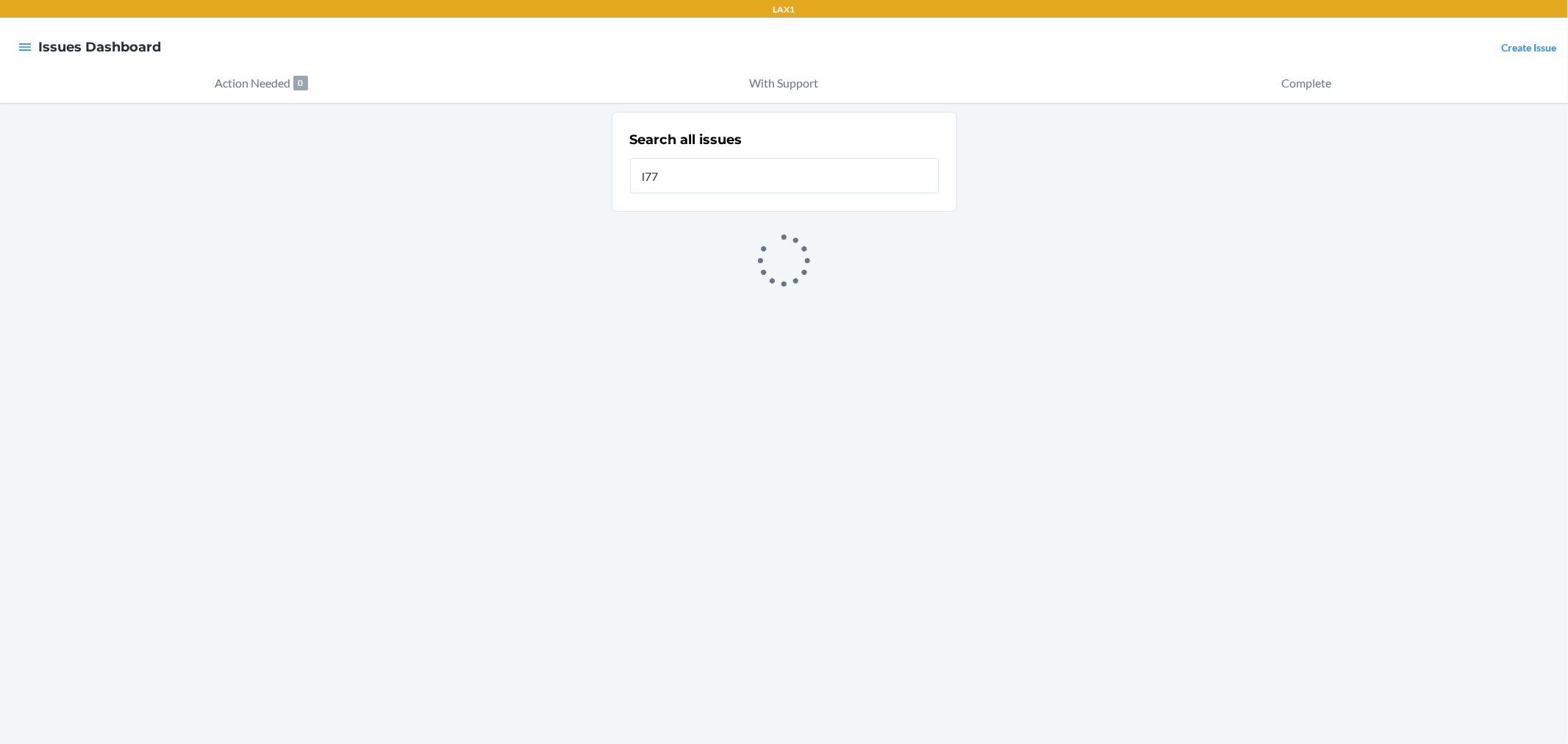
type input "l77"
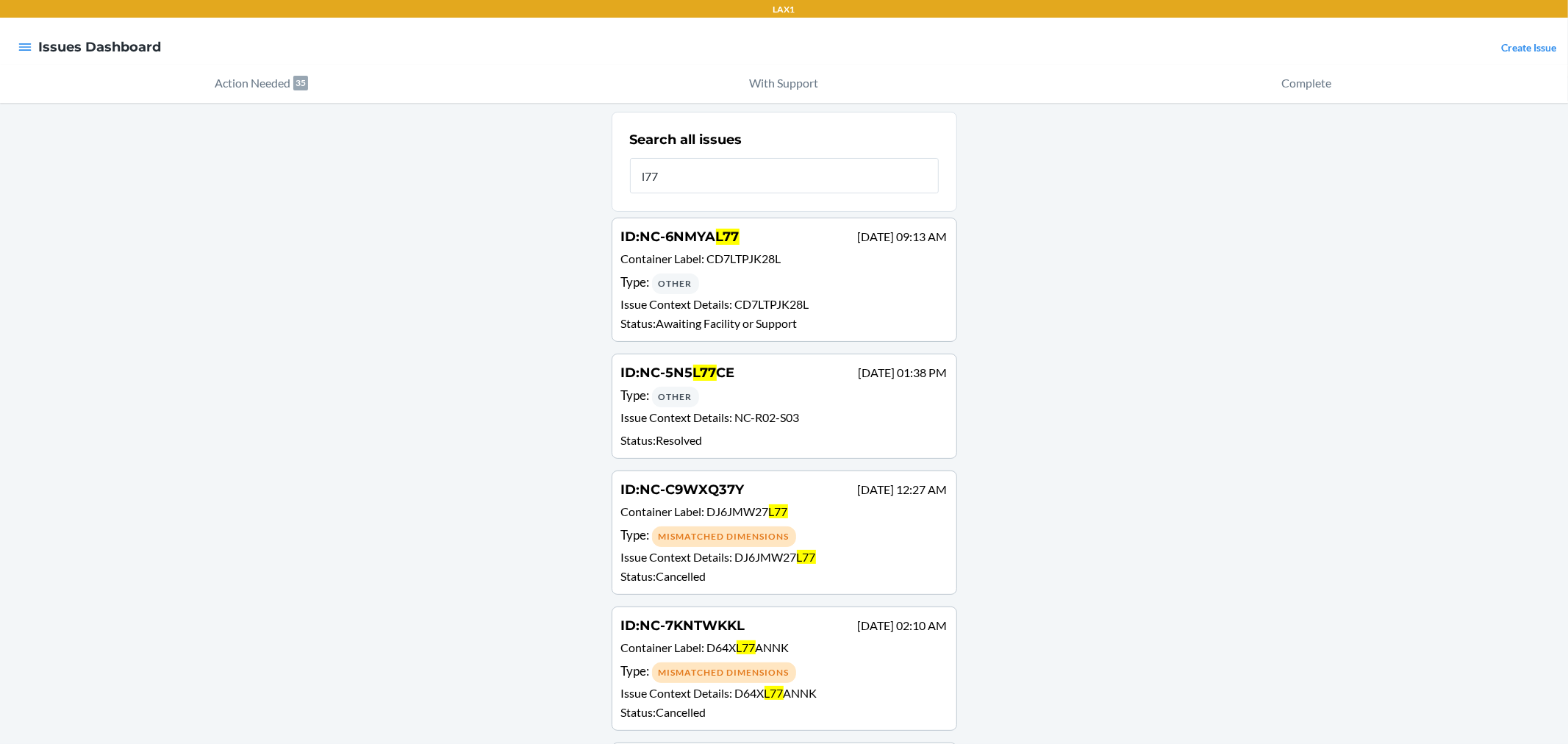
click at [775, 254] on span "CD7LTPJK28L" at bounding box center [745, 258] width 74 height 14
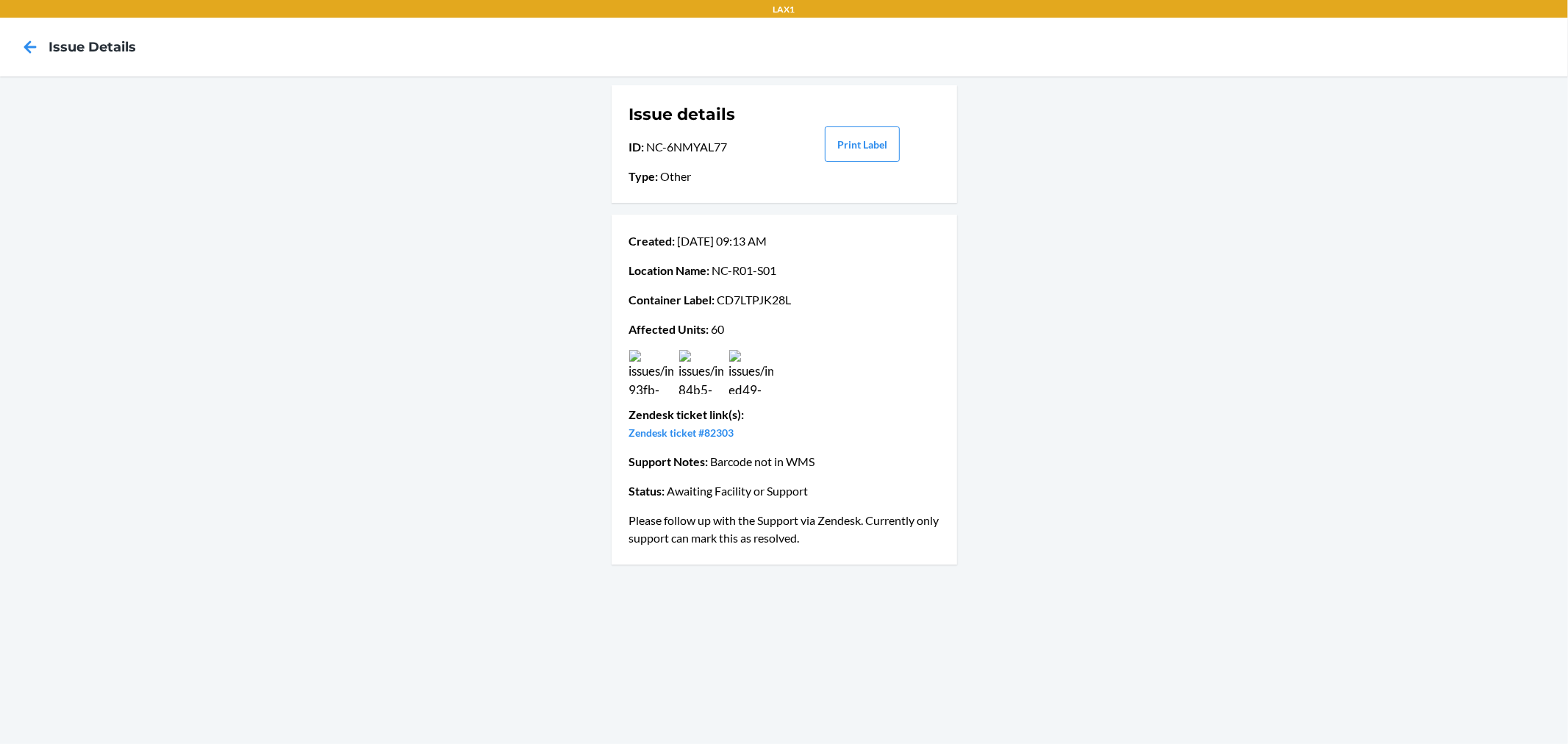
click at [748, 375] on img at bounding box center [751, 372] width 44 height 44
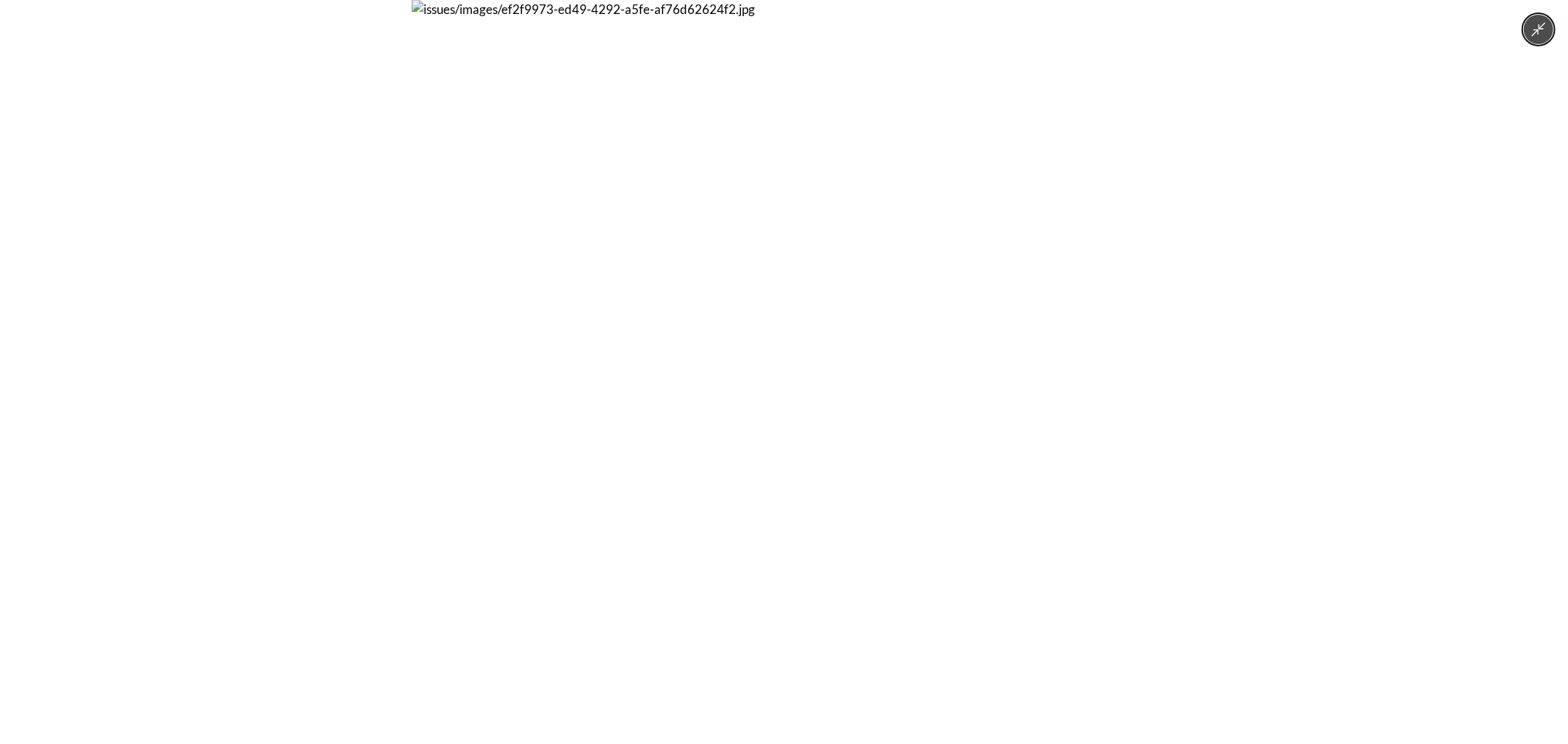
click at [368, 361] on div at bounding box center [784, 372] width 1568 height 744
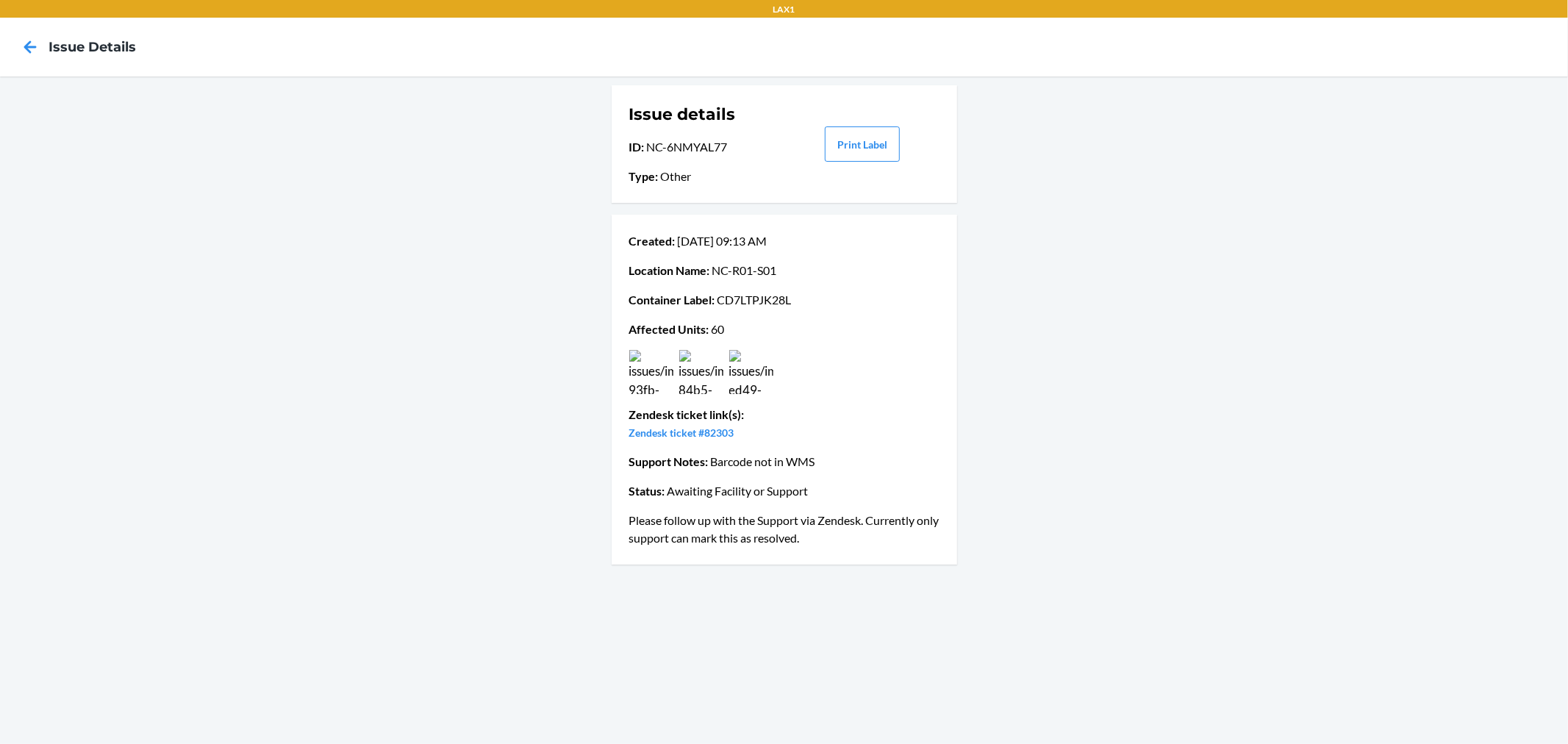
click at [730, 368] on img at bounding box center [751, 372] width 44 height 44
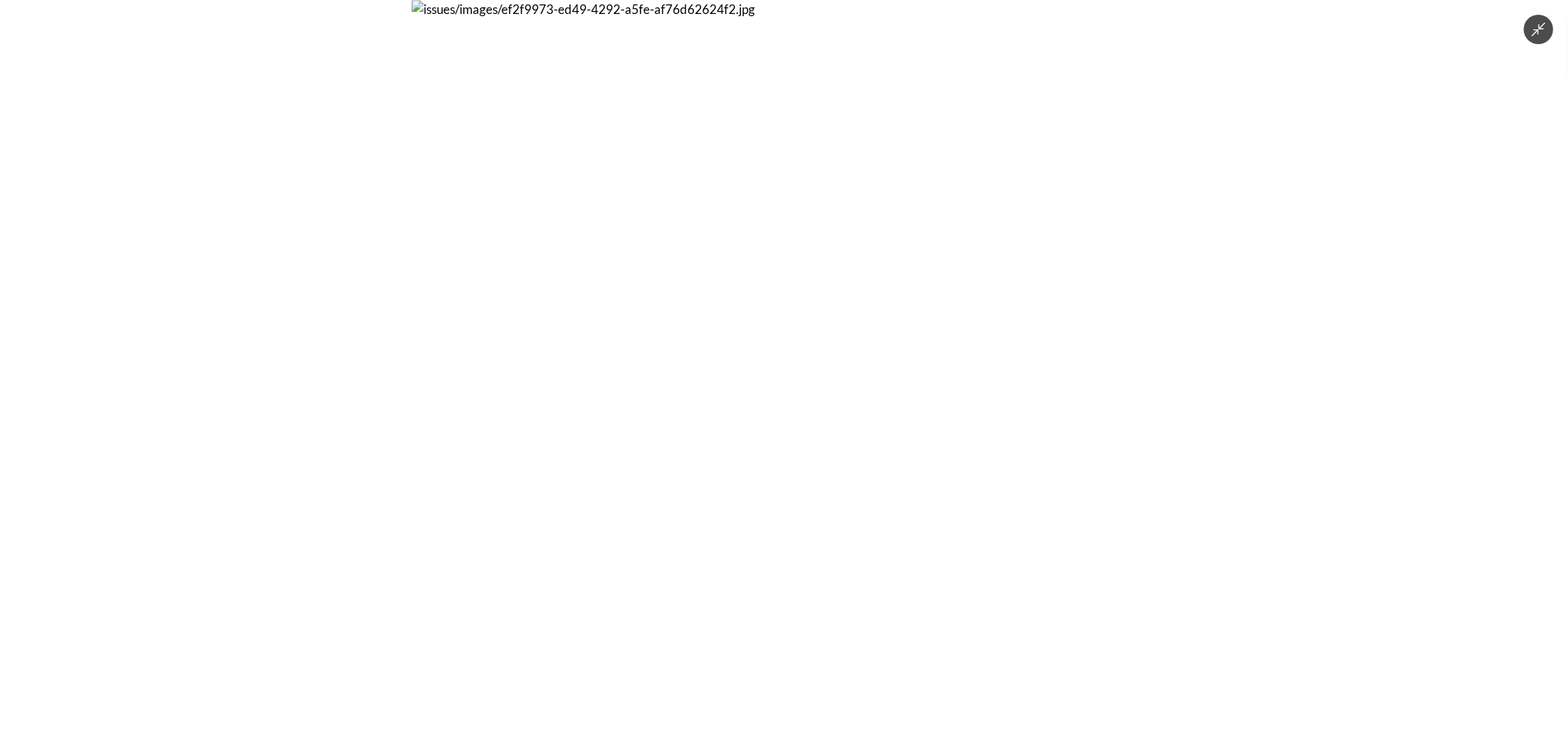
click at [405, 370] on div at bounding box center [784, 372] width 1568 height 744
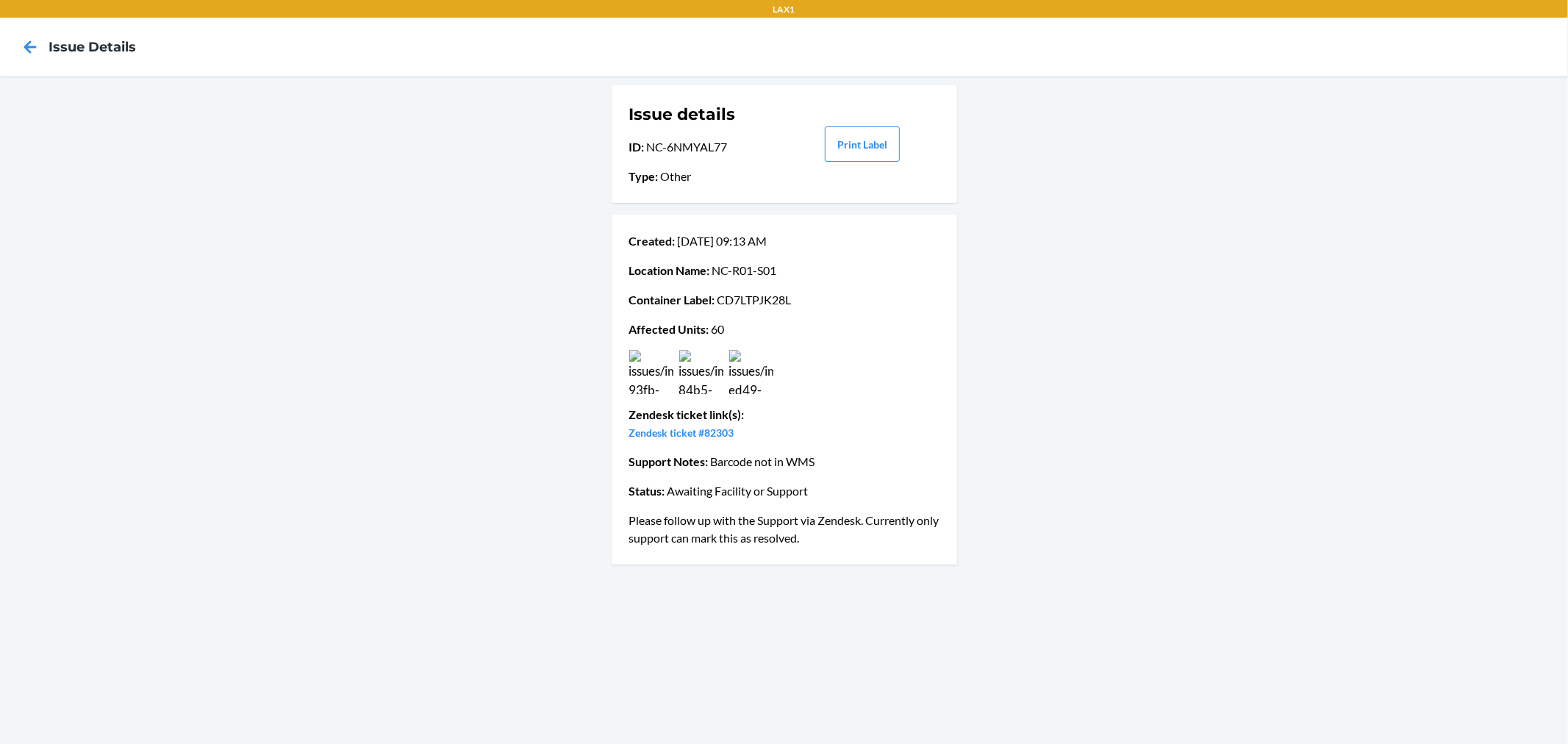
click at [656, 385] on img at bounding box center [651, 372] width 44 height 44
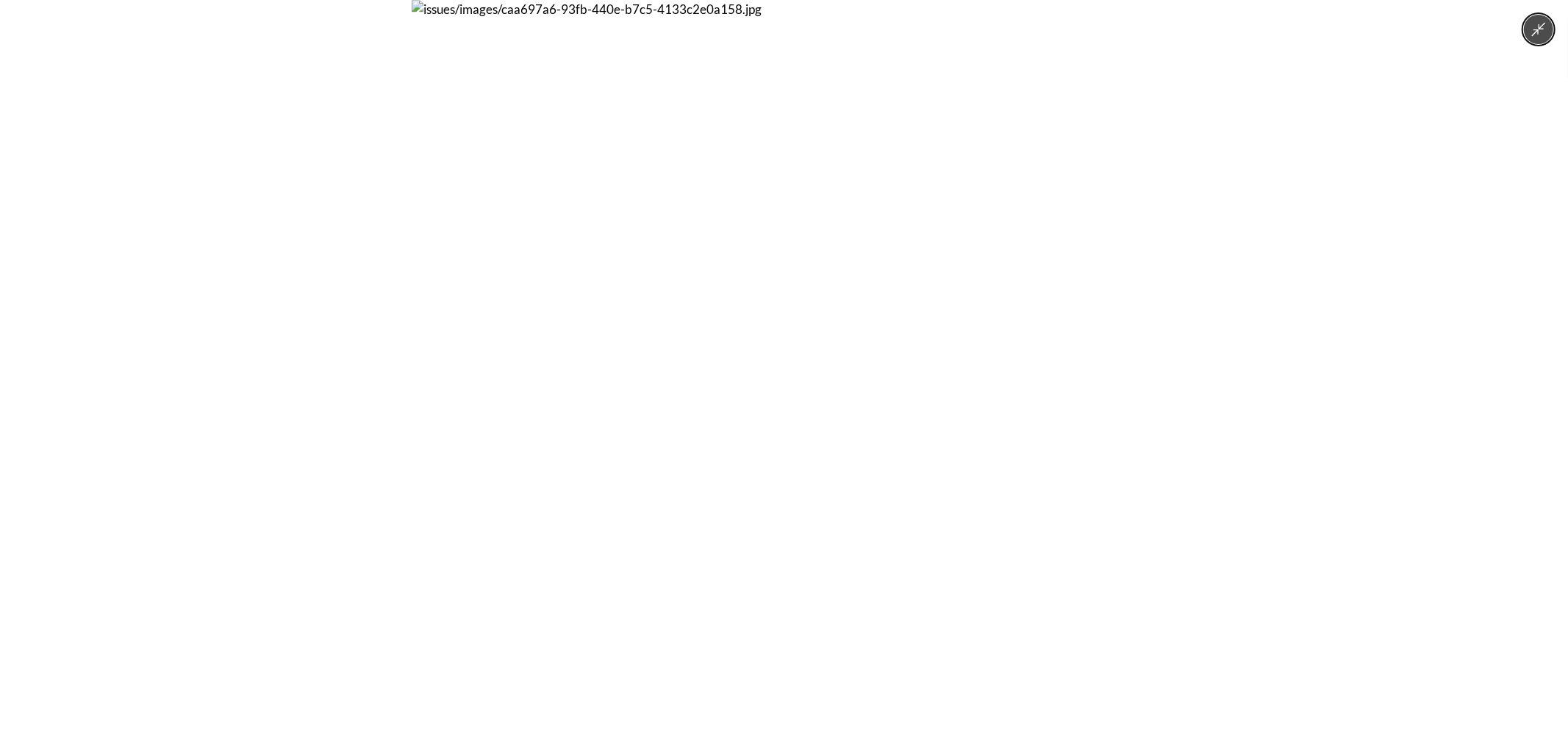
click at [405, 350] on div at bounding box center [784, 372] width 1568 height 744
